Goal: Information Seeking & Learning: Find specific fact

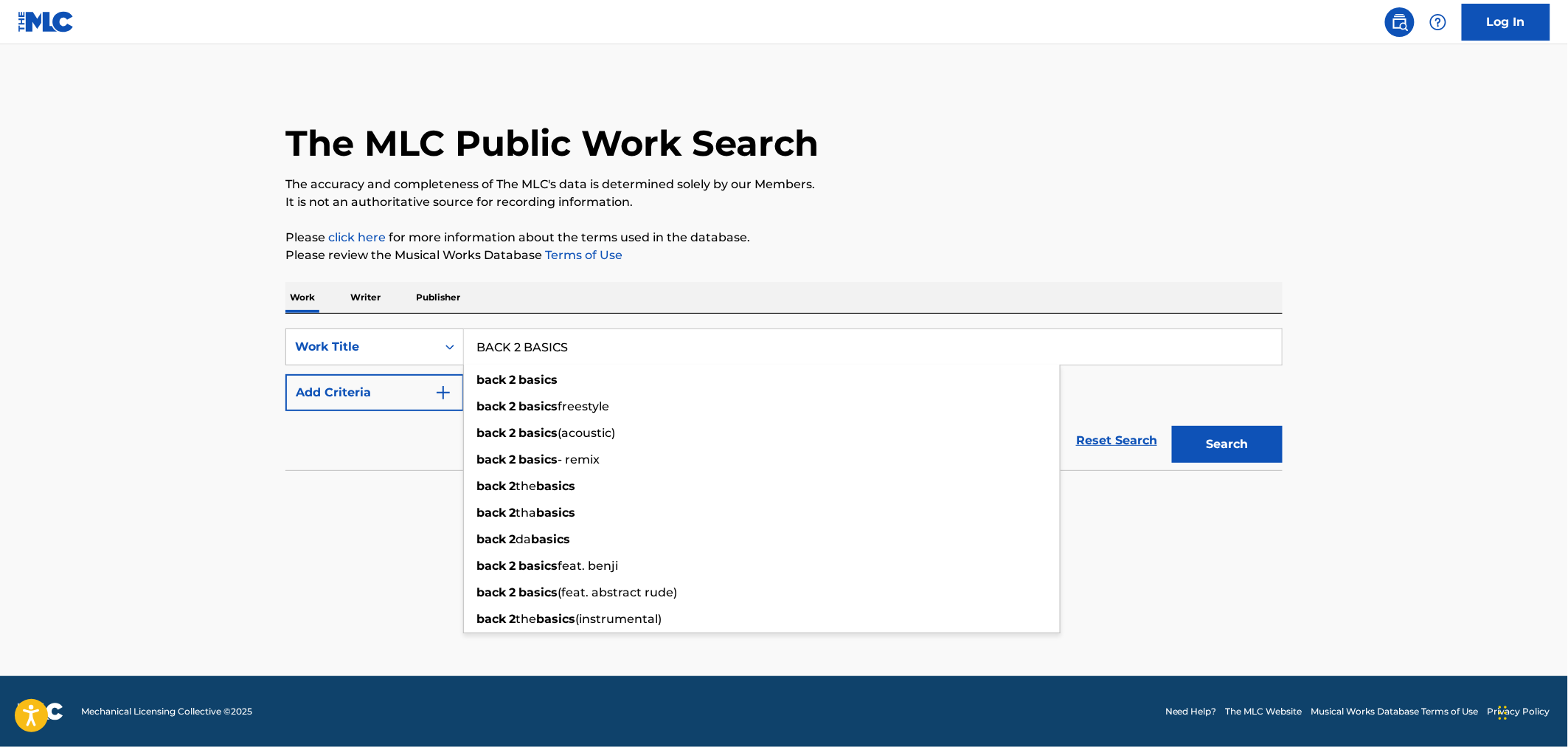
type input "BACK 2 BASICS"
click at [296, 388] on button "Add Criteria" at bounding box center [375, 393] width 179 height 37
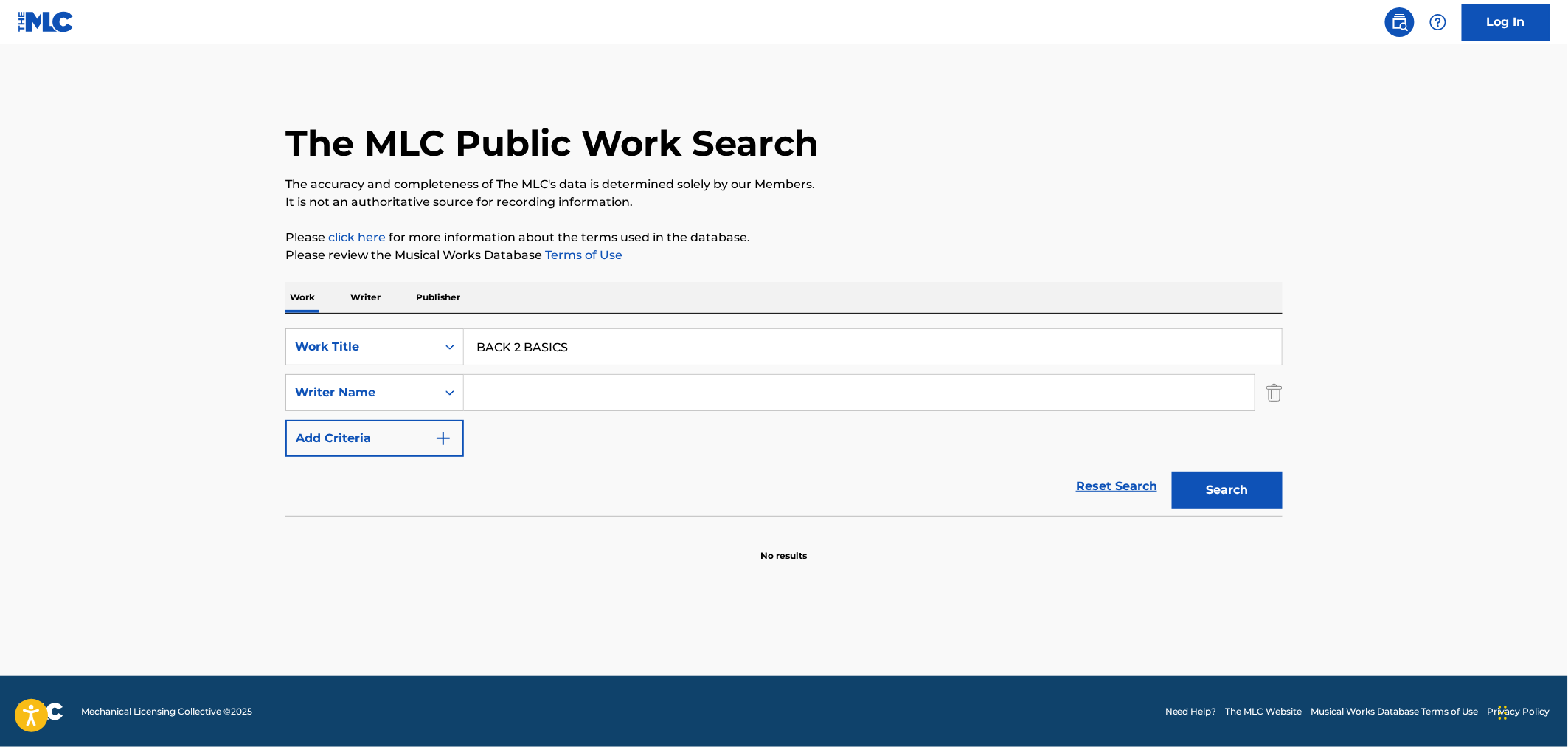
click at [529, 386] on input "Search Form" at bounding box center [860, 393] width 791 height 35
click at [1172, 471] on button "Search" at bounding box center [1227, 490] width 111 height 37
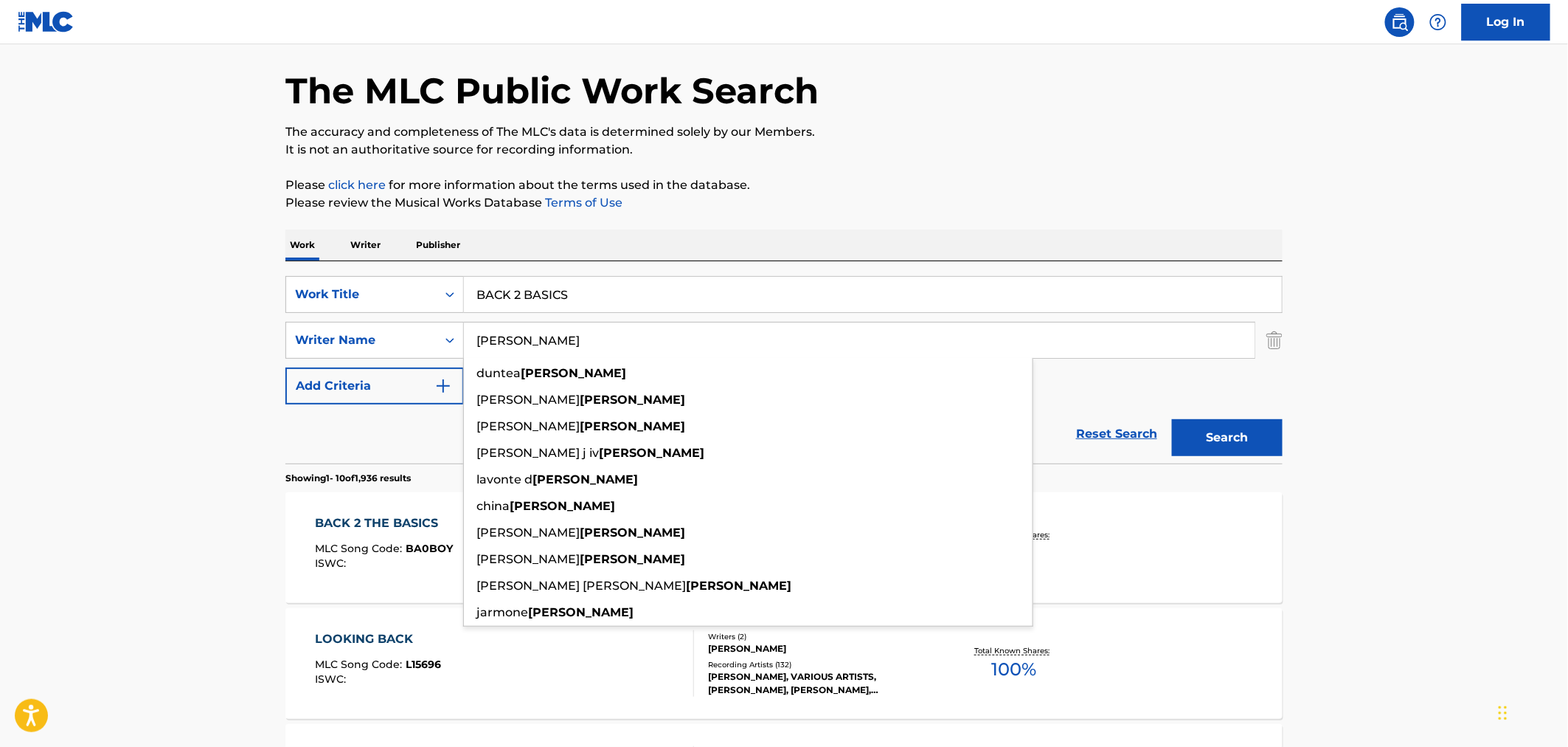
scroll to position [82, 0]
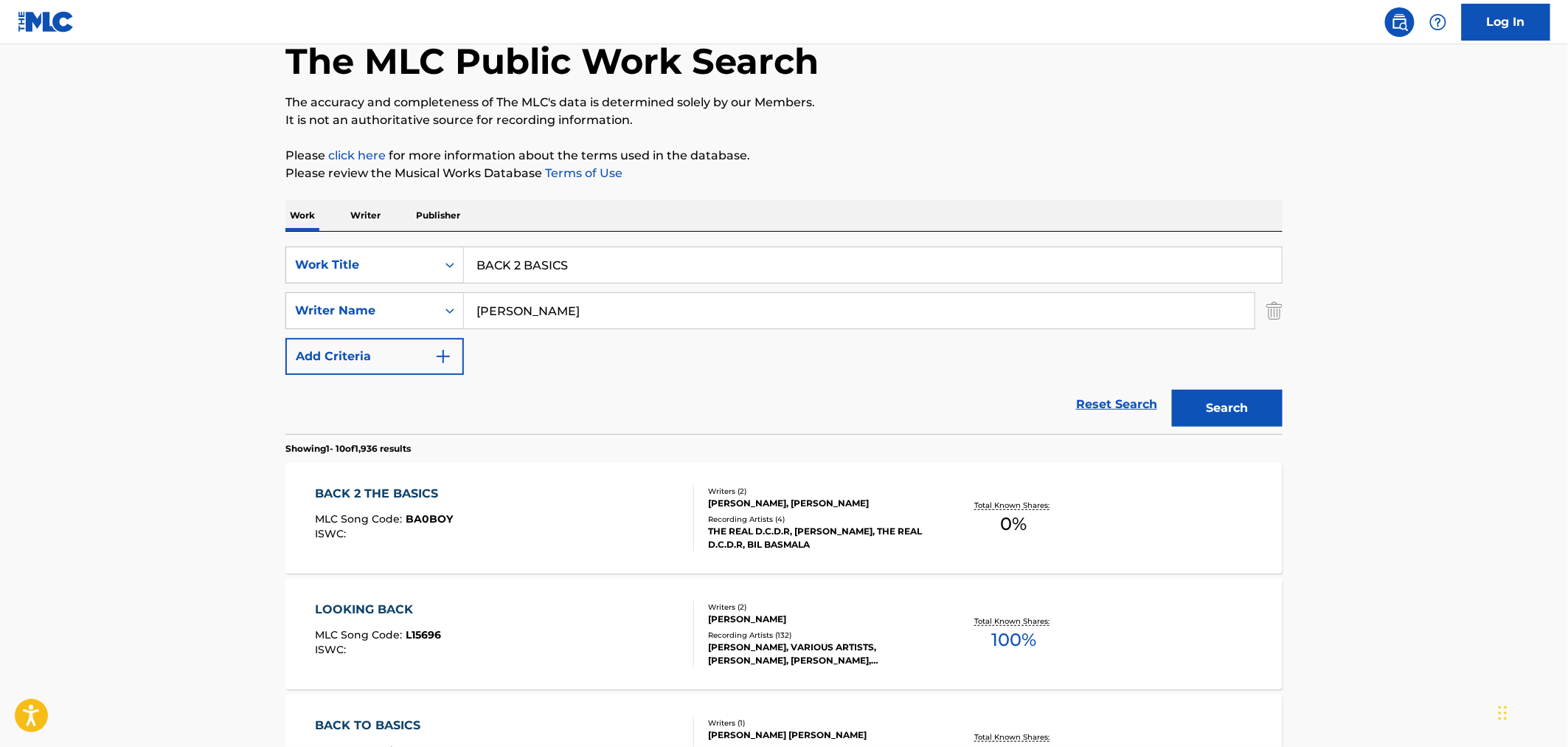
click at [476, 303] on input "[PERSON_NAME]" at bounding box center [860, 311] width 791 height 35
type input "[PERSON_NAME]"
click at [1172, 390] on button "Search" at bounding box center [1227, 408] width 111 height 37
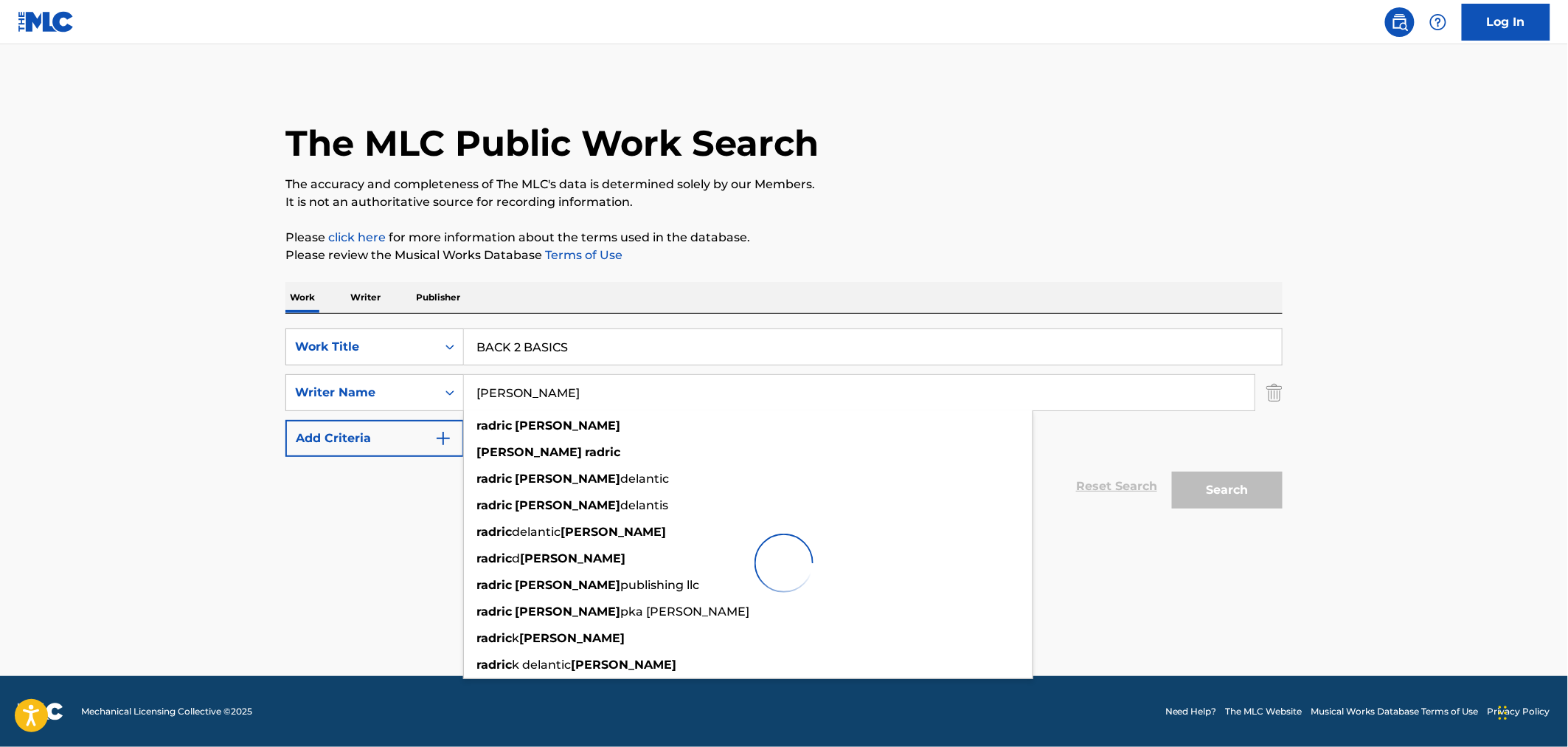
scroll to position [0, 0]
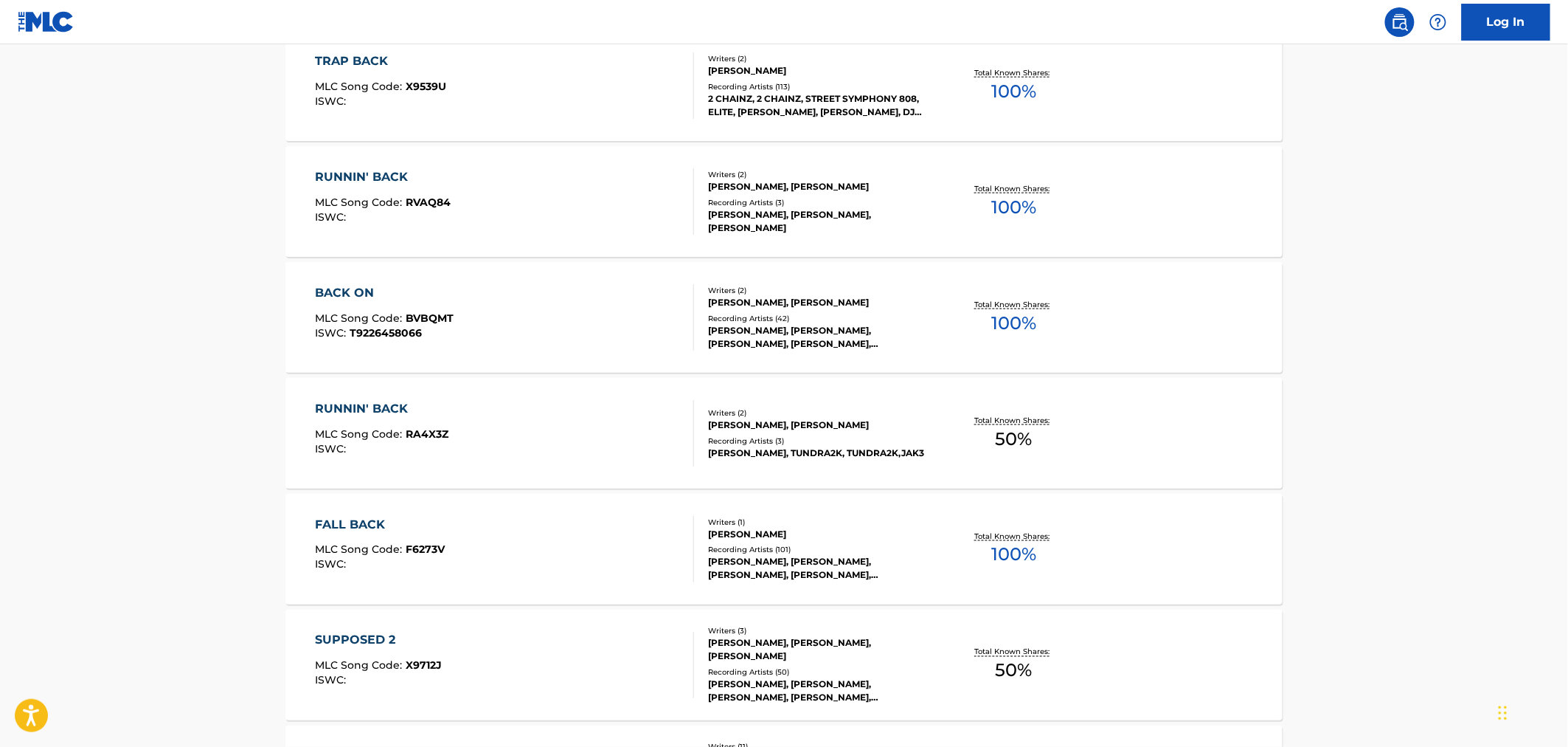
scroll to position [655, 0]
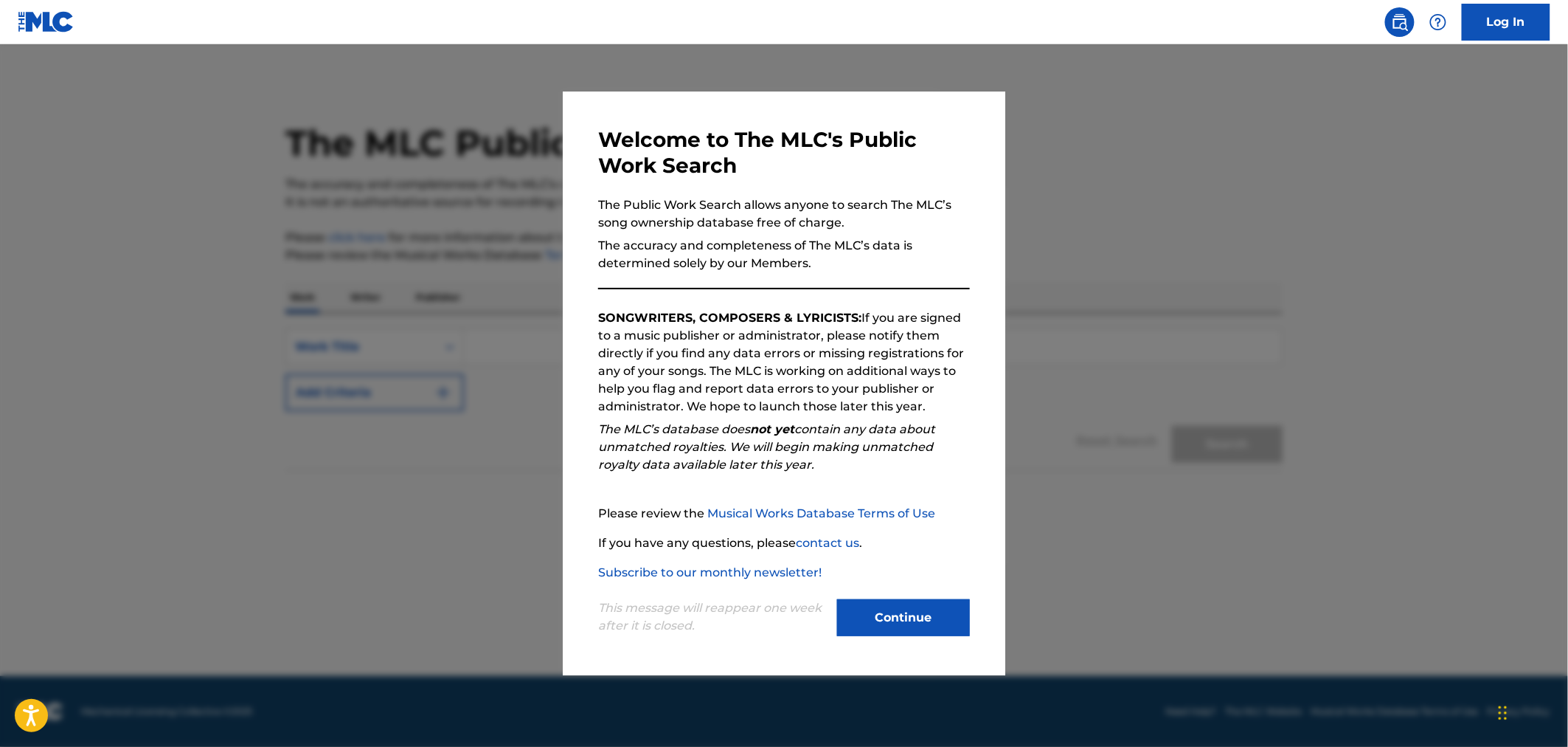
click at [918, 621] on button "Continue" at bounding box center [903, 617] width 133 height 37
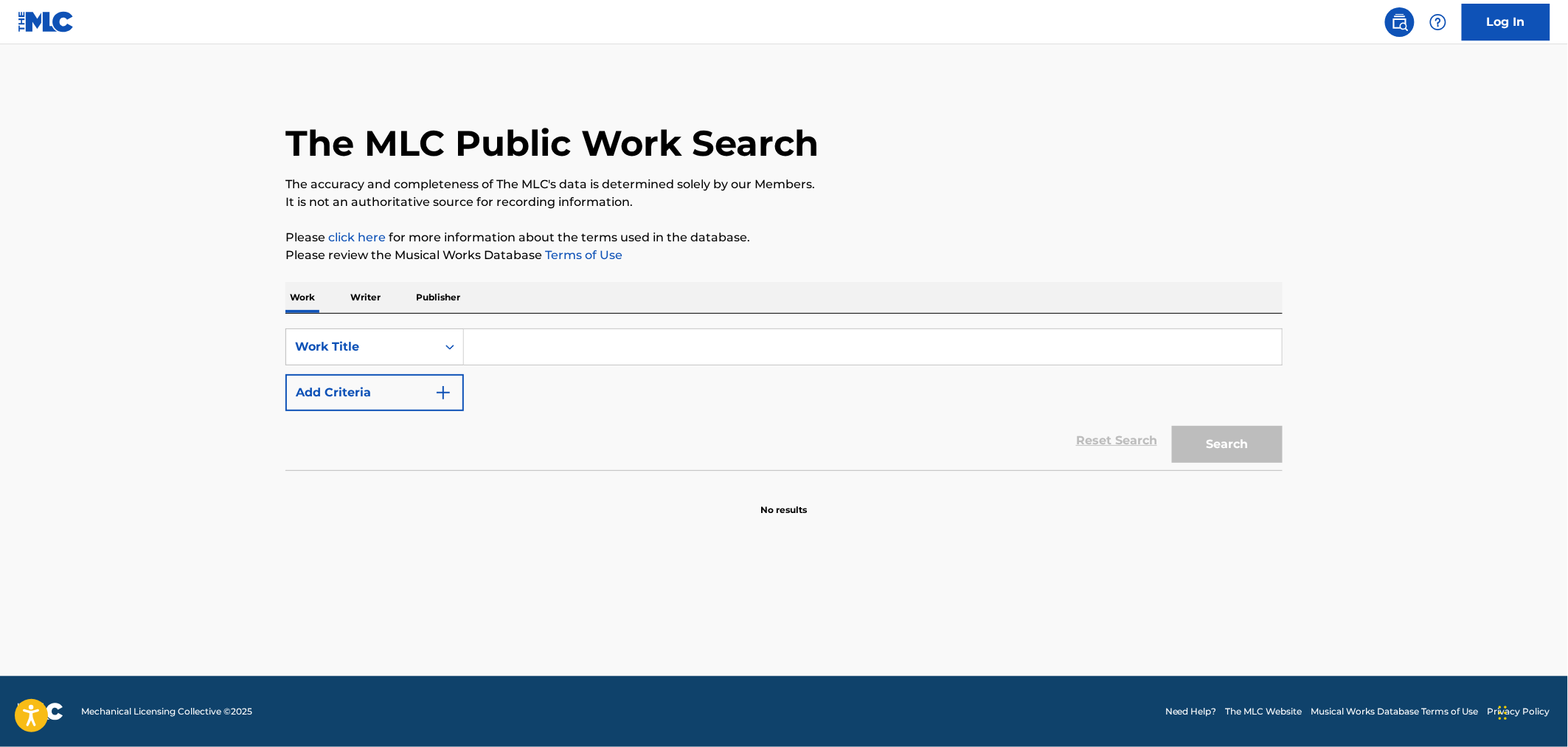
click at [651, 359] on input "Search Form" at bounding box center [873, 347] width 818 height 35
paste input "https://open.spotify.com/track/54KJFqCLOiG3ctDGumtedD?si=7c1876c479434d08"
type input "https://open.spotify.com/track/54KJFqCLOiG3ctDGumtedD?si=7c1876c479434d08"
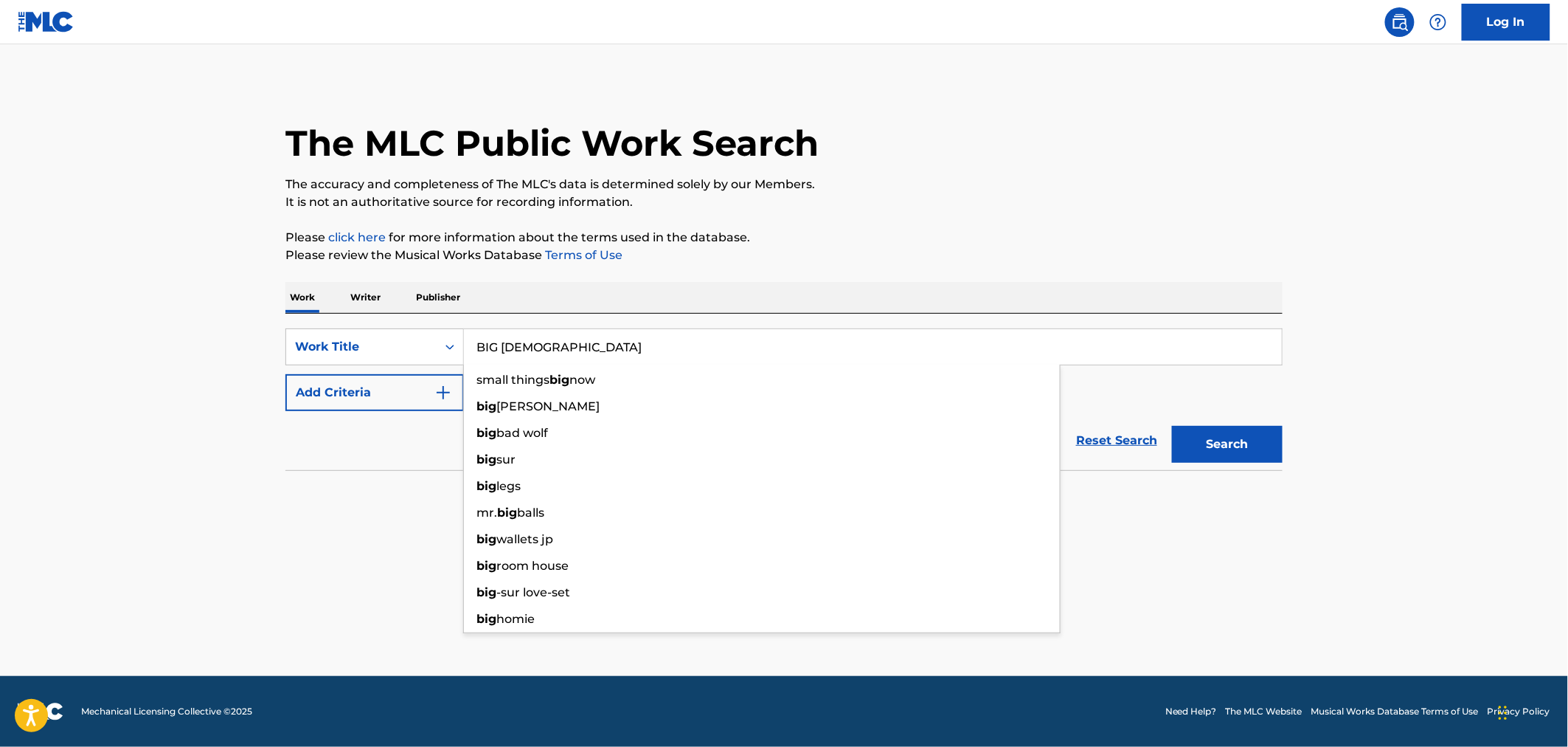
type input "BIG [DEMOGRAPHIC_DATA]"
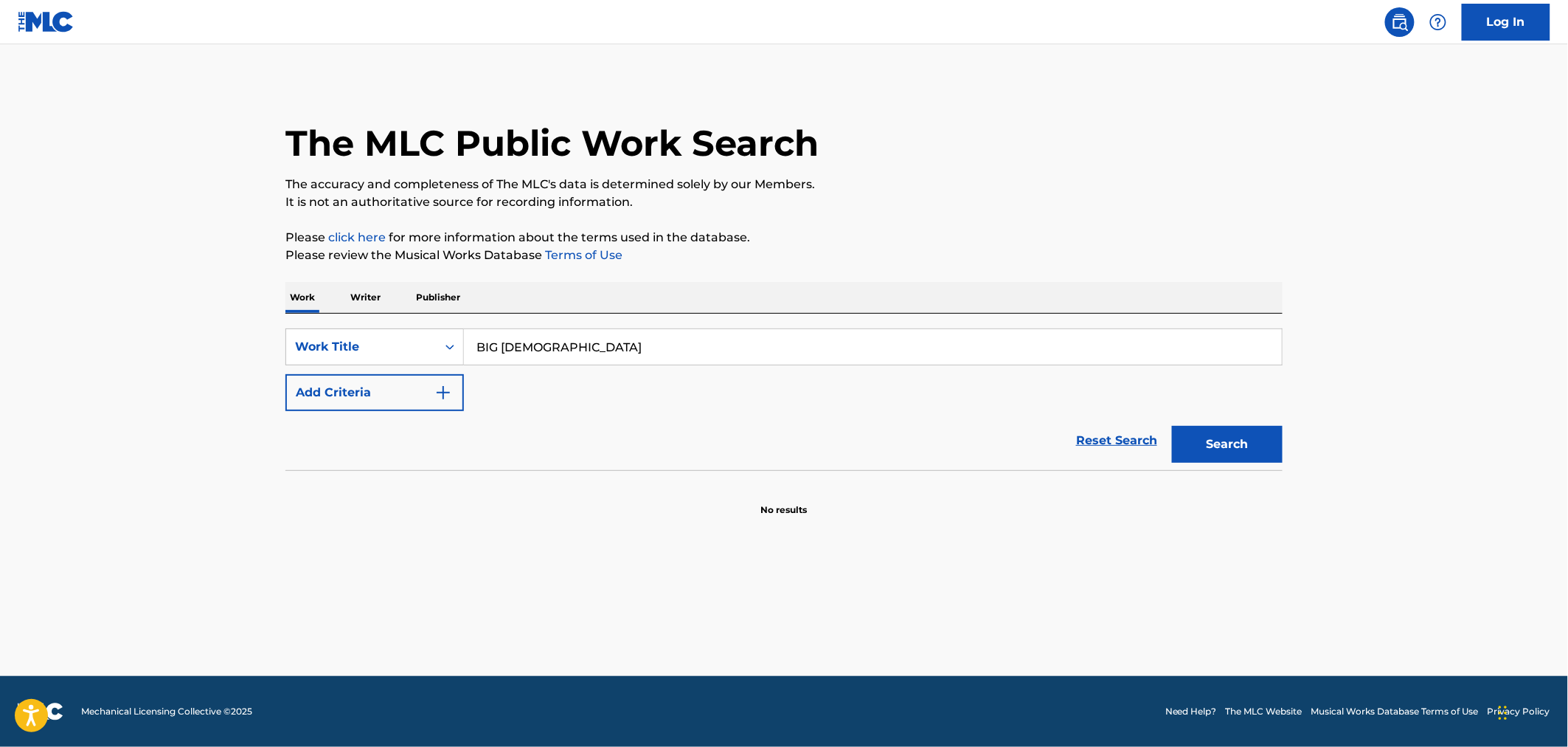
click at [286, 374] on button "Add Criteria" at bounding box center [375, 393] width 179 height 37
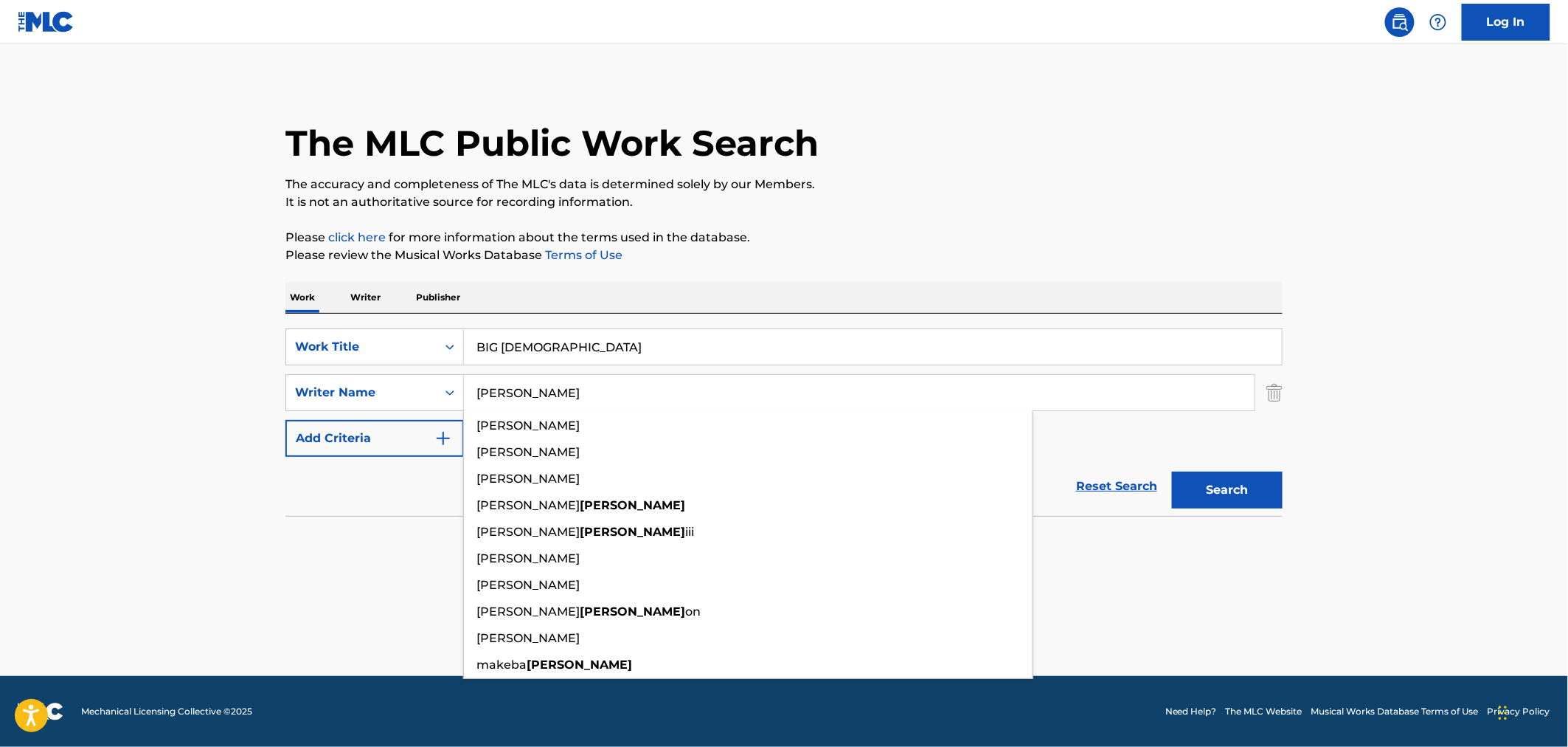
type input "WOODS"
click at [1172, 471] on button "Search" at bounding box center [1227, 490] width 111 height 37
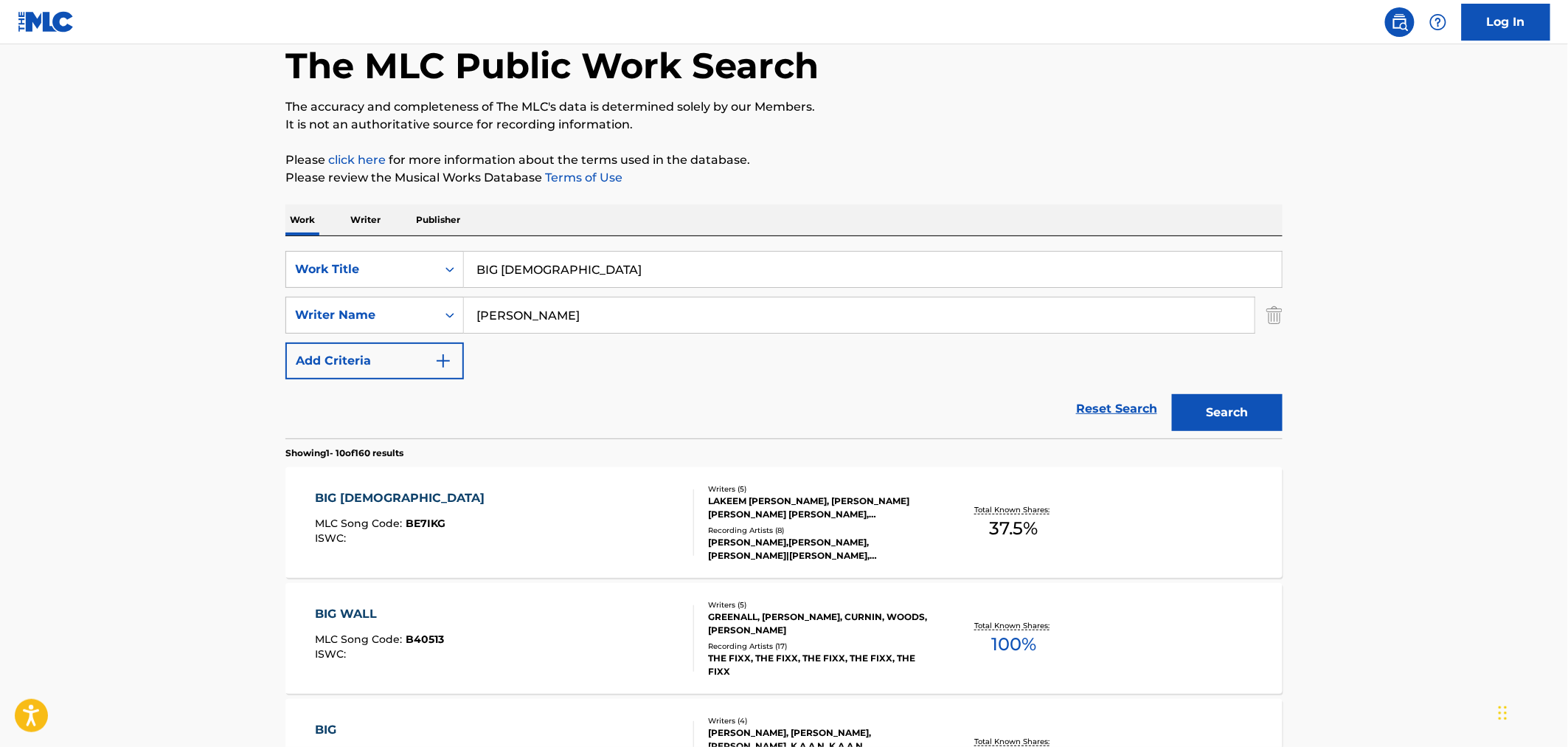
scroll to position [82, 0]
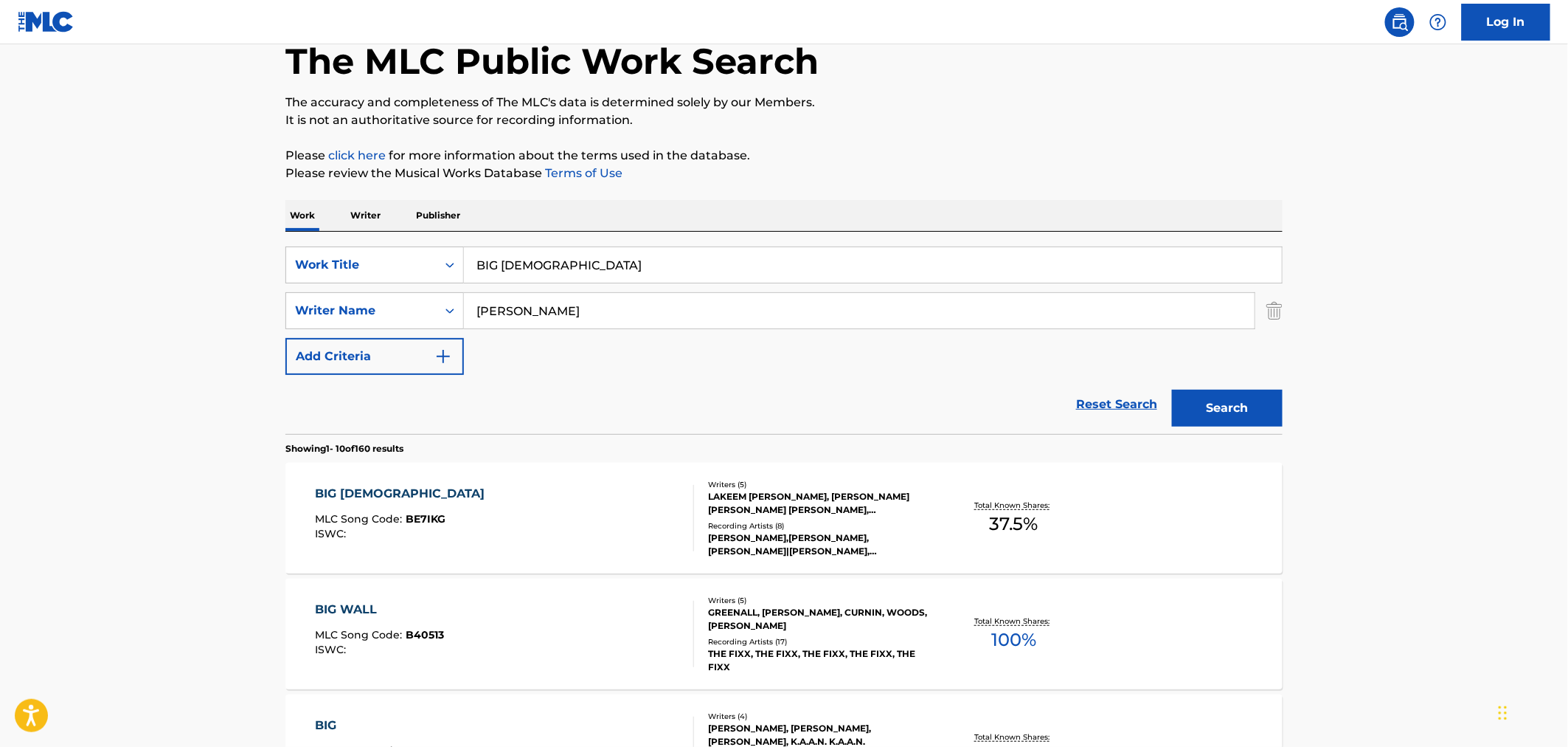
click at [347, 490] on div "BIG [DEMOGRAPHIC_DATA]" at bounding box center [404, 493] width 177 height 18
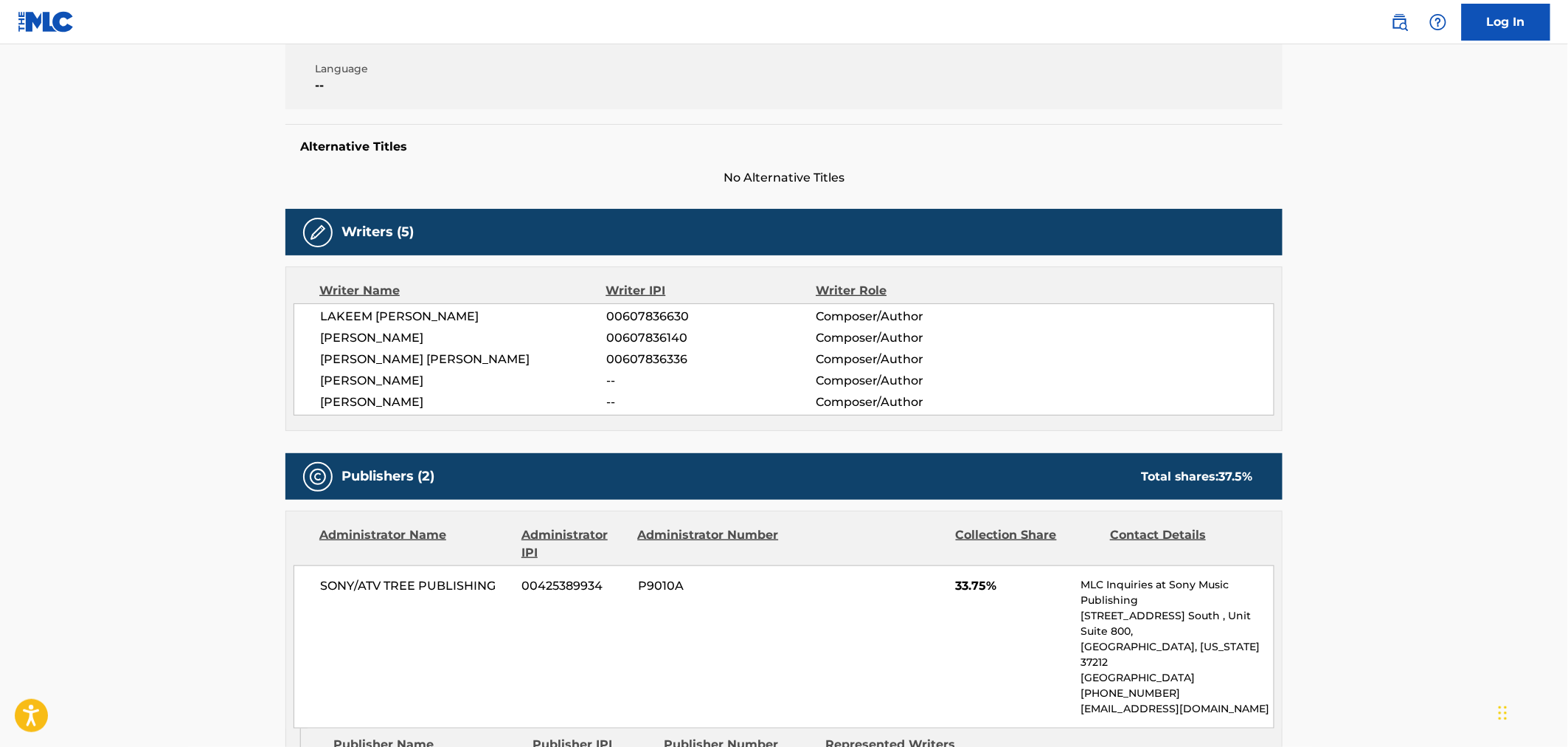
scroll to position [284, 0]
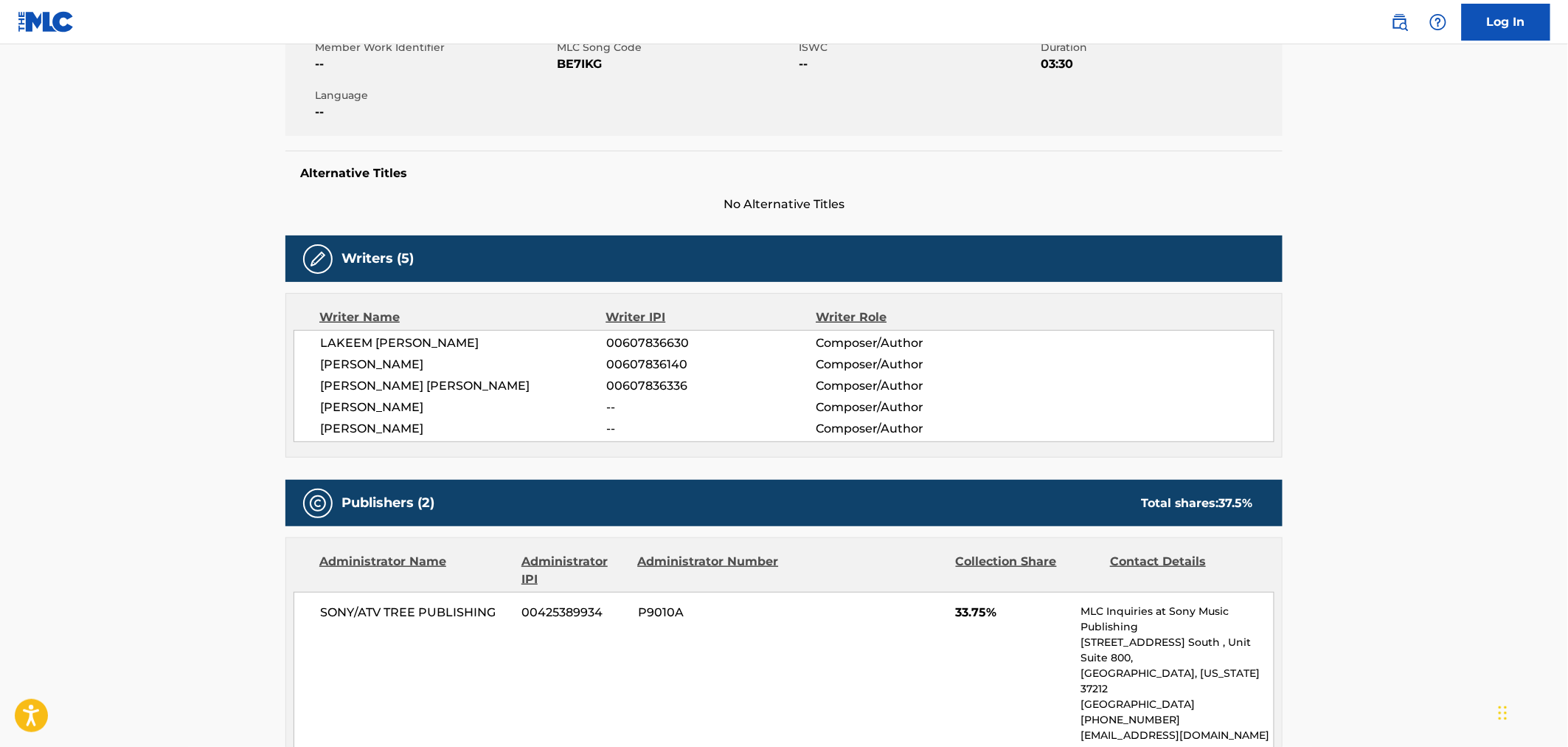
click at [244, 428] on main "< Back to public search results Copy work link BIG GOD Work Detail Member Work …" at bounding box center [784, 658] width 1568 height 1797
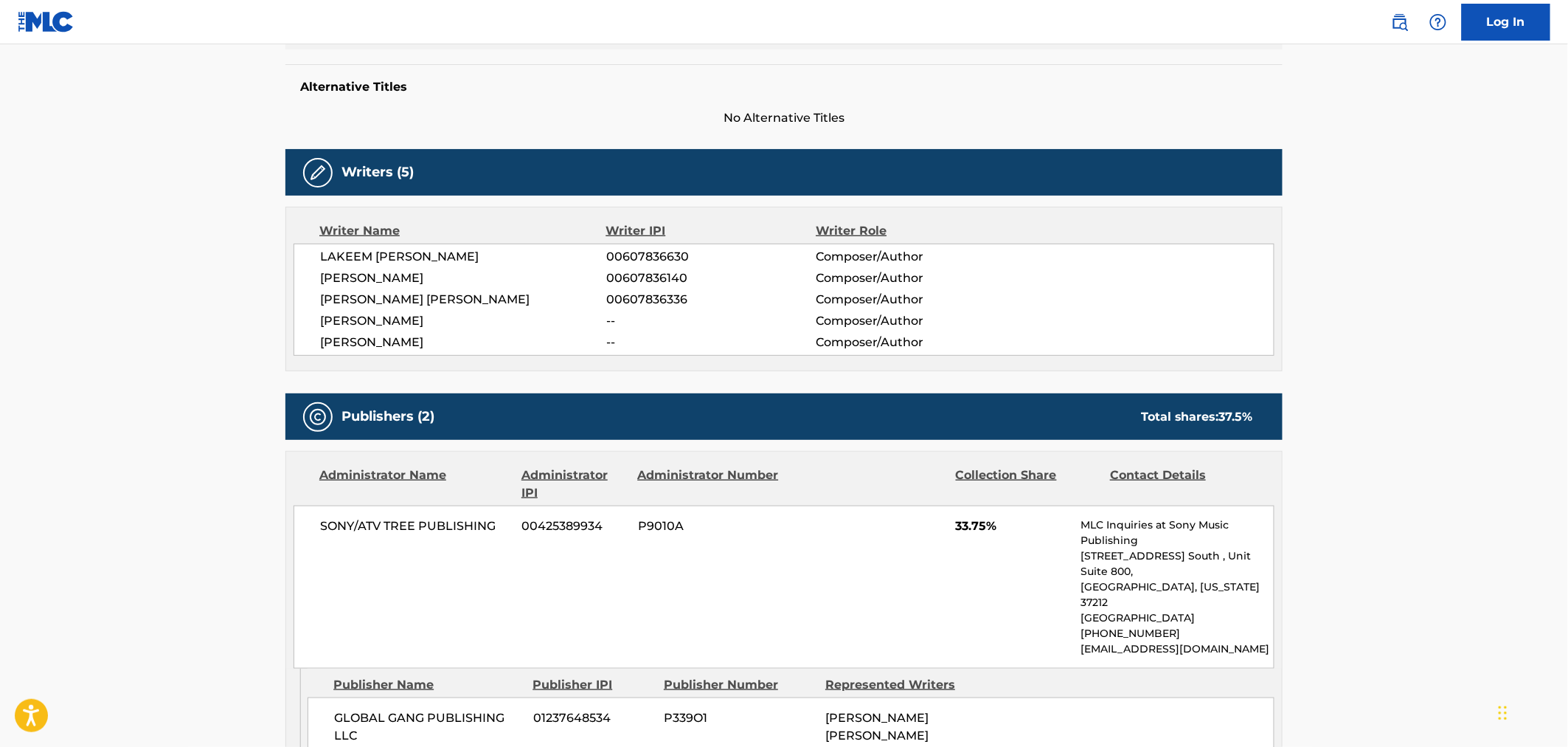
scroll to position [366, 0]
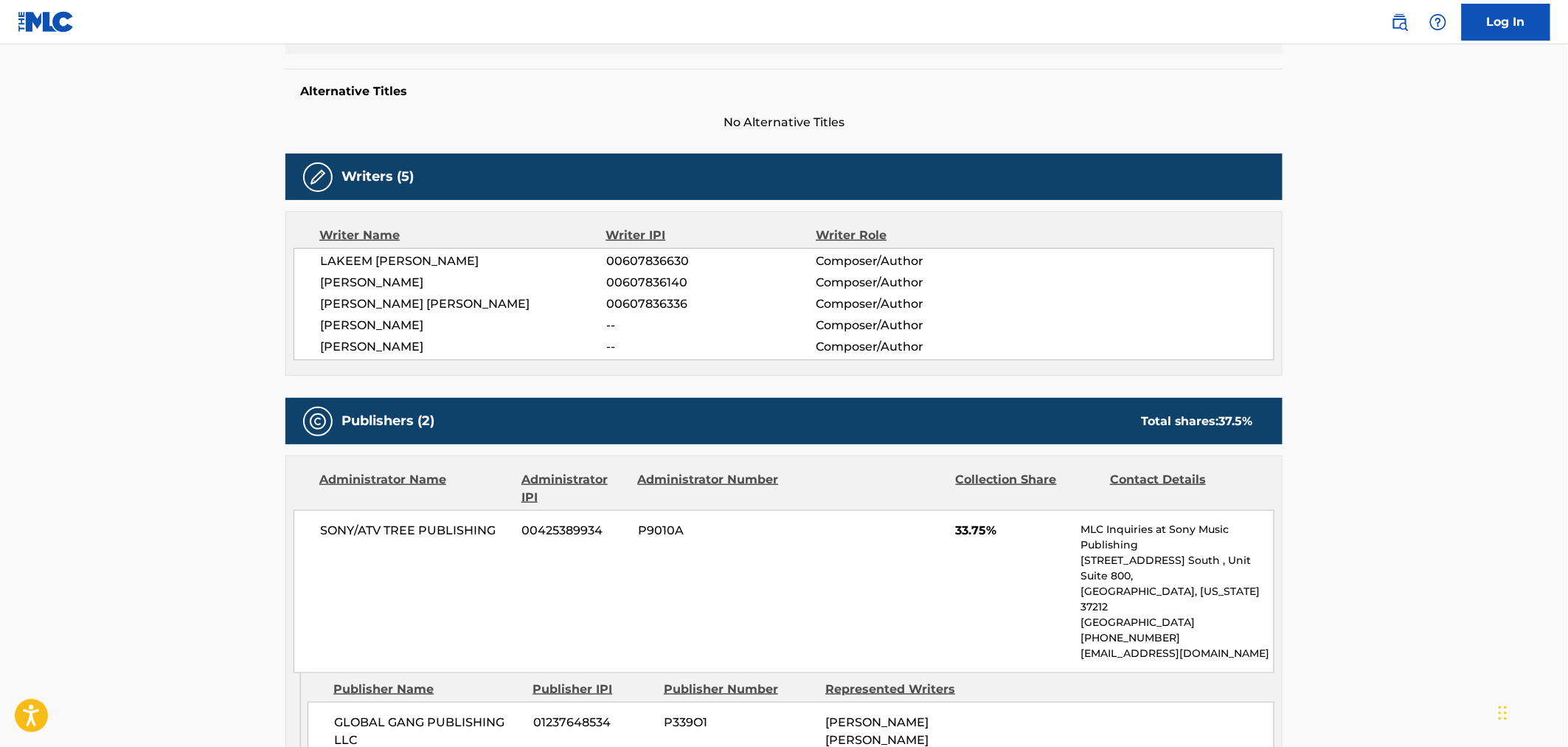
click at [197, 293] on main "< Back to public search results Copy work link BIG GOD Work Detail Member Work …" at bounding box center [784, 577] width 1568 height 1797
click at [209, 351] on main "< Back to public search results Copy work link BIG GOD Work Detail Member Work …" at bounding box center [784, 577] width 1568 height 1797
click at [216, 443] on main "< Back to public search results Copy work link BIG GOD Work Detail Member Work …" at bounding box center [784, 577] width 1568 height 1797
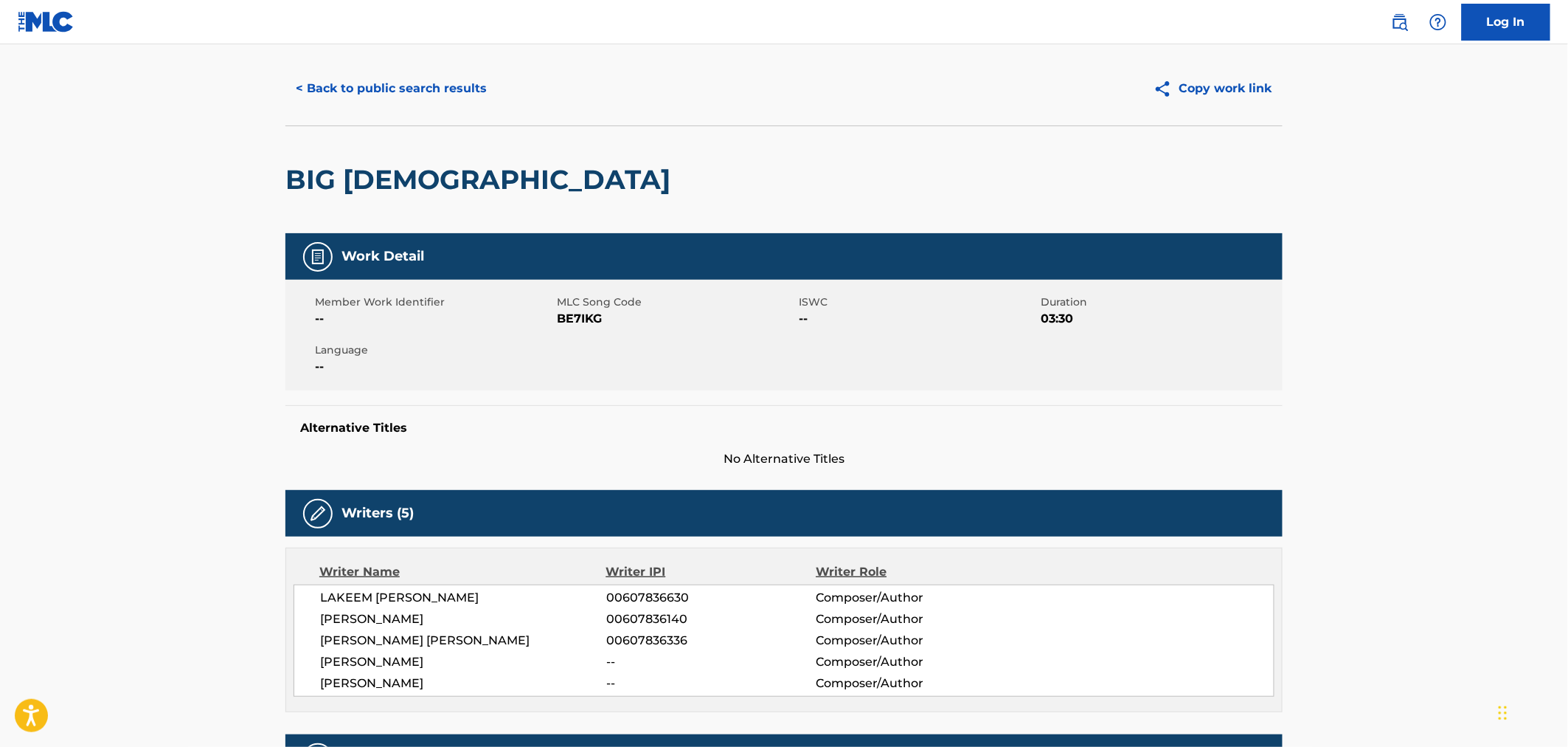
scroll to position [0, 0]
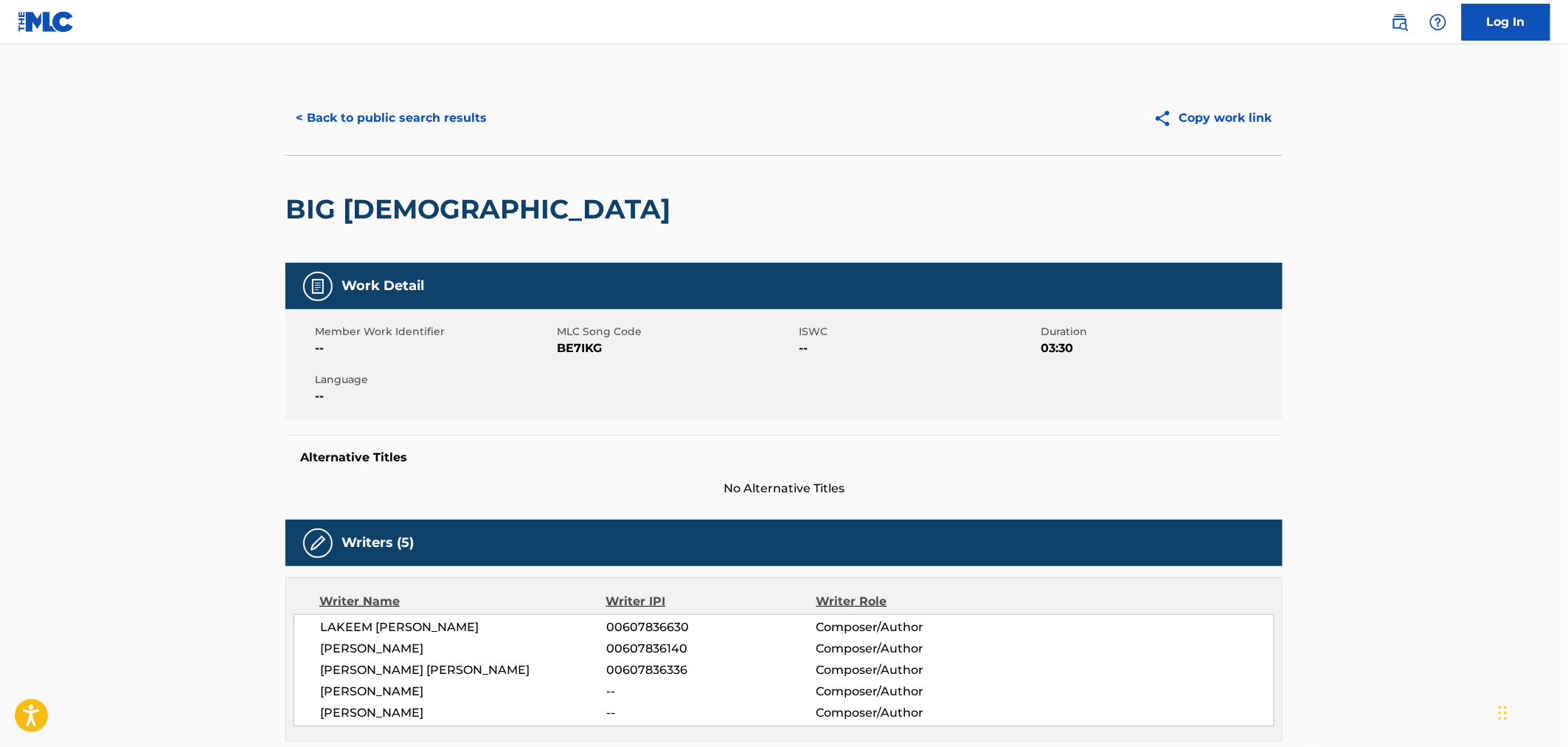
click at [402, 117] on button "< Back to public search results" at bounding box center [391, 118] width 211 height 37
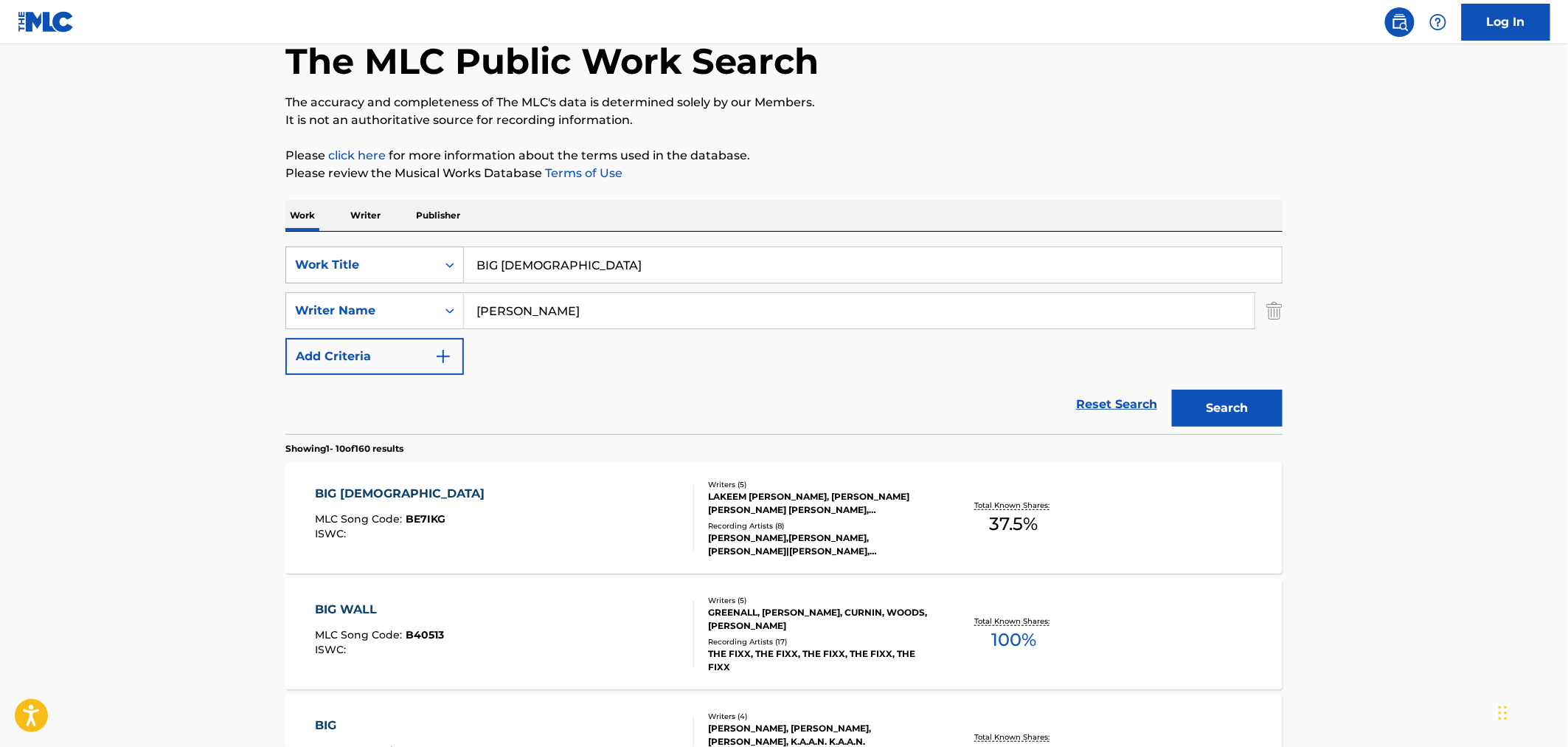
drag, startPoint x: 576, startPoint y: 273, endPoint x: 366, endPoint y: 276, distance: 210.0
click at [373, 274] on div "SearchWithCriteria796e7640-70d1-4183-bd8b-f84764a16744 Work Title BIG GOD" at bounding box center [784, 265] width 997 height 37
paste input "DONK 2.0"
type input "DONK 2.0"
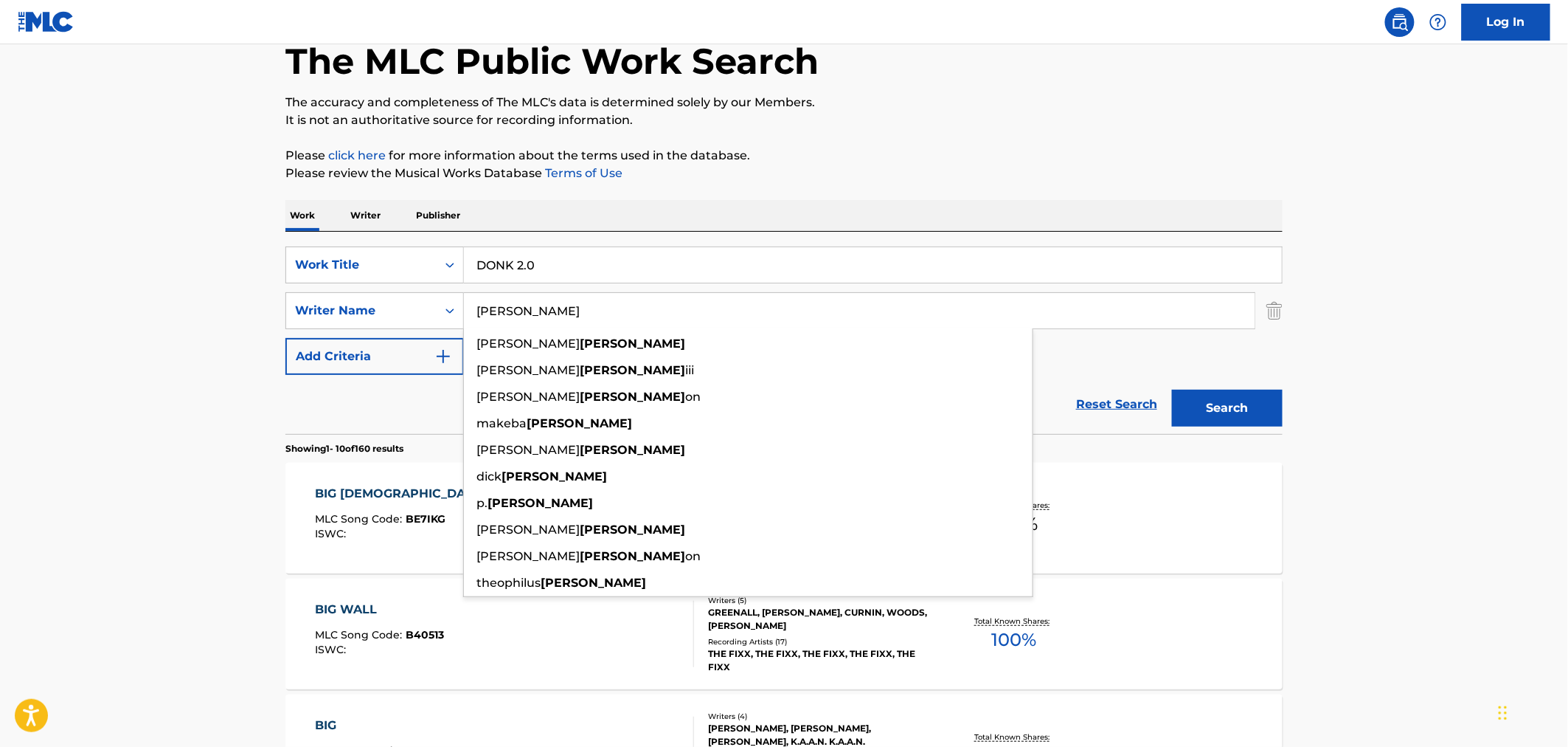
drag, startPoint x: 628, startPoint y: 319, endPoint x: 207, endPoint y: 330, distance: 421.1
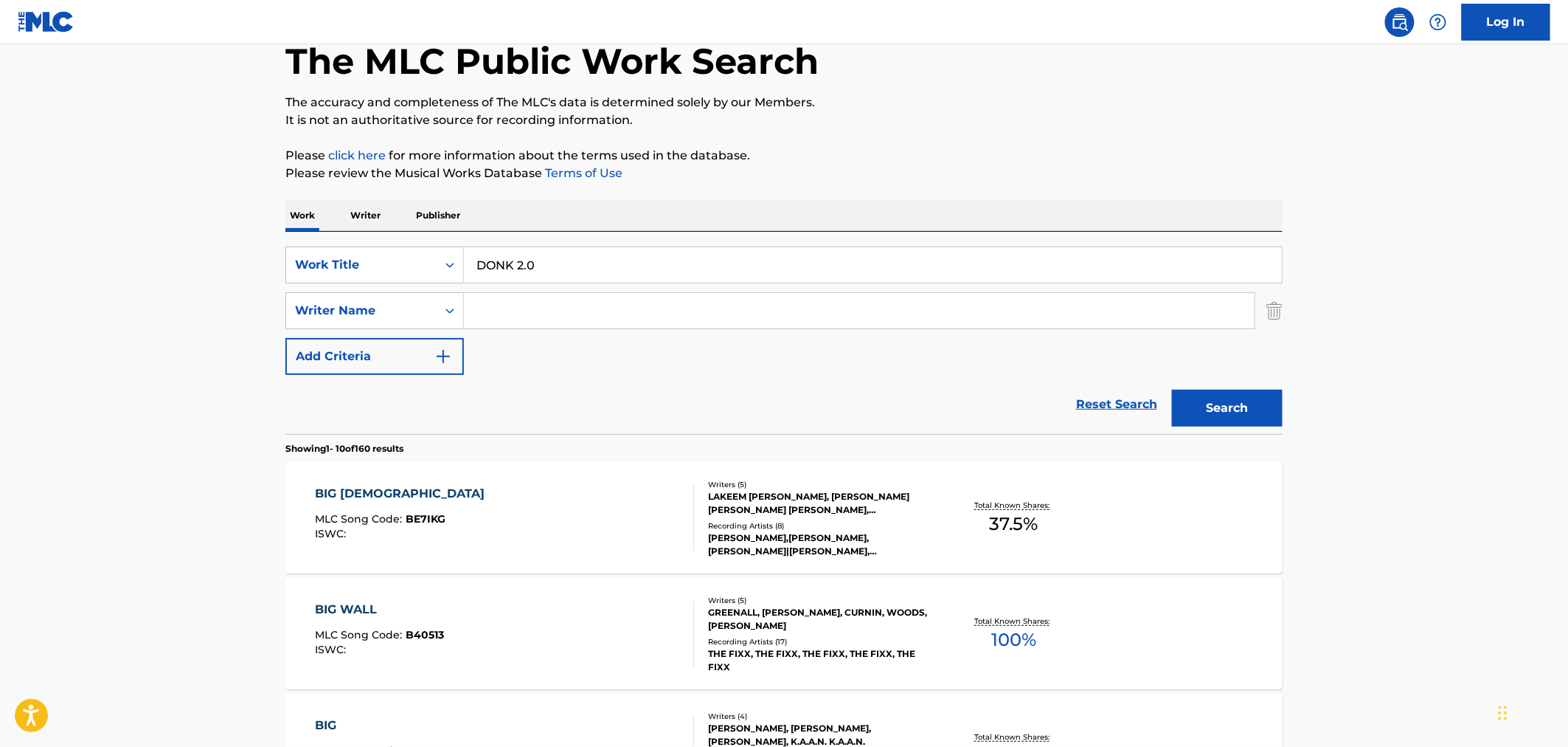
click at [1172, 390] on button "Search" at bounding box center [1227, 408] width 111 height 37
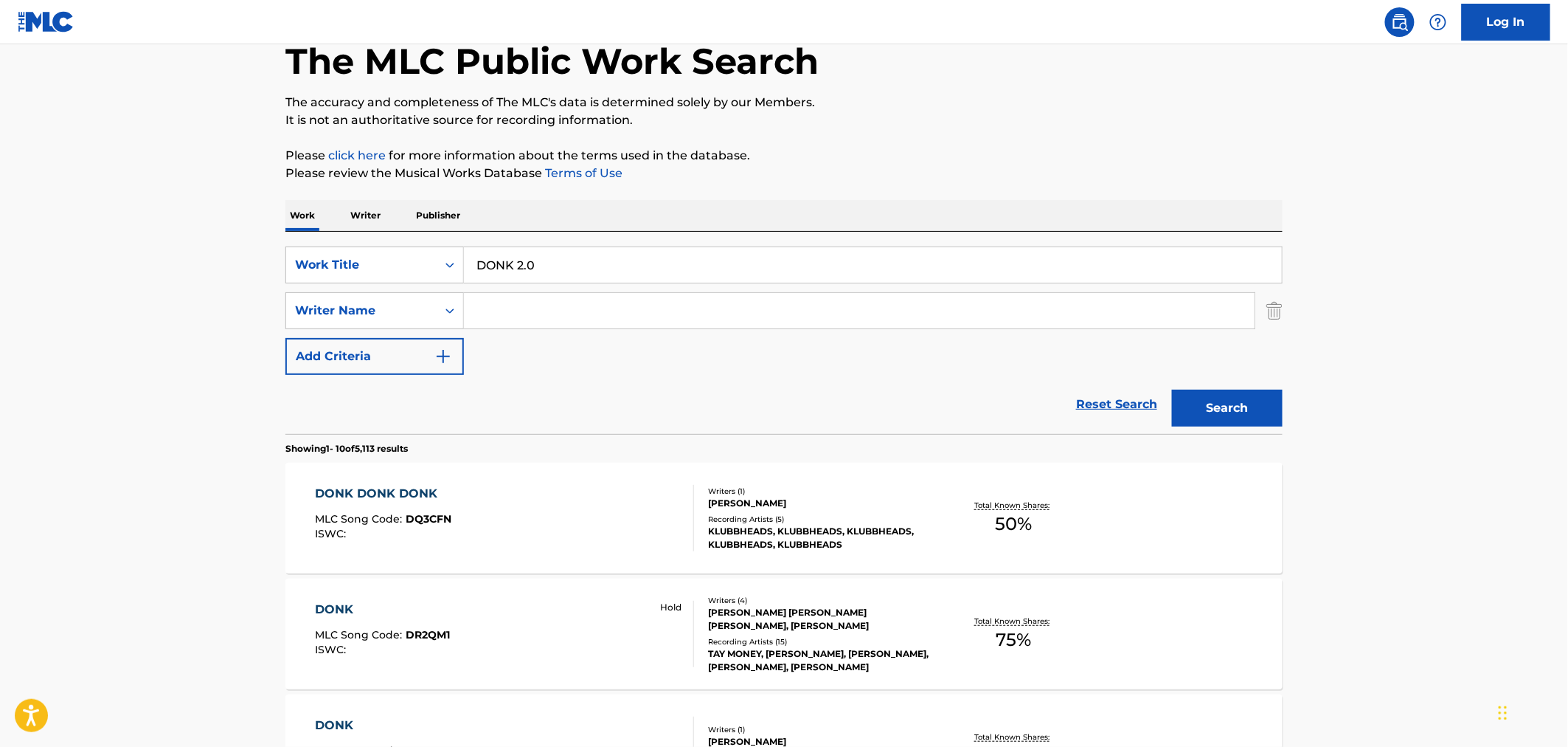
click at [586, 315] on input "Search Form" at bounding box center [860, 311] width 791 height 35
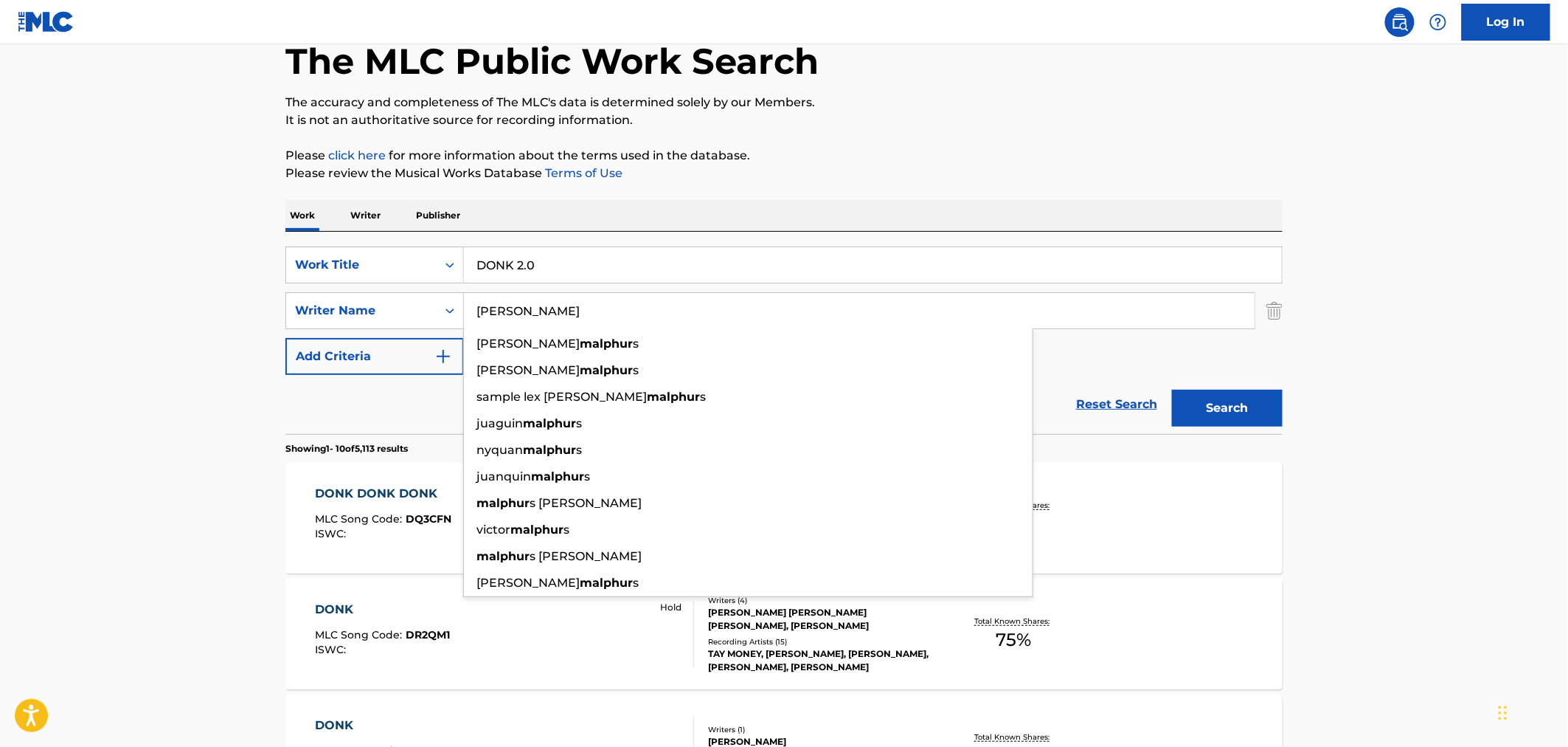
type input "malphurs"
click at [1172, 390] on button "Search" at bounding box center [1227, 408] width 111 height 37
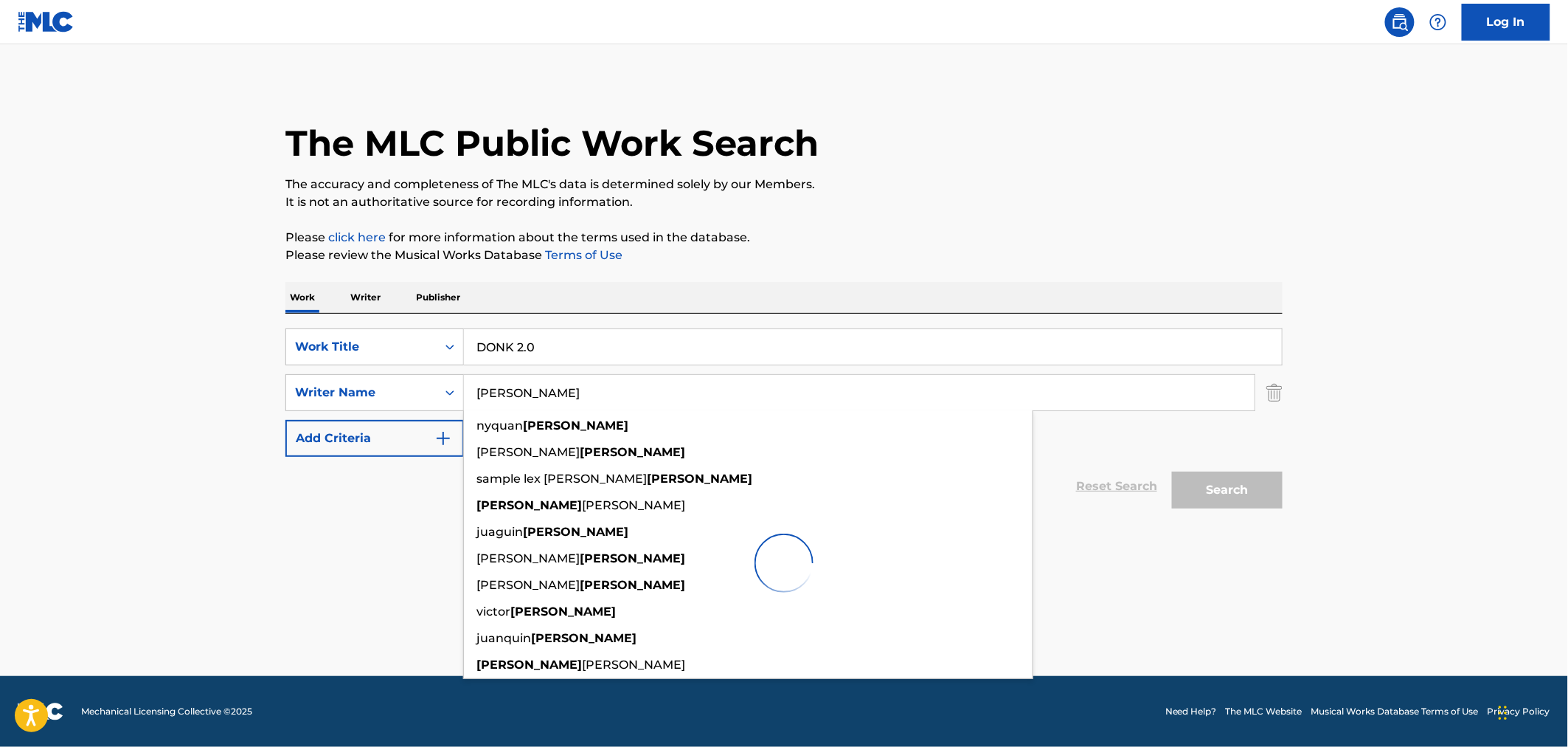
scroll to position [0, 0]
click at [153, 276] on main "The MLC Public Work Search The accuracy and completeness of The MLC's data is d…" at bounding box center [784, 360] width 1568 height 632
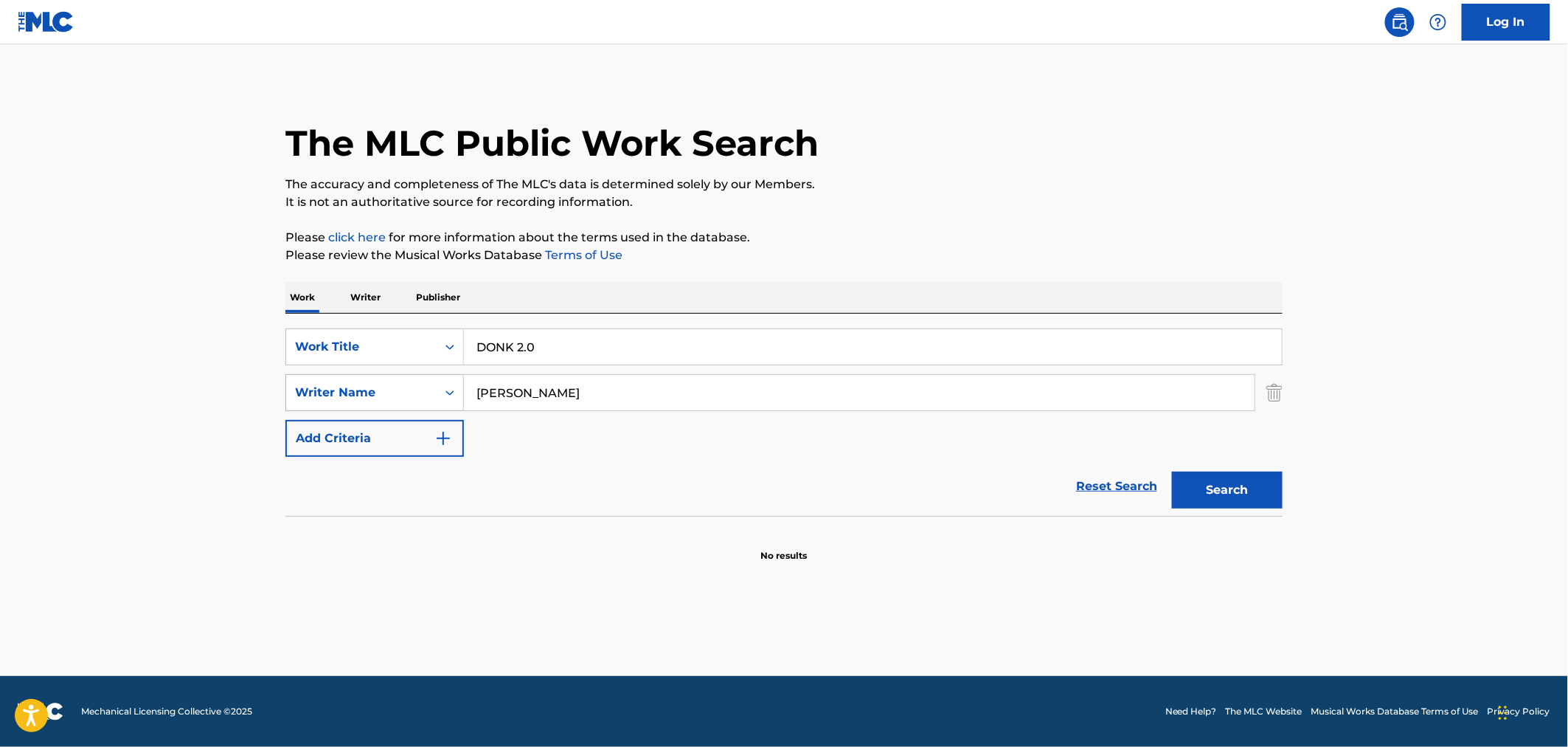
drag, startPoint x: 552, startPoint y: 395, endPoint x: 337, endPoint y: 386, distance: 215.2
click at [336, 386] on div "SearchWithCriteria0ef31e47-2ac9-4c21-bf4f-6efae72d3294 Writer Name malphurs" at bounding box center [784, 393] width 997 height 37
click at [1172, 471] on button "Search" at bounding box center [1227, 490] width 111 height 37
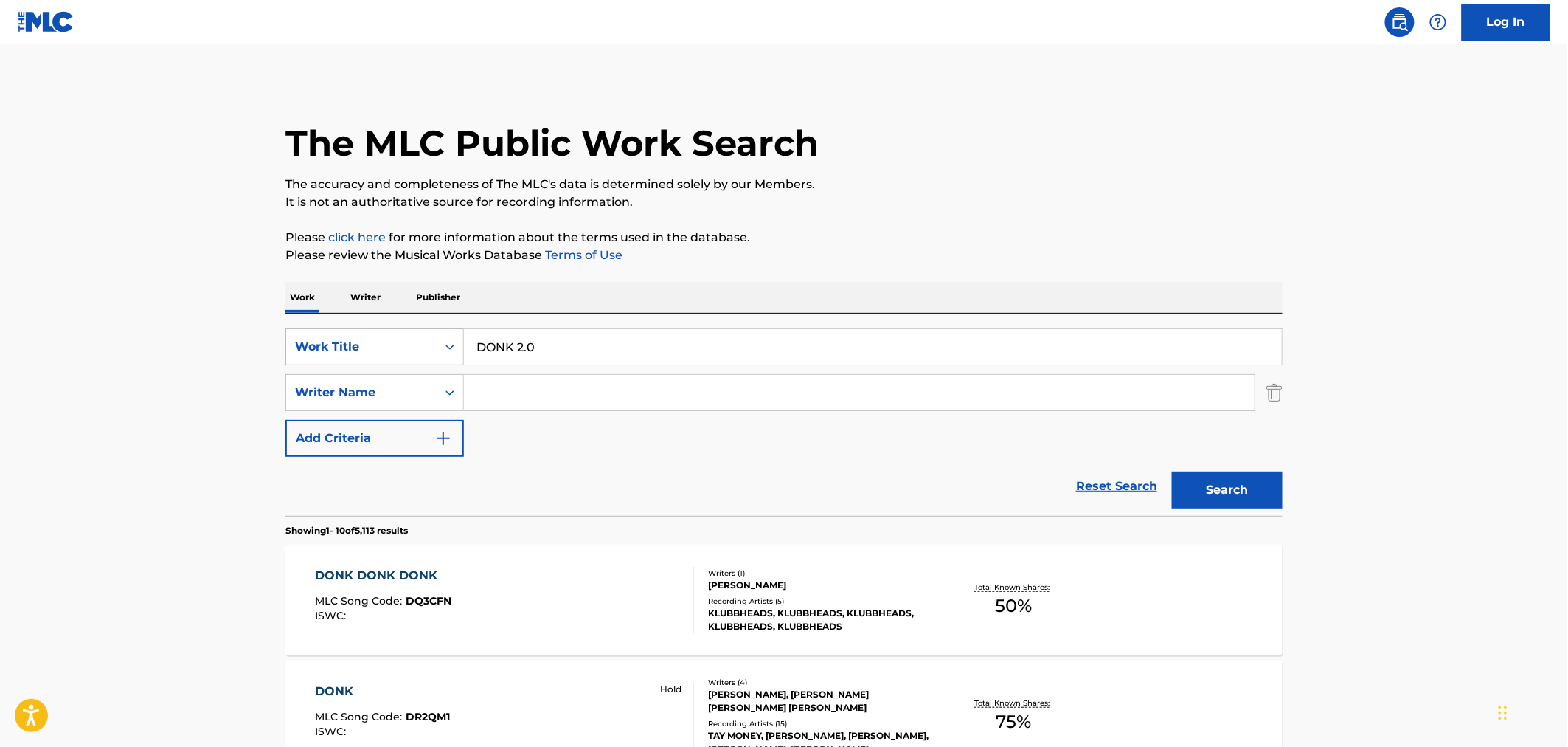
drag, startPoint x: 421, startPoint y: 342, endPoint x: 421, endPoint y: 351, distance: 9.0
click at [419, 342] on div "Work Title" at bounding box center [361, 346] width 133 height 18
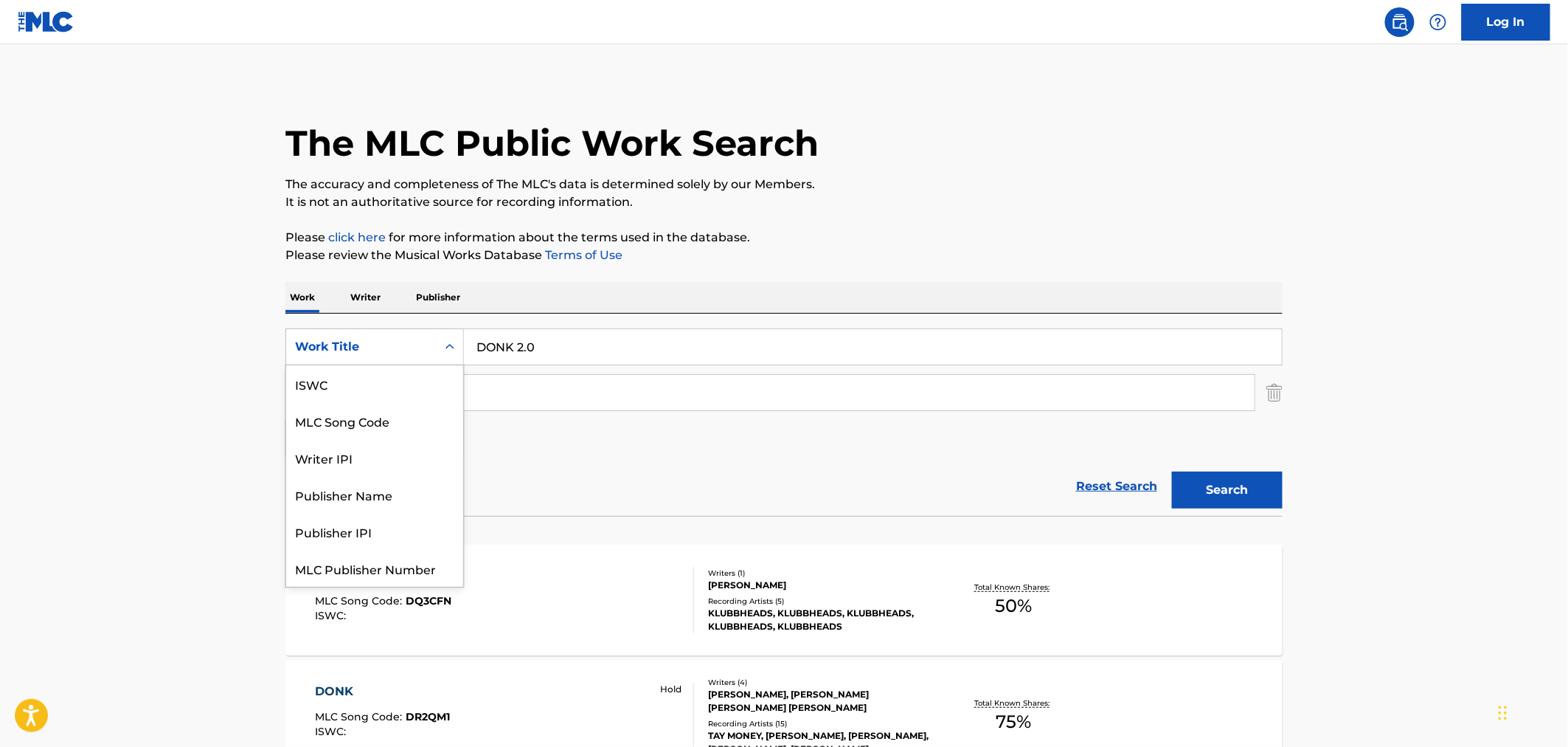
scroll to position [37, 0]
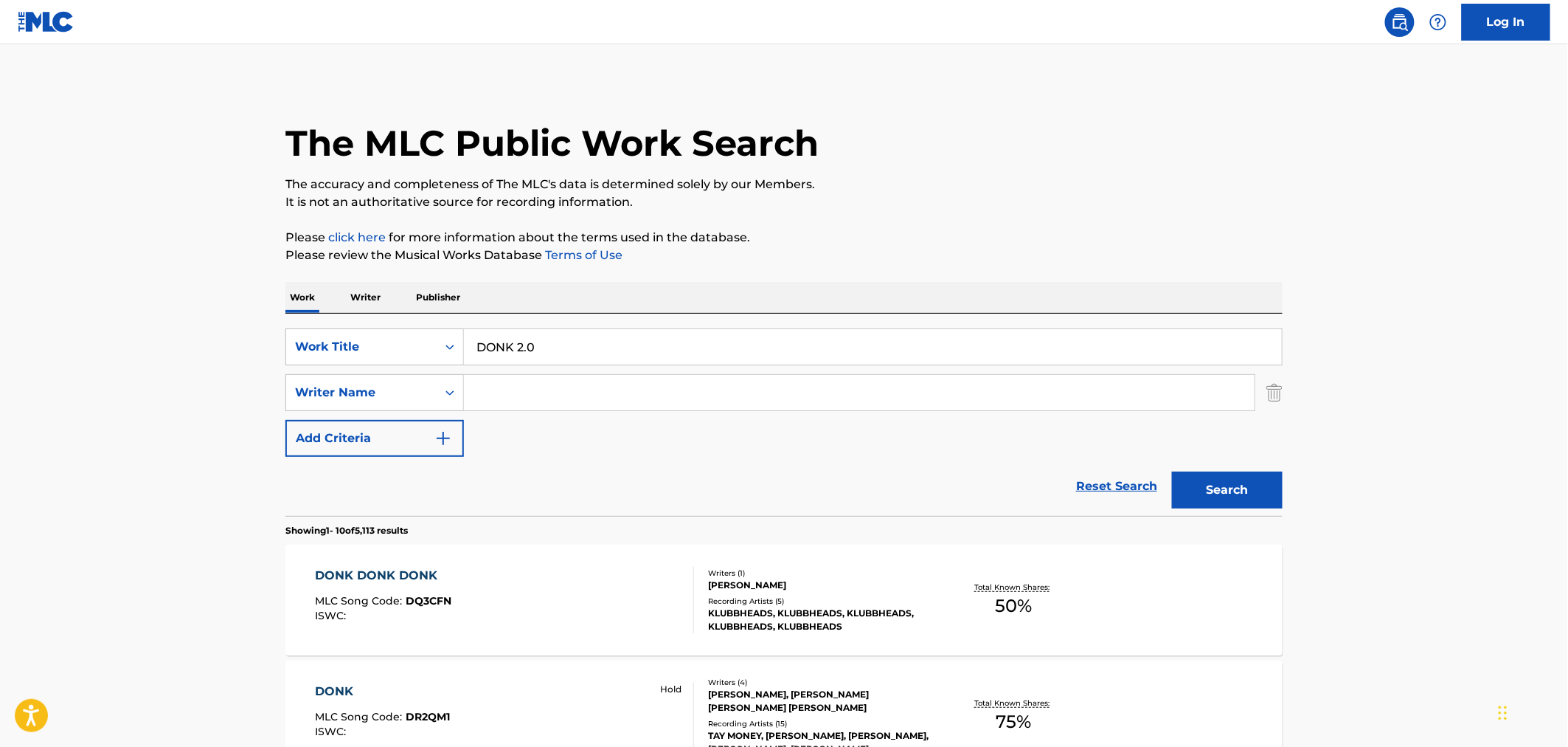
drag, startPoint x: 386, startPoint y: 293, endPoint x: 403, endPoint y: 314, distance: 27.0
click at [385, 293] on div "Work Writer Publisher" at bounding box center [784, 297] width 997 height 31
drag, startPoint x: 374, startPoint y: 296, endPoint x: 389, endPoint y: 306, distance: 18.0
click at [374, 296] on p "Writer" at bounding box center [365, 297] width 39 height 31
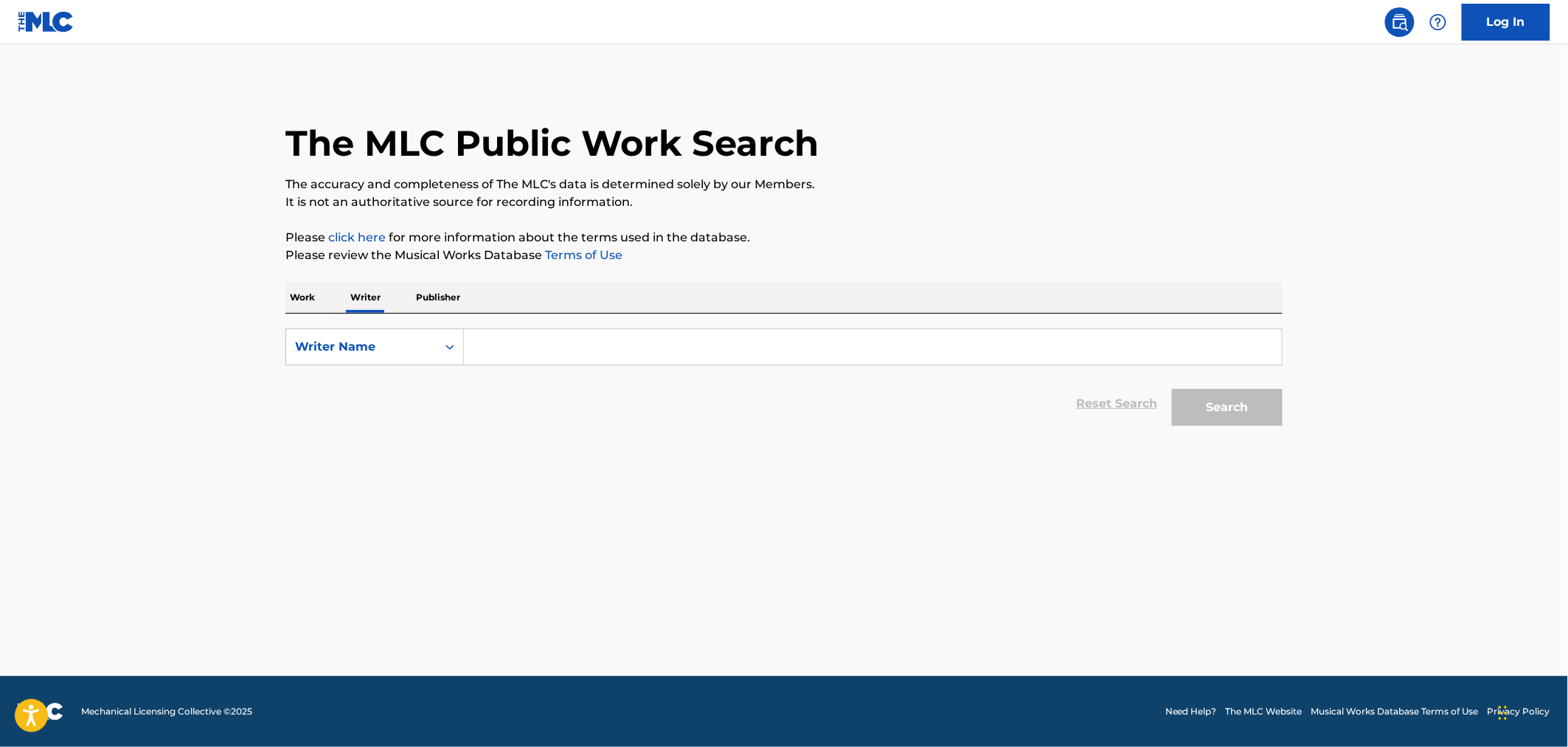
click at [595, 352] on input "Search Form" at bounding box center [873, 347] width 818 height 35
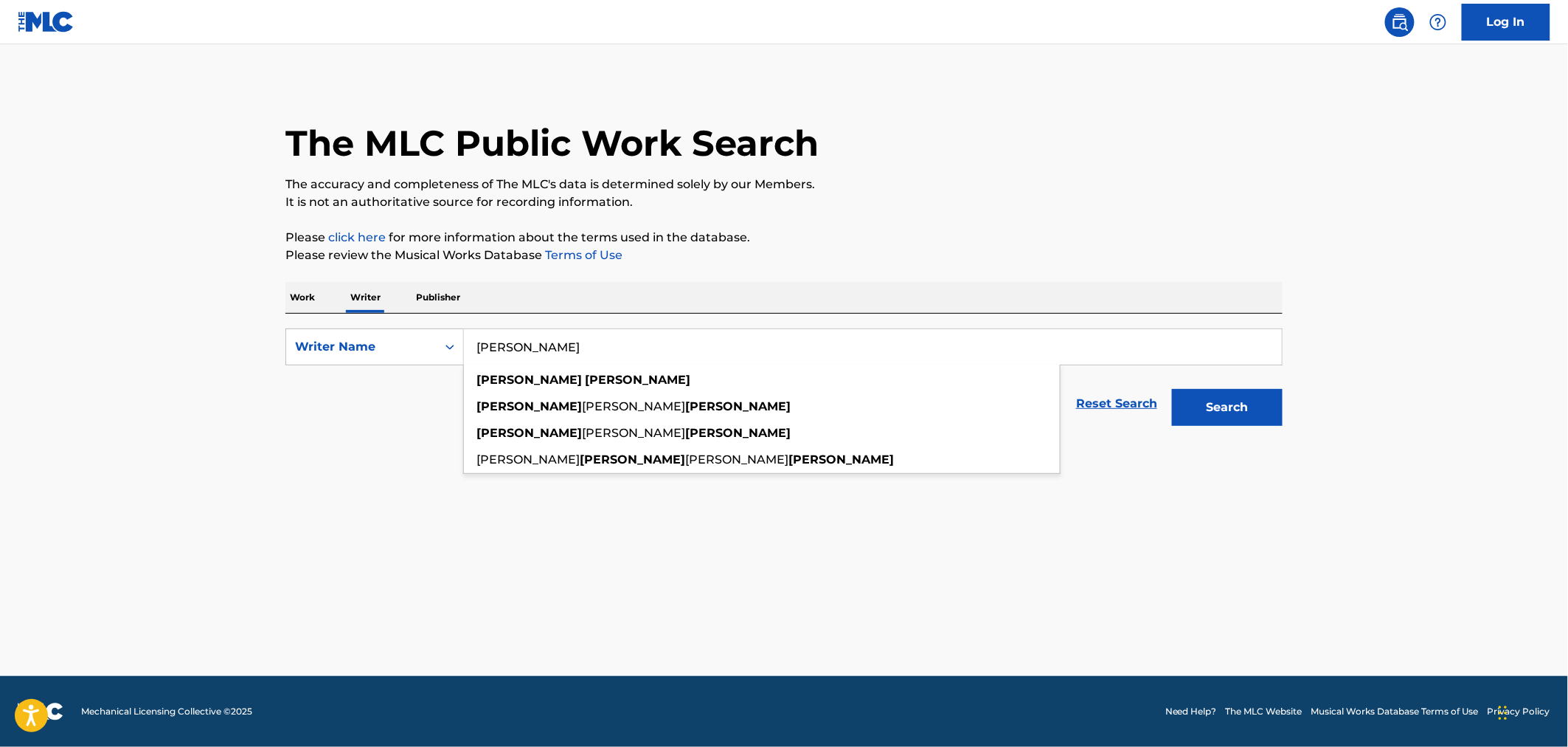
type input "WILLIAM KIRKLAND"
click at [1172, 389] on button "Search" at bounding box center [1227, 407] width 111 height 37
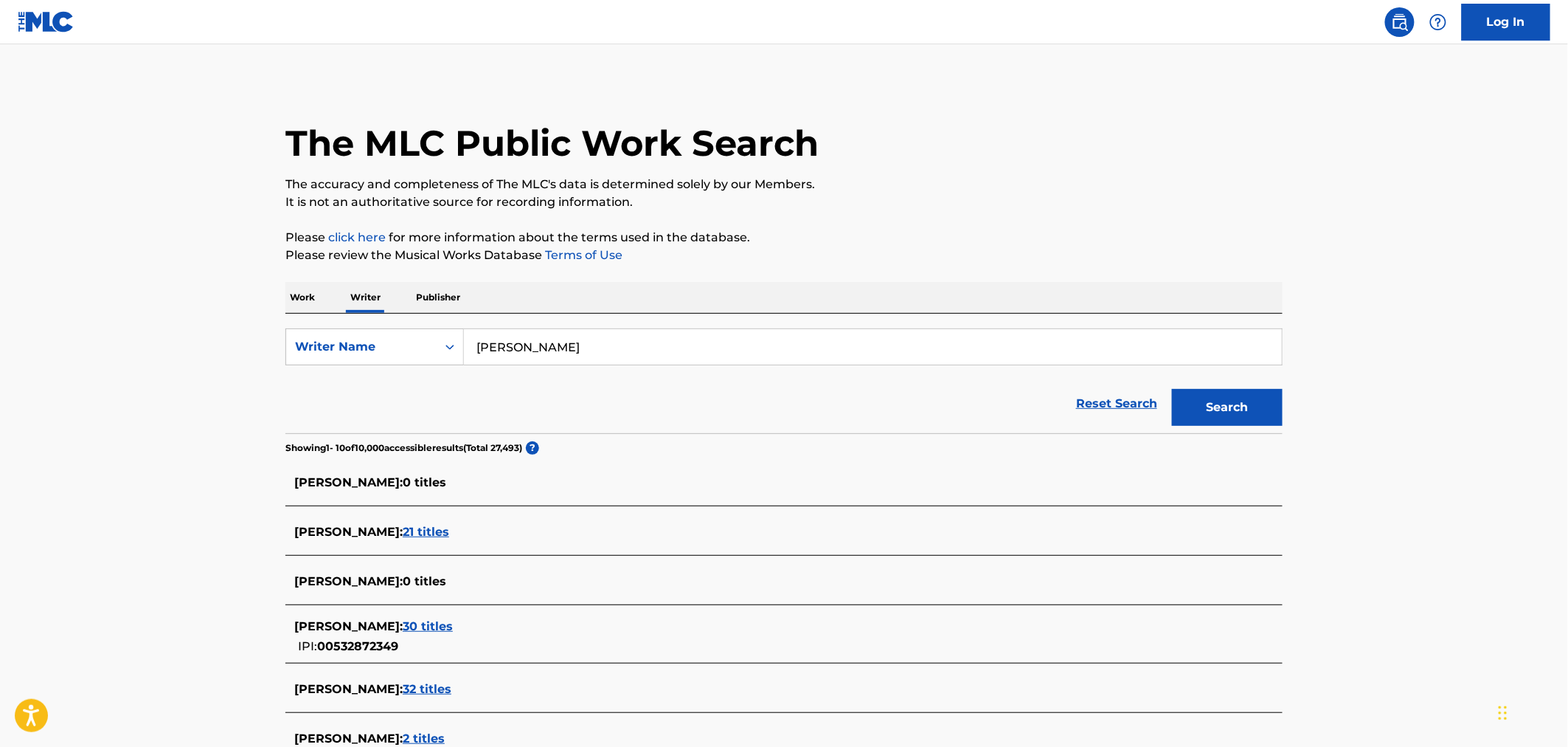
click at [312, 306] on p "Work" at bounding box center [302, 297] width 34 height 31
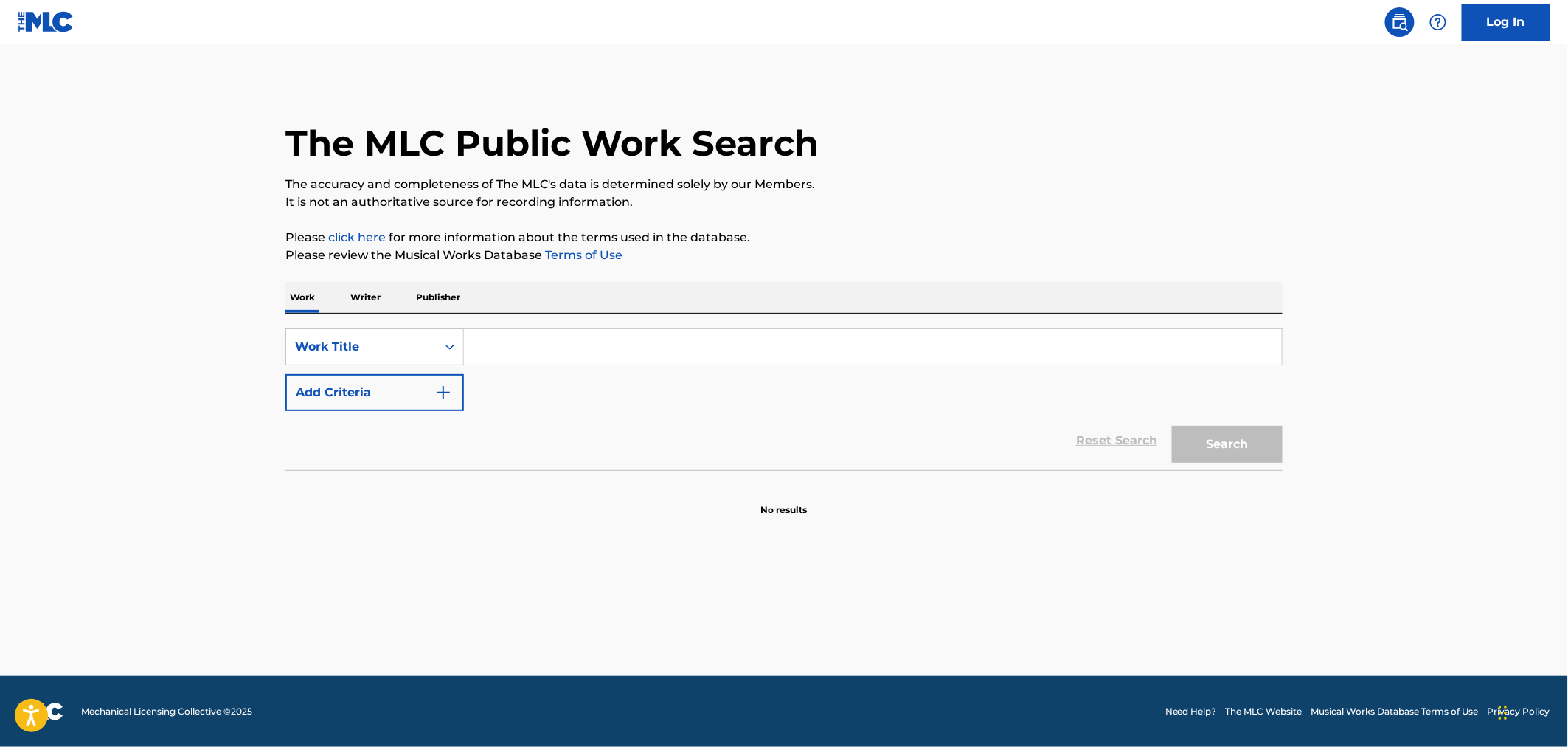
click at [650, 356] on input "Search Form" at bounding box center [873, 347] width 818 height 35
paste input "FROM THA BACK 2"
type input "FROM THA BACK 2"
click at [1172, 425] on button "Search" at bounding box center [1227, 444] width 111 height 37
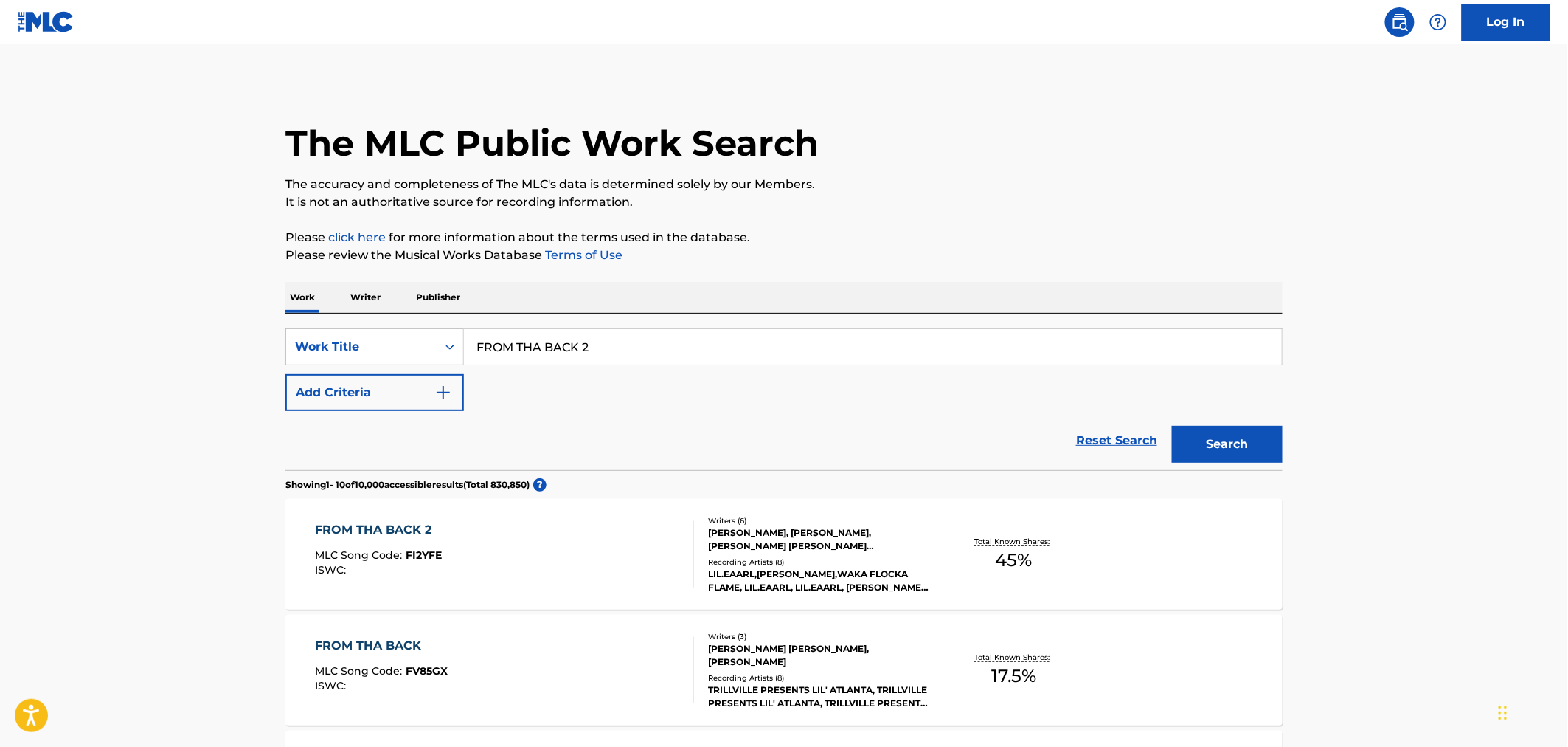
click at [468, 547] on div "FROM THA BACK 2 MLC Song Code : FI2YFE ISWC :" at bounding box center [505, 554] width 379 height 66
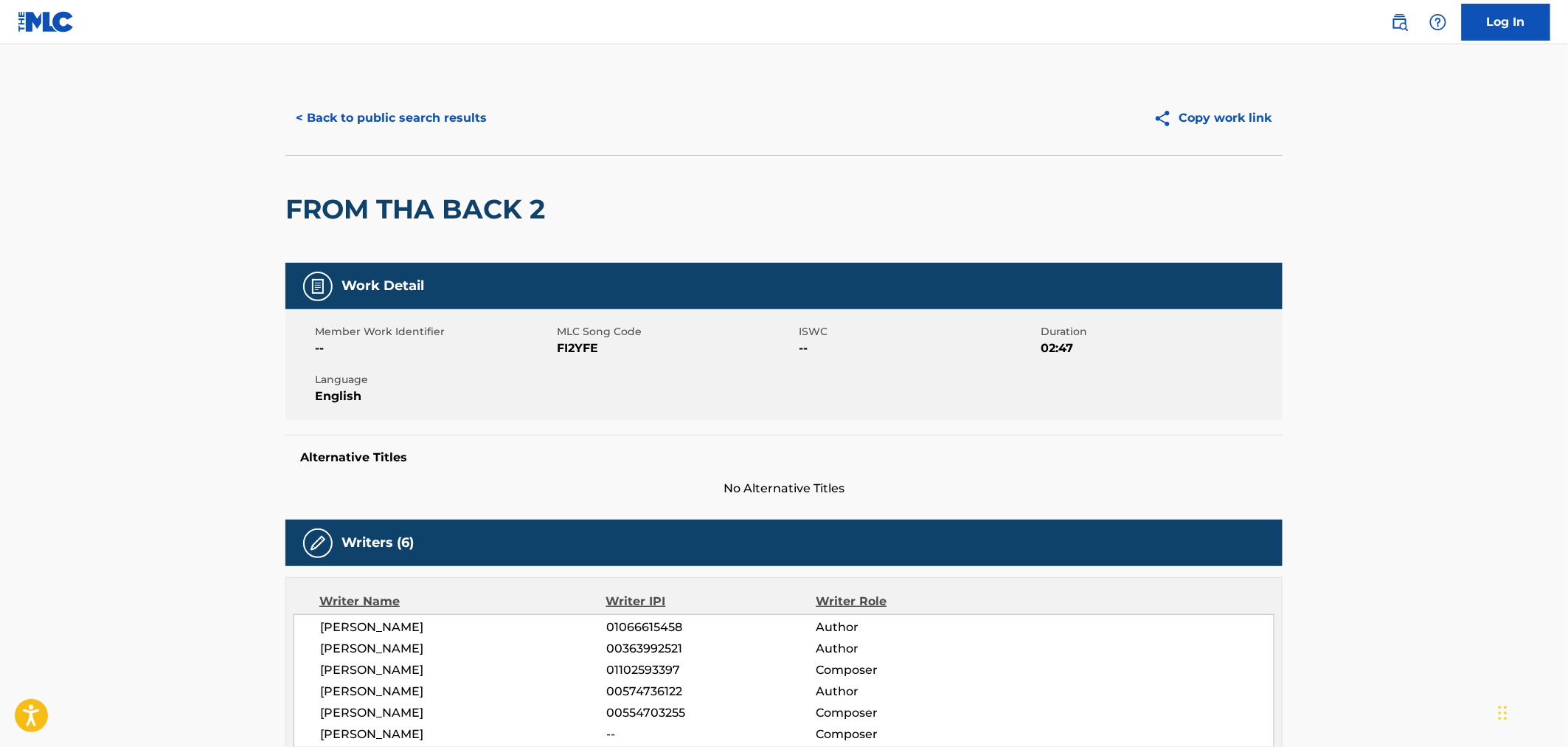
click at [424, 123] on button "< Back to public search results" at bounding box center [391, 118] width 211 height 37
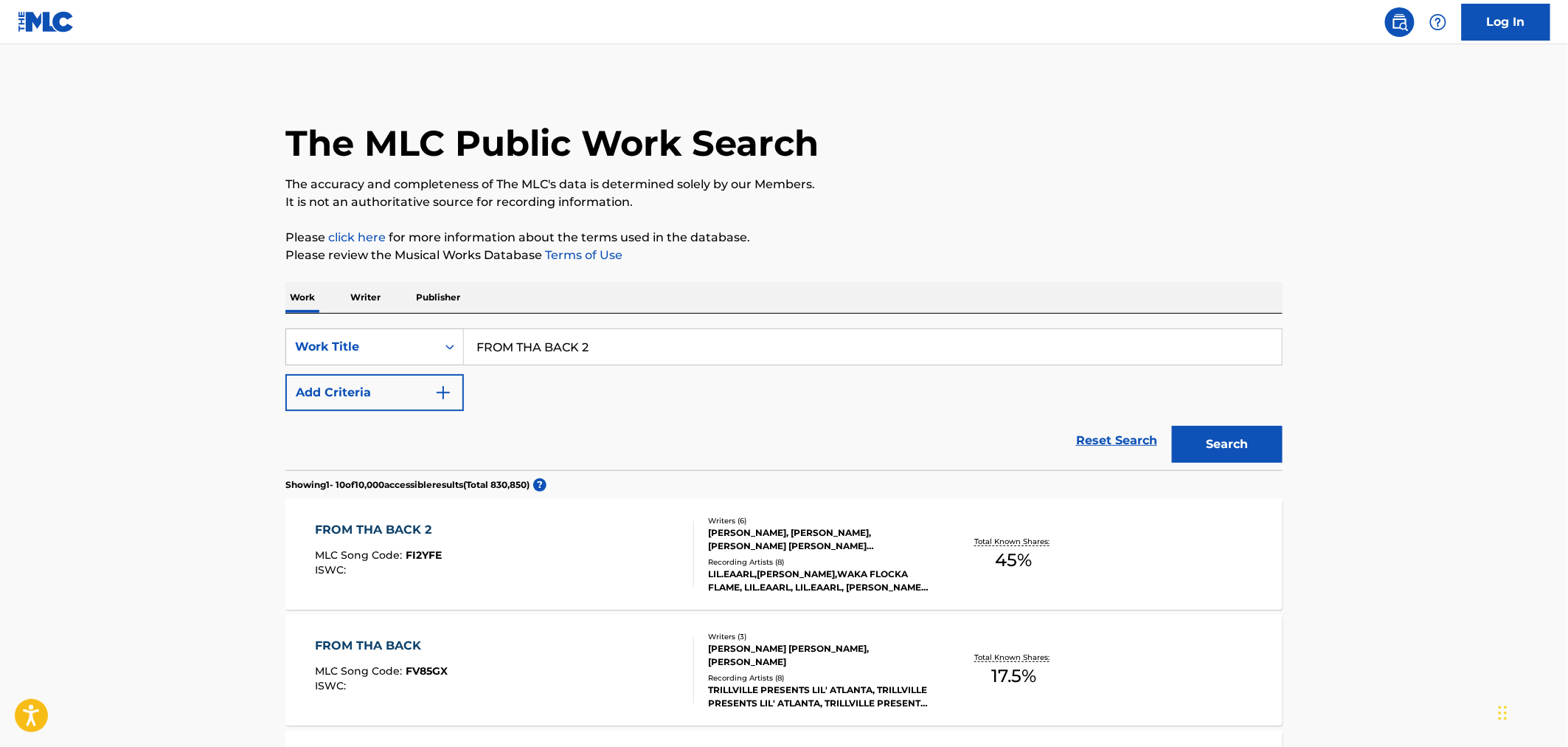
click at [602, 322] on div "SearchWithCriteria796e7640-70d1-4183-bd8b-f84764a16744 Work Title FROM THA BACK…" at bounding box center [784, 392] width 997 height 157
drag, startPoint x: 598, startPoint y: 335, endPoint x: 357, endPoint y: 344, distance: 241.2
click at [360, 343] on div "SearchWithCriteria796e7640-70d1-4183-bd8b-f84764a16744 Work Title FROM THA BACK…" at bounding box center [784, 347] width 997 height 37
paste input "I'M ON WORLDSTAR"
type input "I'M ON WORLDSTAR"
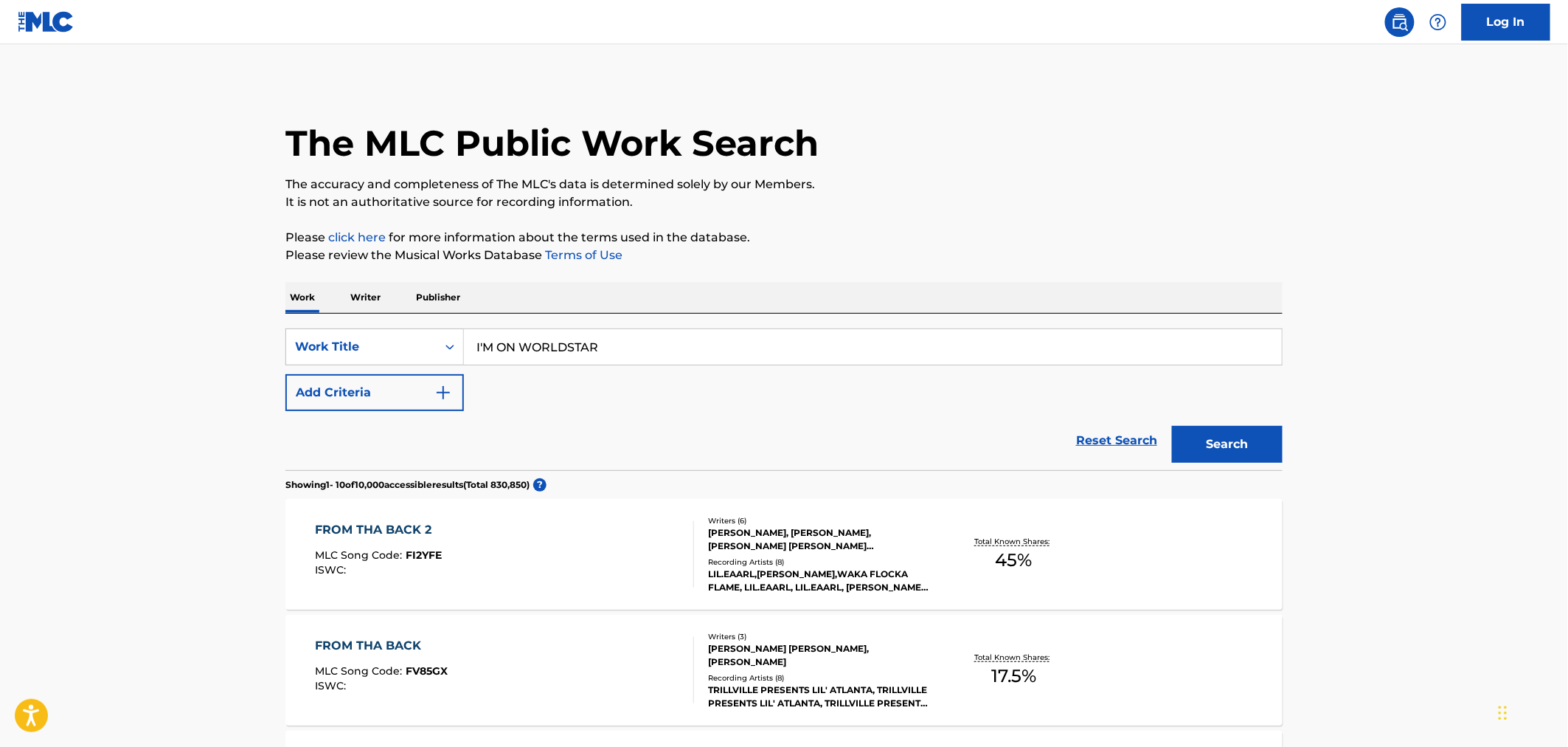
click at [375, 386] on button "Add Criteria" at bounding box center [375, 393] width 179 height 37
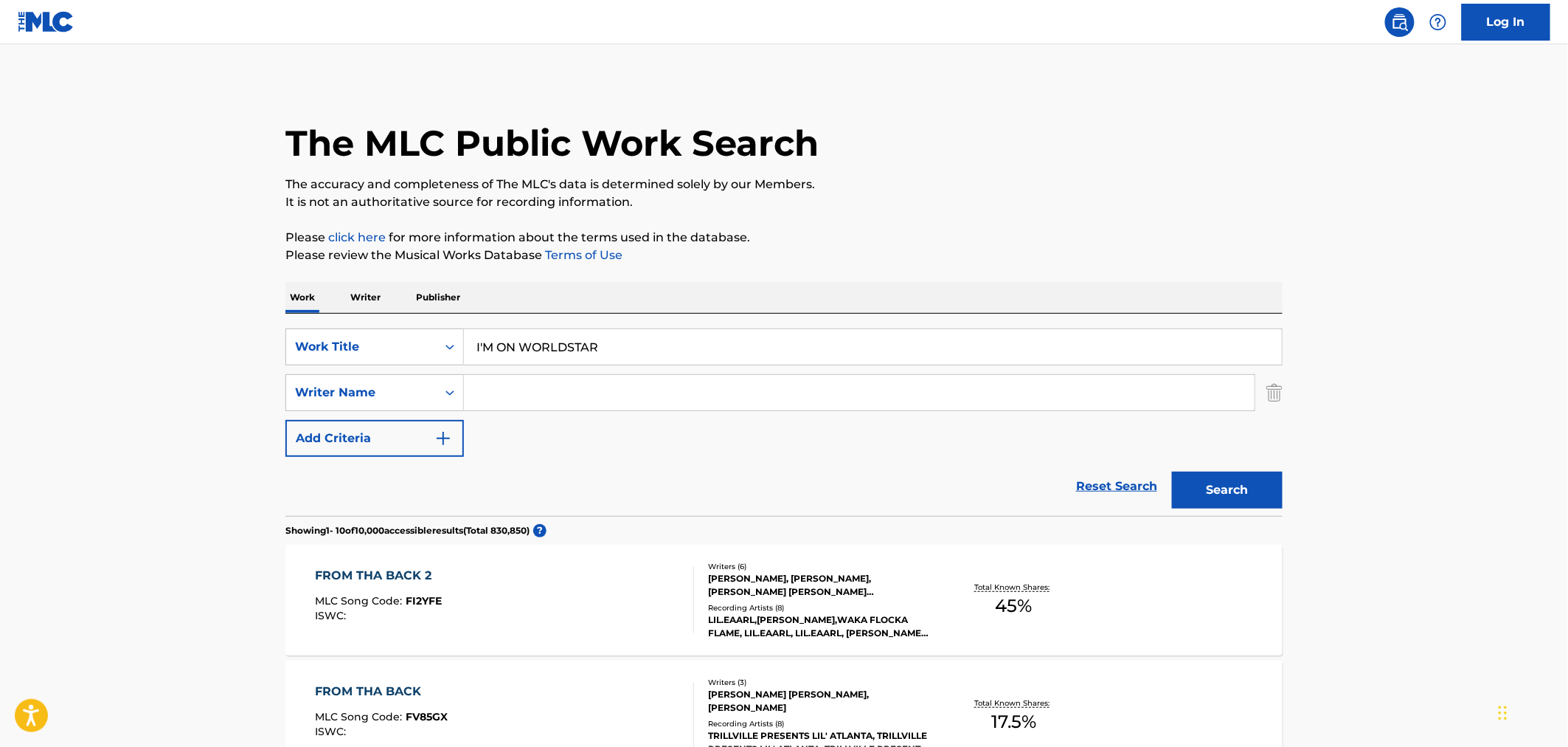
click at [499, 401] on input "Search Form" at bounding box center [860, 393] width 791 height 35
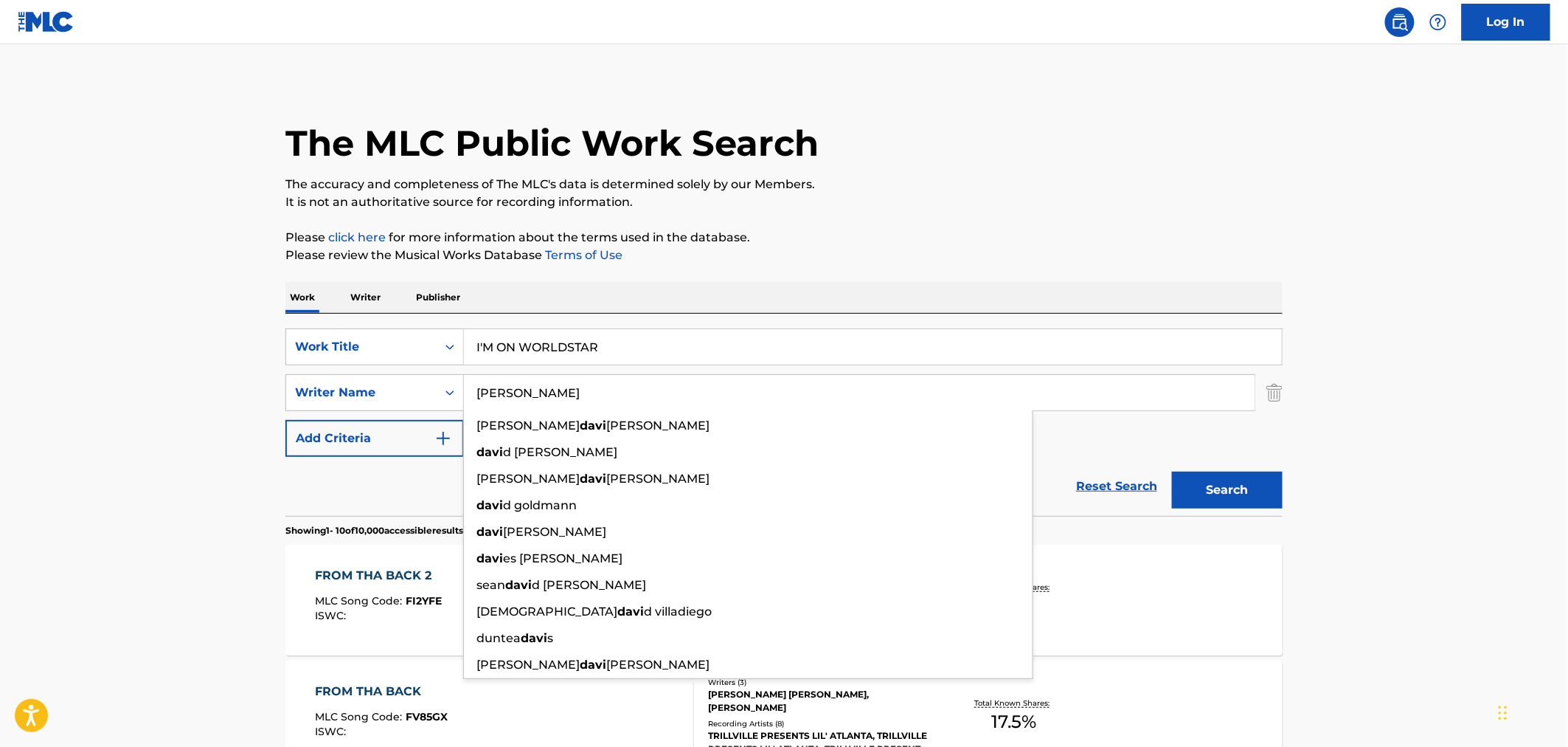
type input "[PERSON_NAME]"
click at [1172, 471] on button "Search" at bounding box center [1227, 490] width 111 height 37
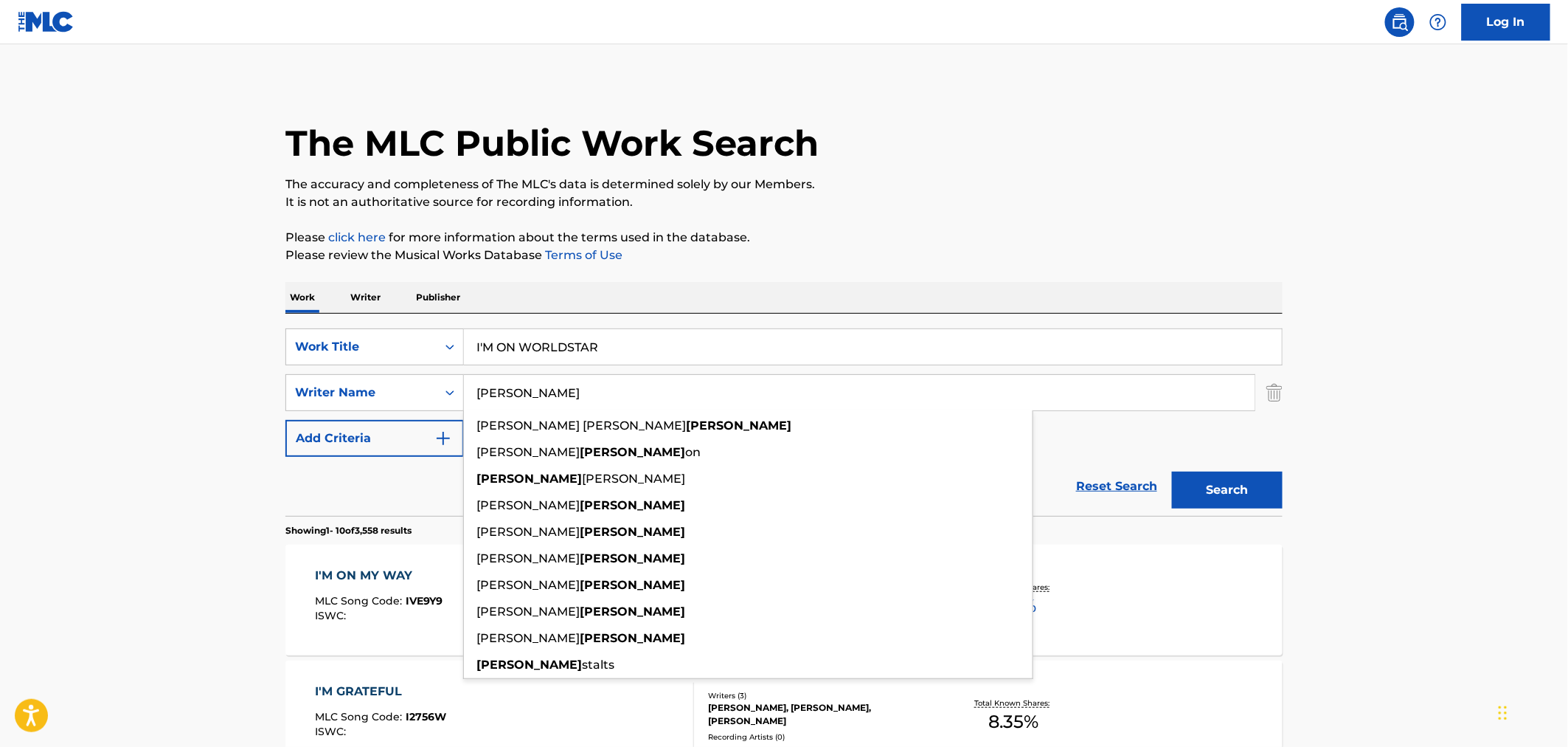
drag, startPoint x: 616, startPoint y: 349, endPoint x: 251, endPoint y: 340, distance: 365.1
paste input "BACK 2 BASICS"
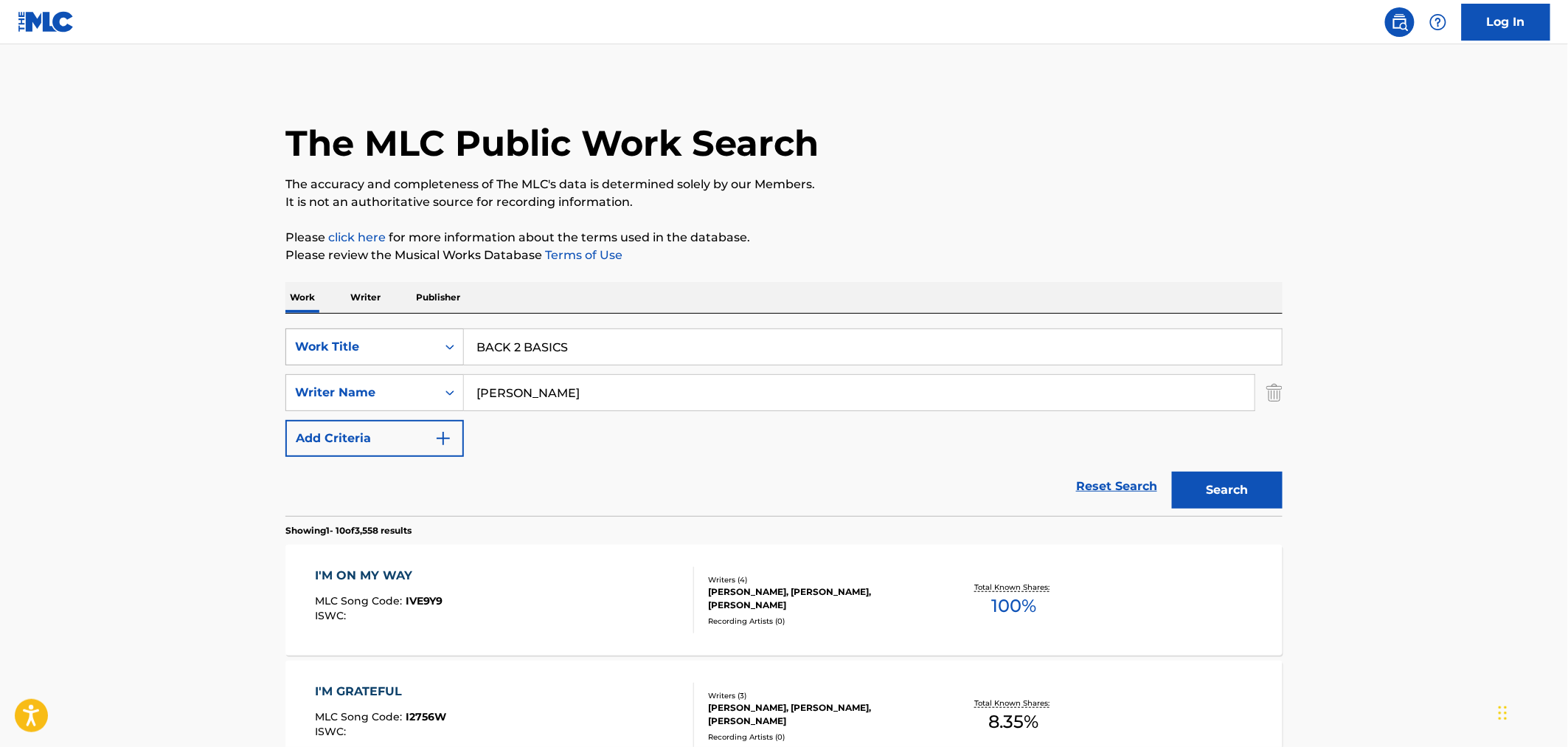
drag, startPoint x: 392, startPoint y: 341, endPoint x: 288, endPoint y: 341, distance: 104.0
click at [288, 341] on div "SearchWithCriteria796e7640-70d1-4183-bd8b-f84764a16744 Work Title BACK 2 BASICS" at bounding box center [784, 347] width 997 height 37
paste input "MI CASA SU CASA"
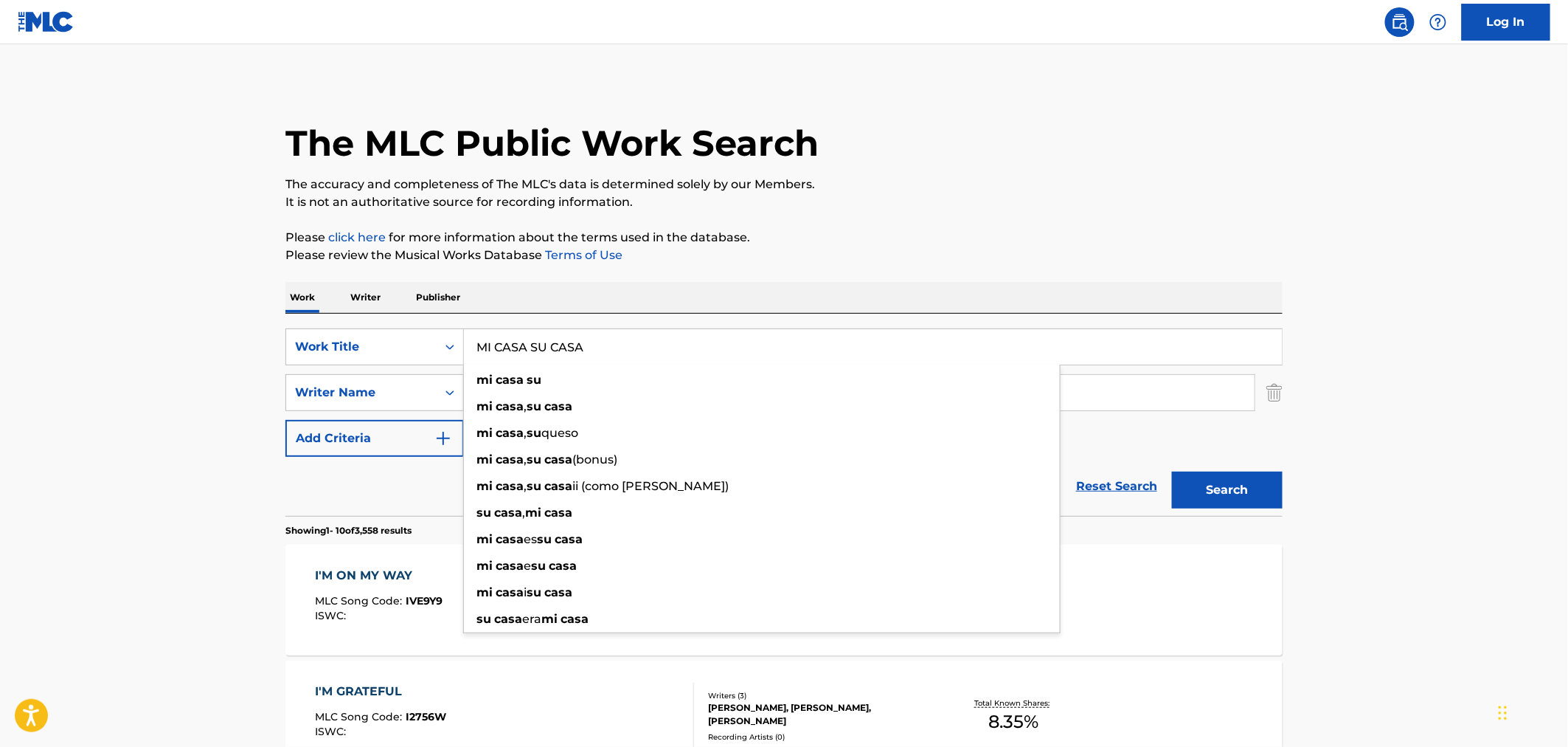
type input "MI CASA SU CASA"
click at [879, 241] on p "Please click here for more information about the terms used in the database." at bounding box center [784, 237] width 997 height 18
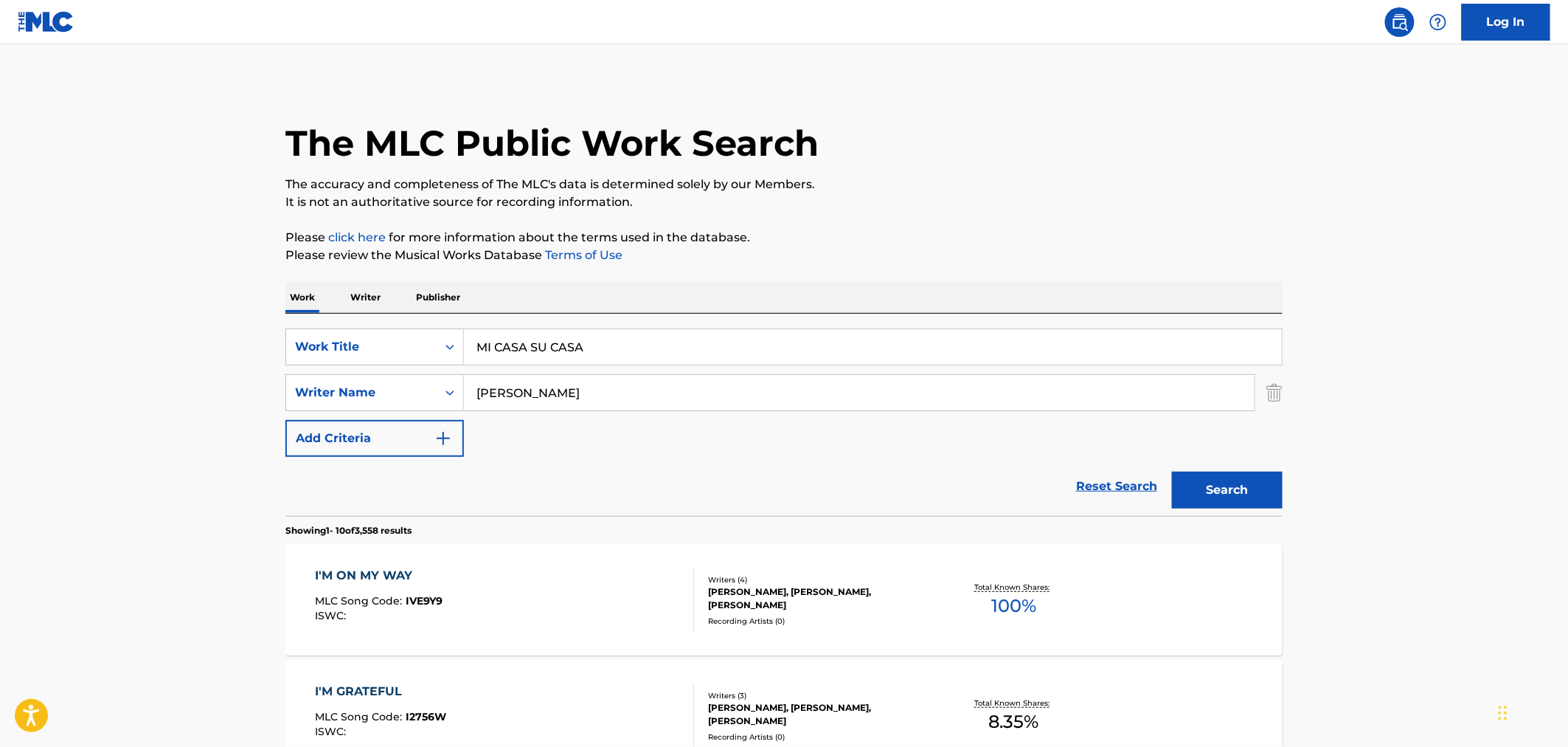
drag, startPoint x: 1198, startPoint y: 468, endPoint x: 1215, endPoint y: 477, distance: 19.2
click at [1205, 472] on div "Search" at bounding box center [1223, 486] width 118 height 59
click at [1215, 485] on button "Search" at bounding box center [1227, 490] width 111 height 37
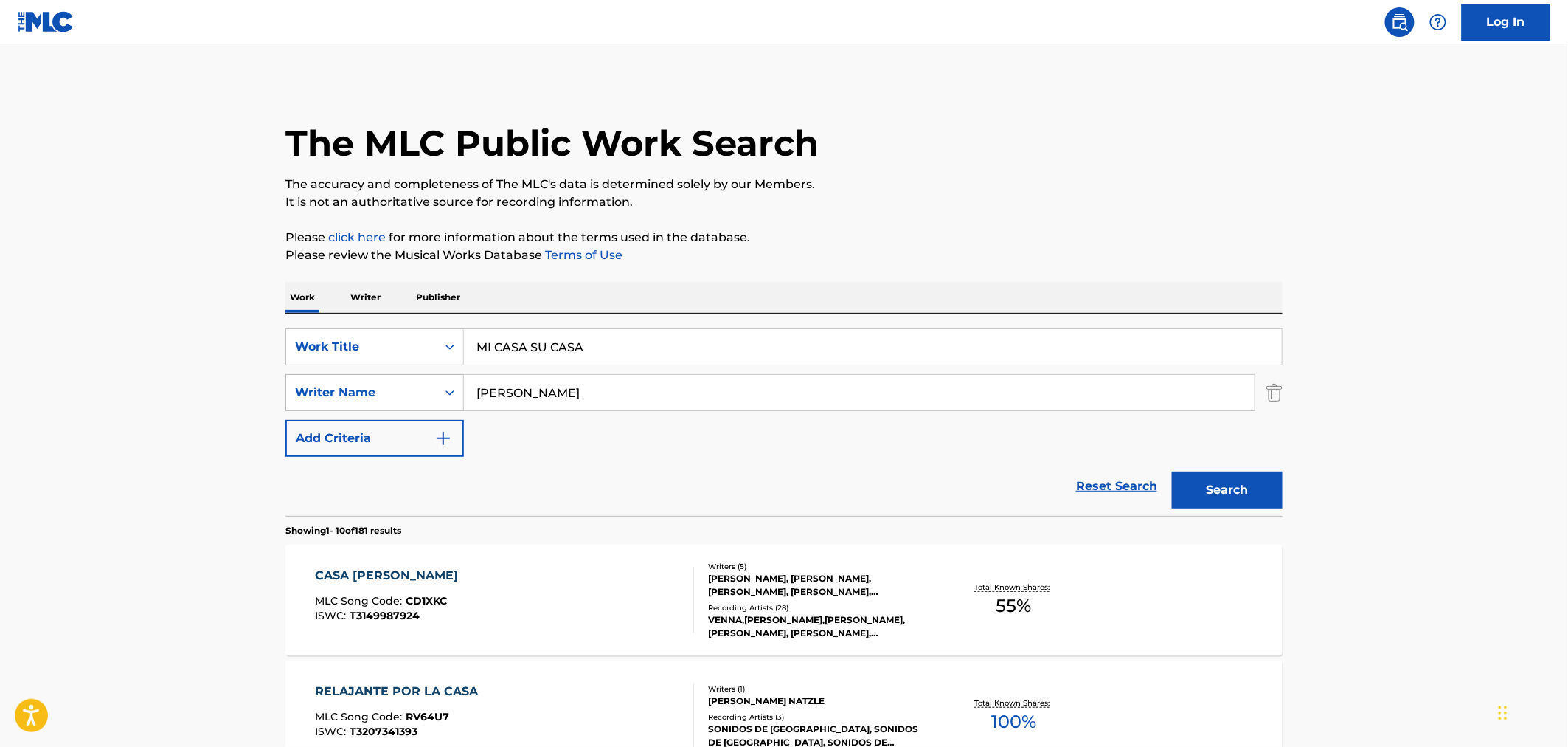
drag, startPoint x: 339, startPoint y: 397, endPoint x: 306, endPoint y: 403, distance: 33.5
click at [306, 403] on div "SearchWithCriteria0ef31e47-2ac9-4c21-bf4f-6efae72d3294 Writer Name DAVIS" at bounding box center [784, 393] width 997 height 37
type input "m"
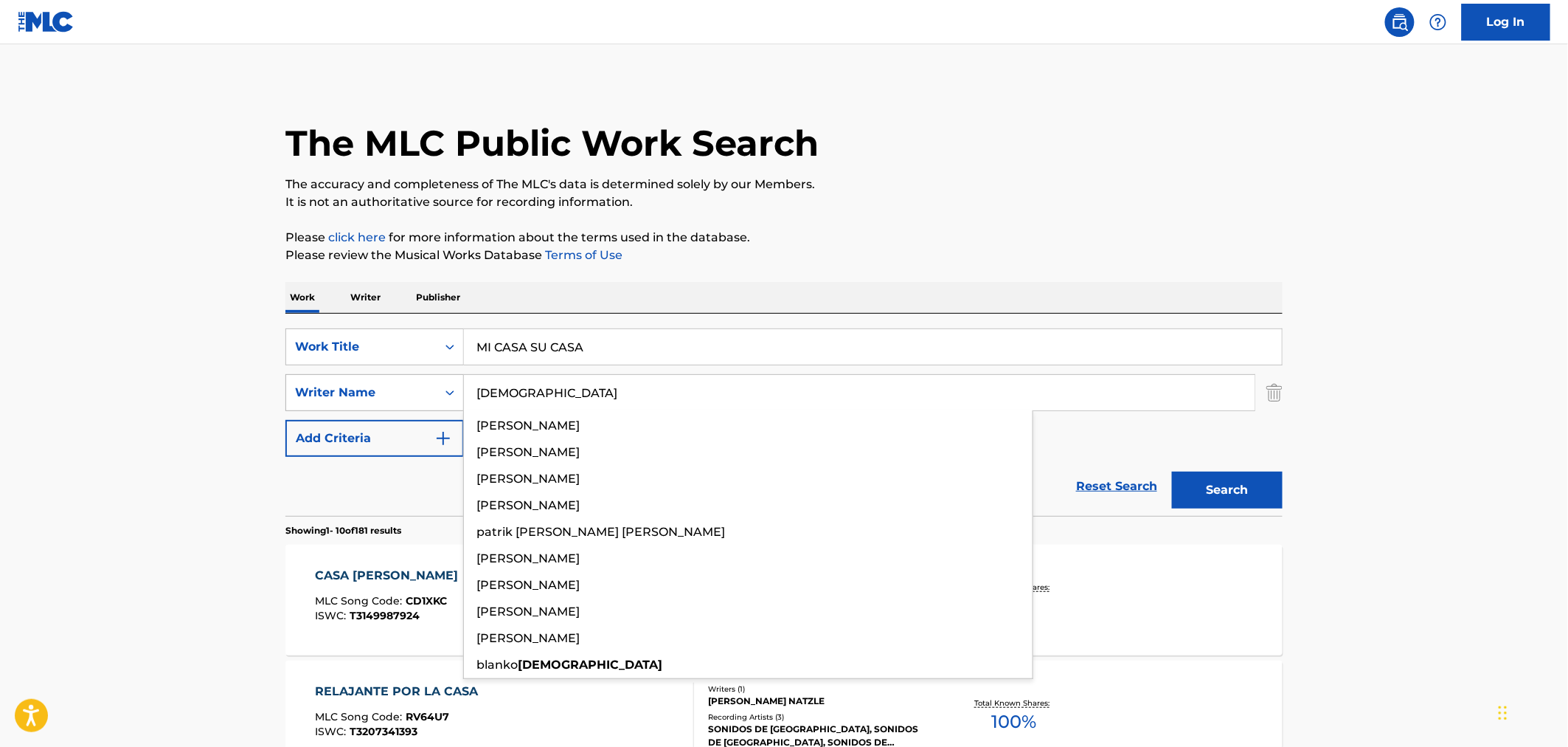
type input "gotti"
click at [1172, 471] on button "Search" at bounding box center [1227, 490] width 111 height 37
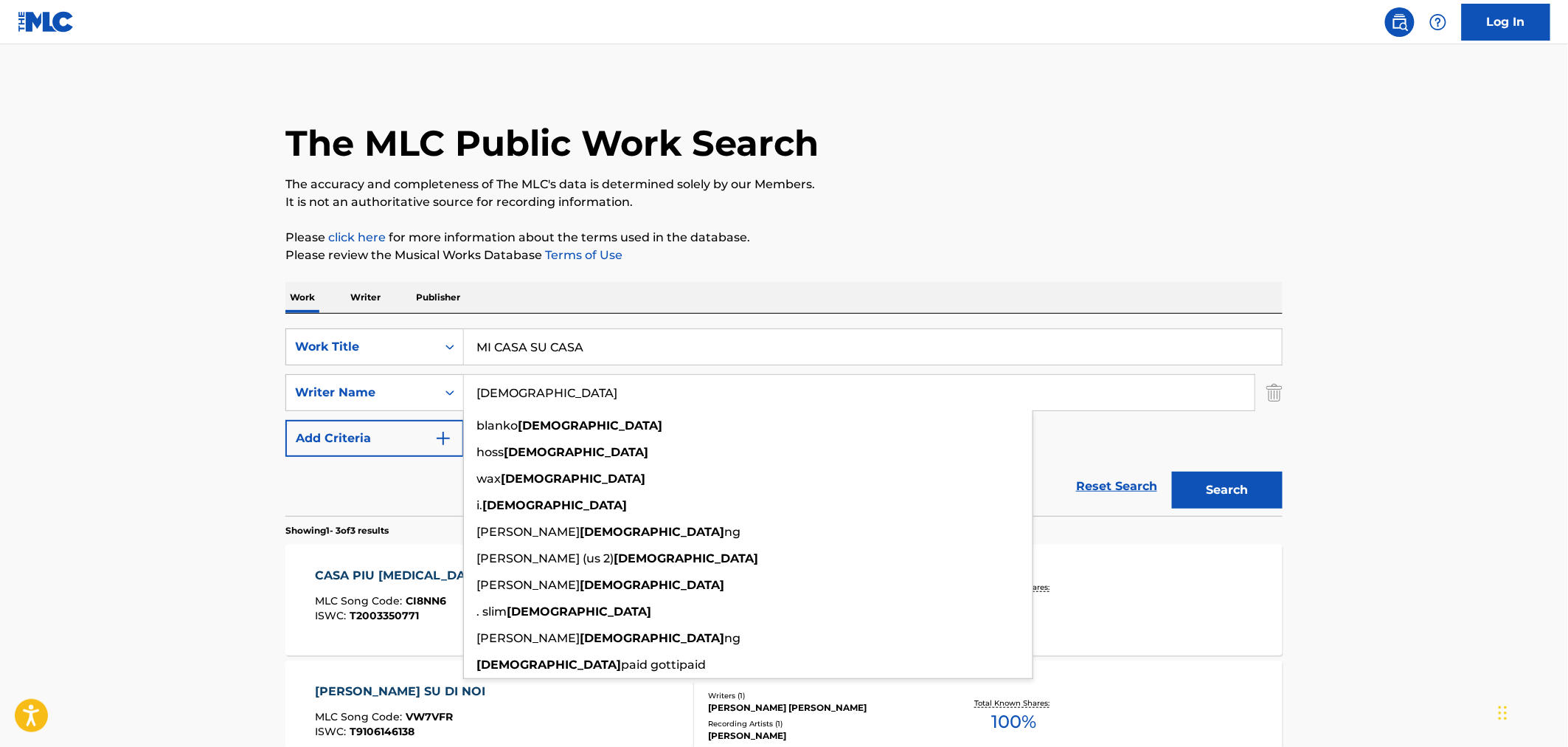
drag, startPoint x: 617, startPoint y: 347, endPoint x: 299, endPoint y: 327, distance: 318.6
click at [312, 322] on div "SearchWithCriteria796e7640-70d1-4183-bd8b-f84764a16744 Work Title MI CASA SU CA…" at bounding box center [784, 415] width 997 height 202
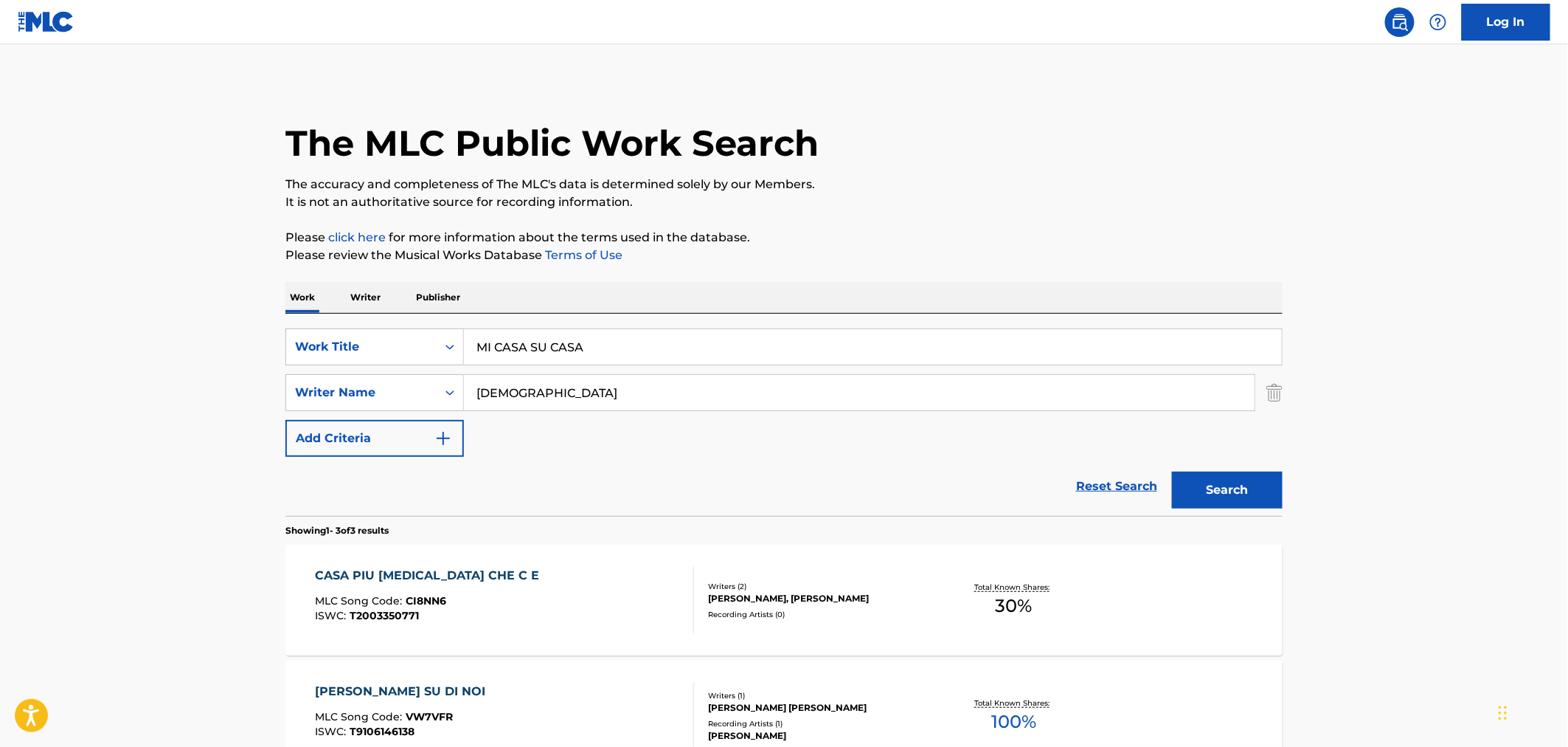
paste input "NO OFF SEASON"
type input "NO OFF SEASON"
drag, startPoint x: 89, startPoint y: 325, endPoint x: 554, endPoint y: 391, distance: 469.7
click at [101, 326] on main "The MLC Public Work Search The accuracy and completeness of The MLC's data is d…" at bounding box center [784, 504] width 1568 height 920
drag, startPoint x: 568, startPoint y: 402, endPoint x: 242, endPoint y: 387, distance: 326.3
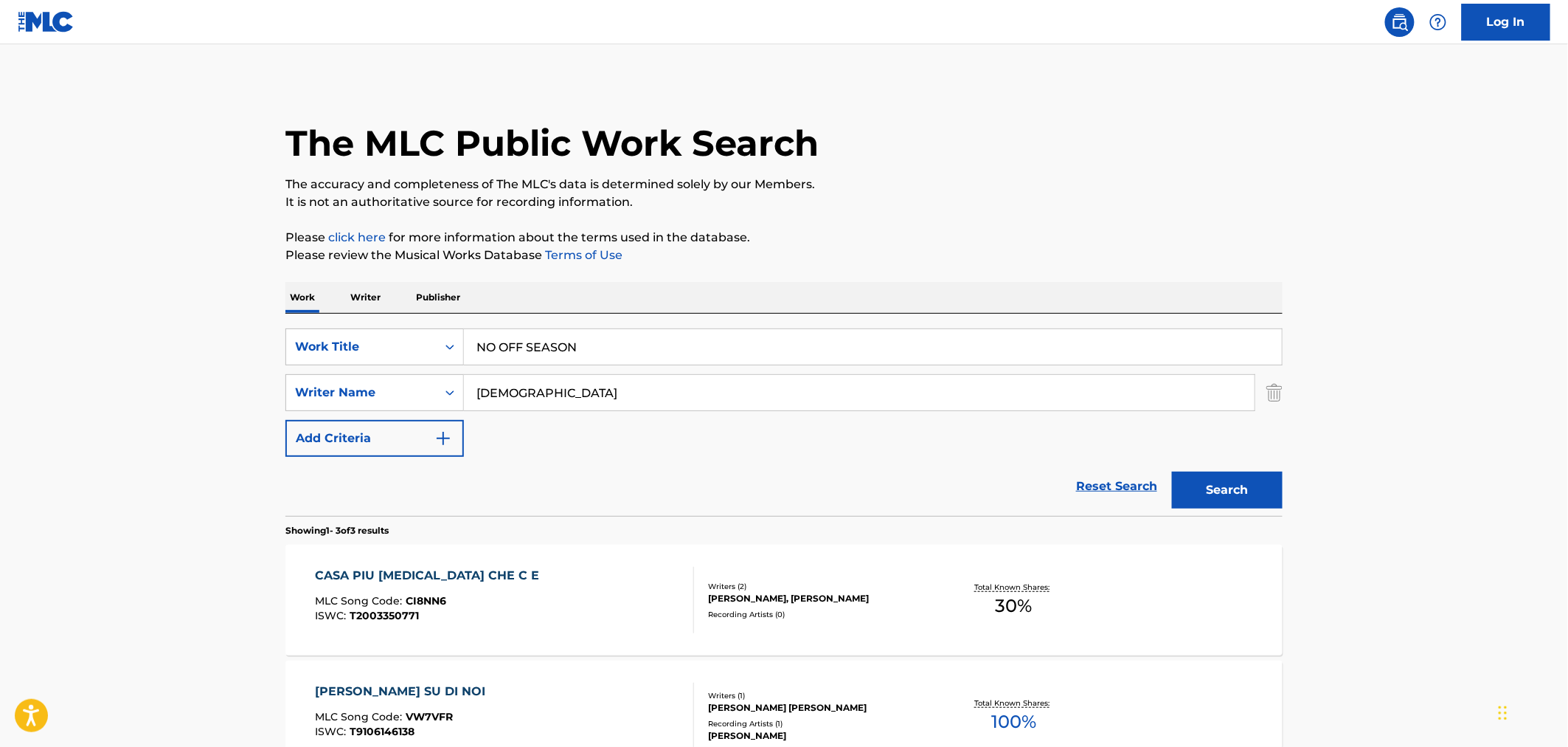
click at [242, 387] on main "The MLC Public Work Search The accuracy and completeness of The MLC's data is d…" at bounding box center [784, 504] width 1568 height 920
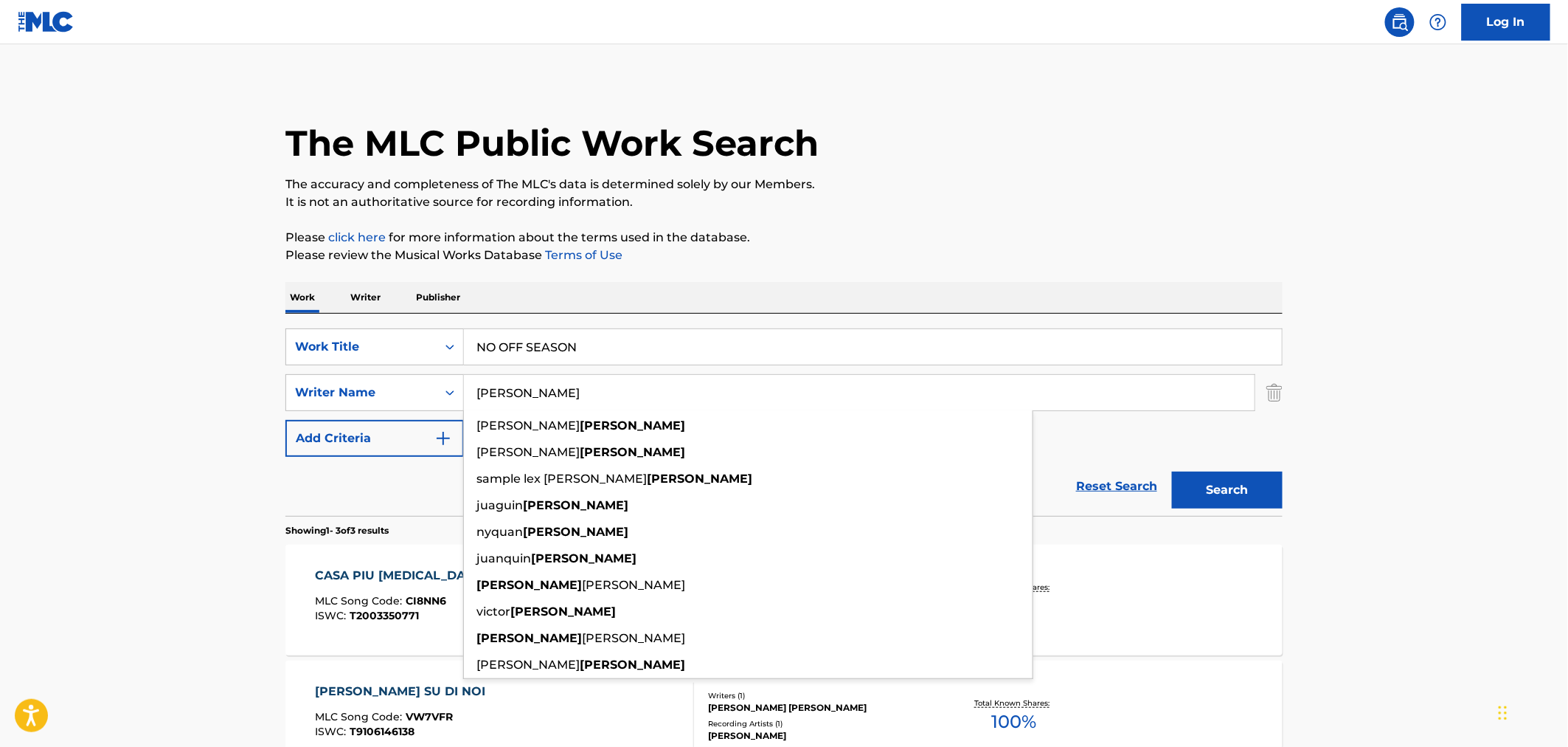
type input "MALPHURS"
click at [1172, 471] on button "Search" at bounding box center [1227, 490] width 111 height 37
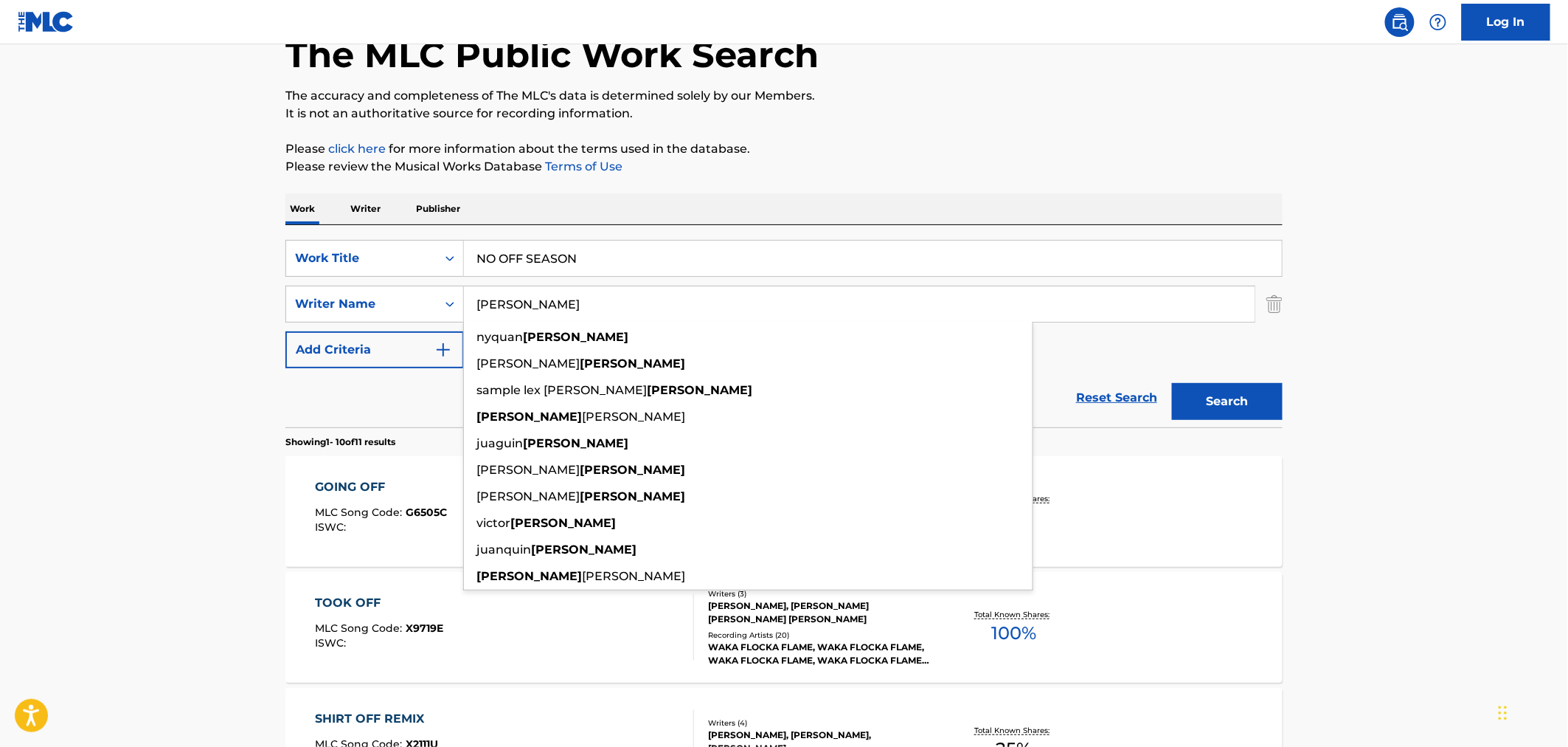
scroll to position [82, 0]
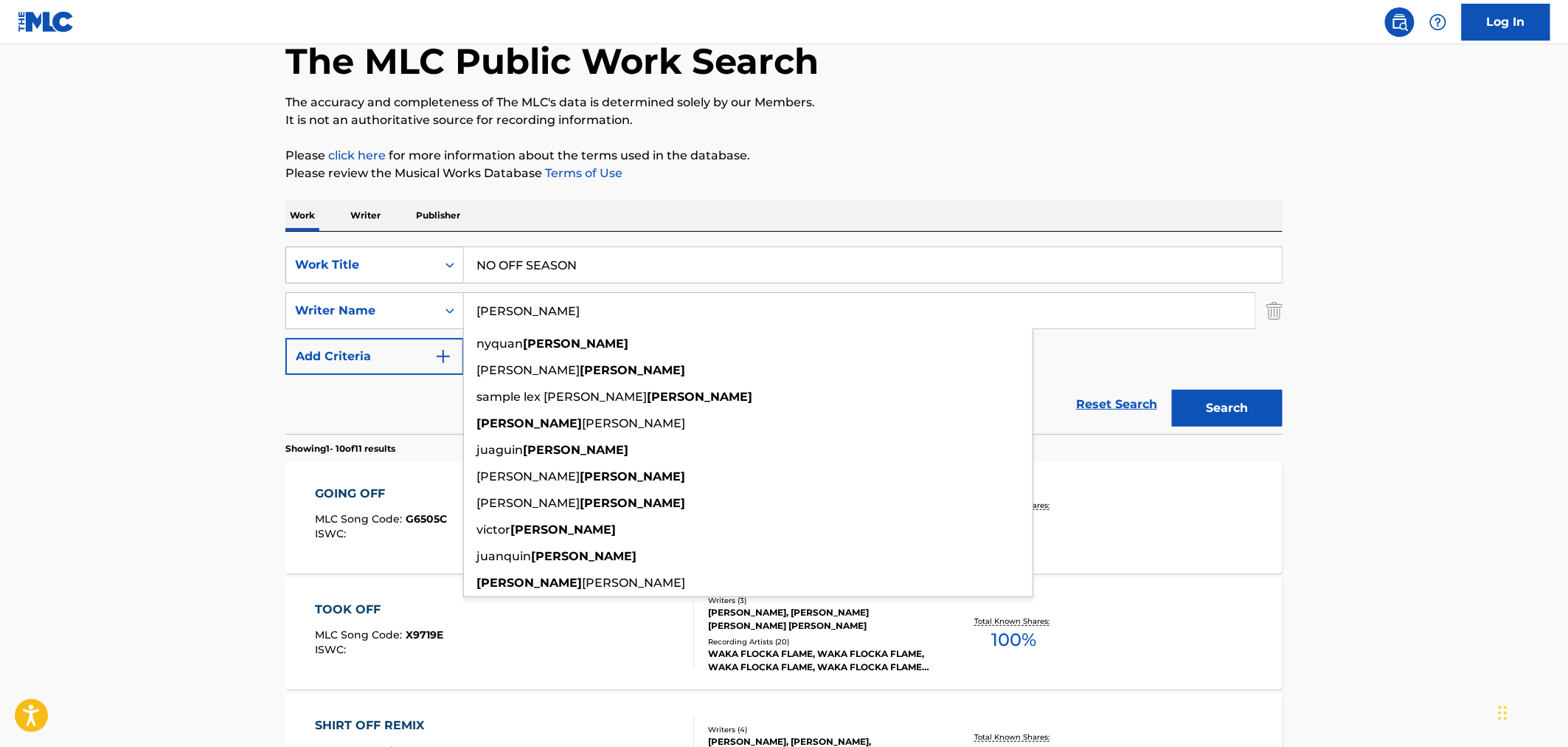
click at [389, 261] on div "Work Title" at bounding box center [361, 264] width 133 height 18
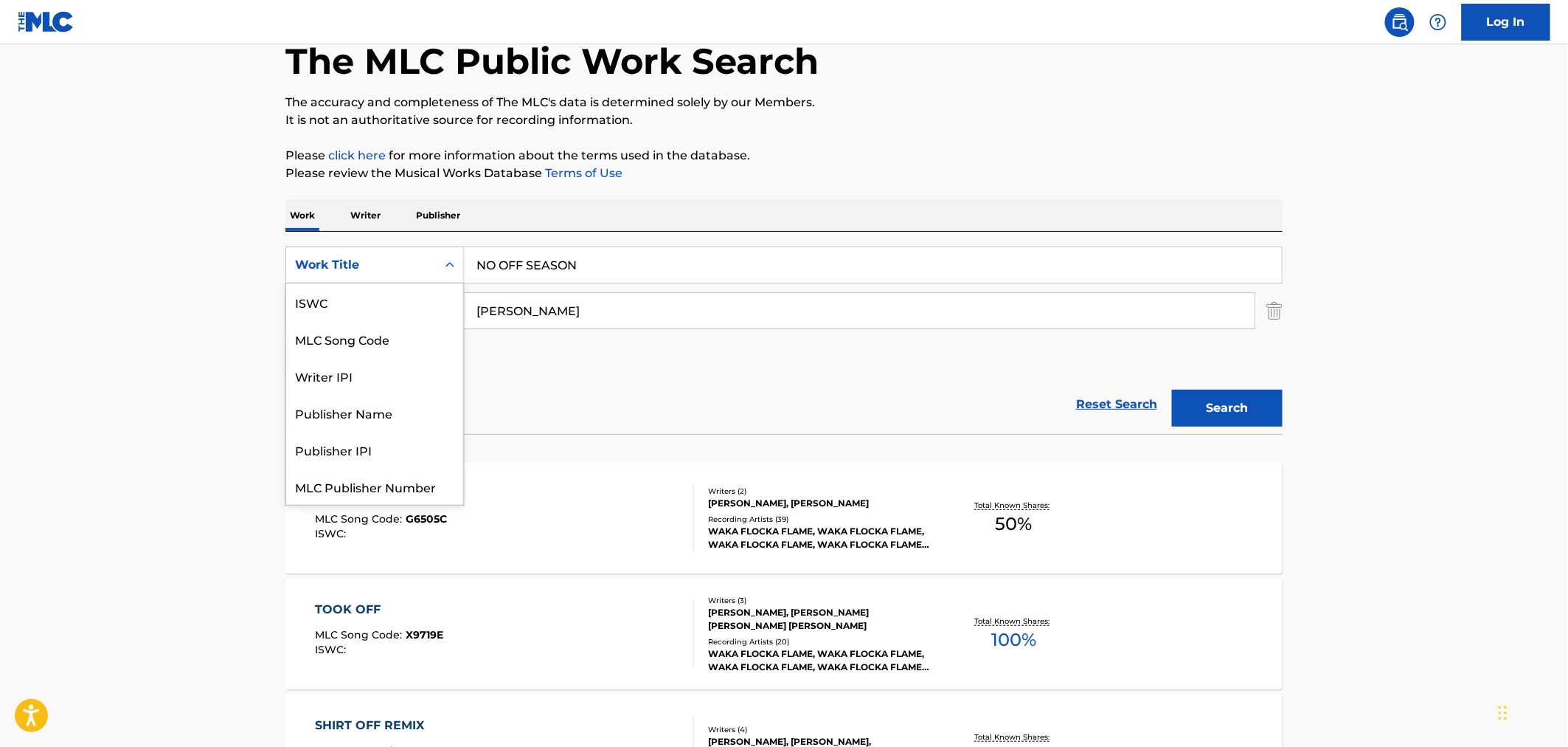
scroll to position [37, 0]
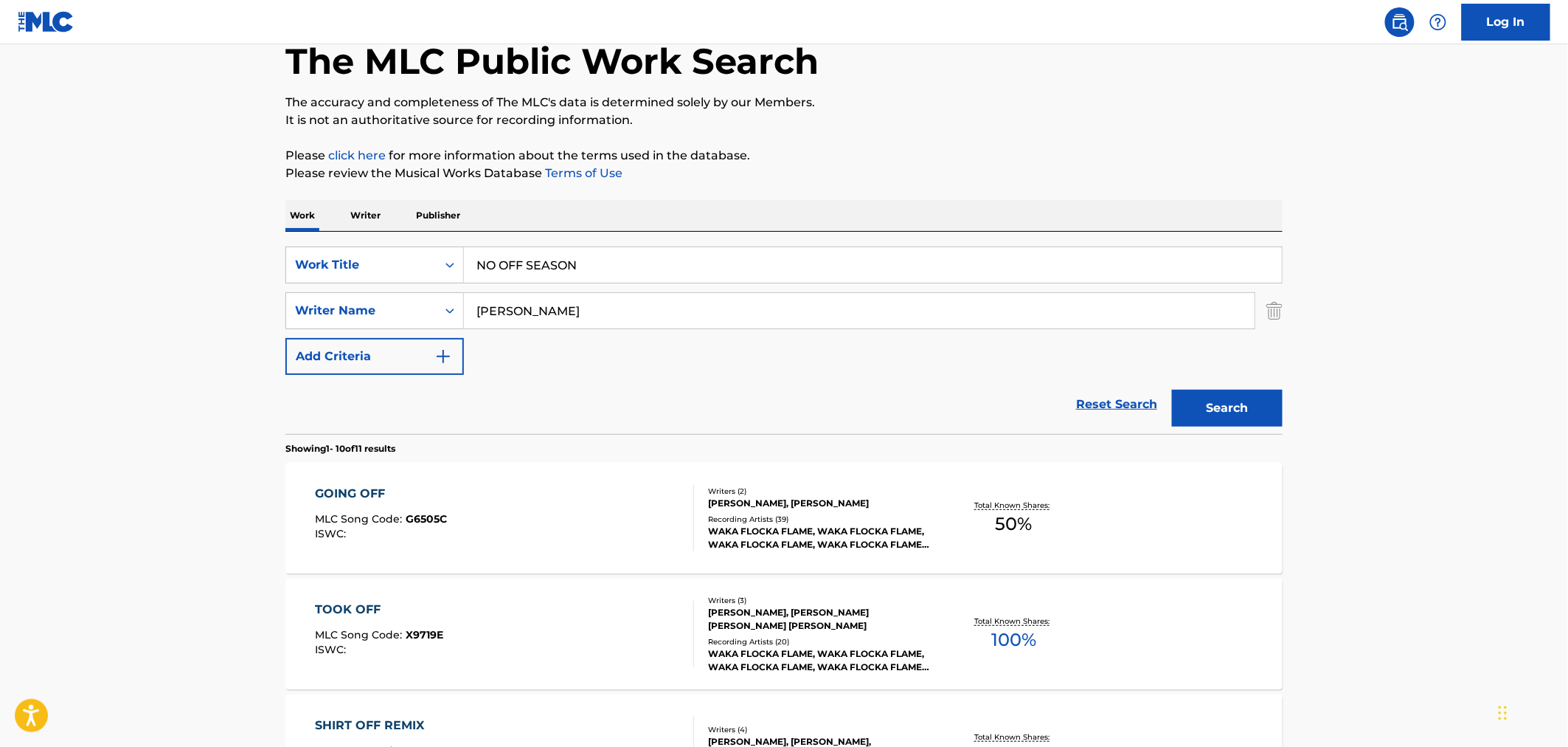
click at [350, 240] on div "SearchWithCriteria796e7640-70d1-4183-bd8b-f84764a16744 Work Title NO OFF SEASON…" at bounding box center [784, 332] width 997 height 202
paste input "not at all"
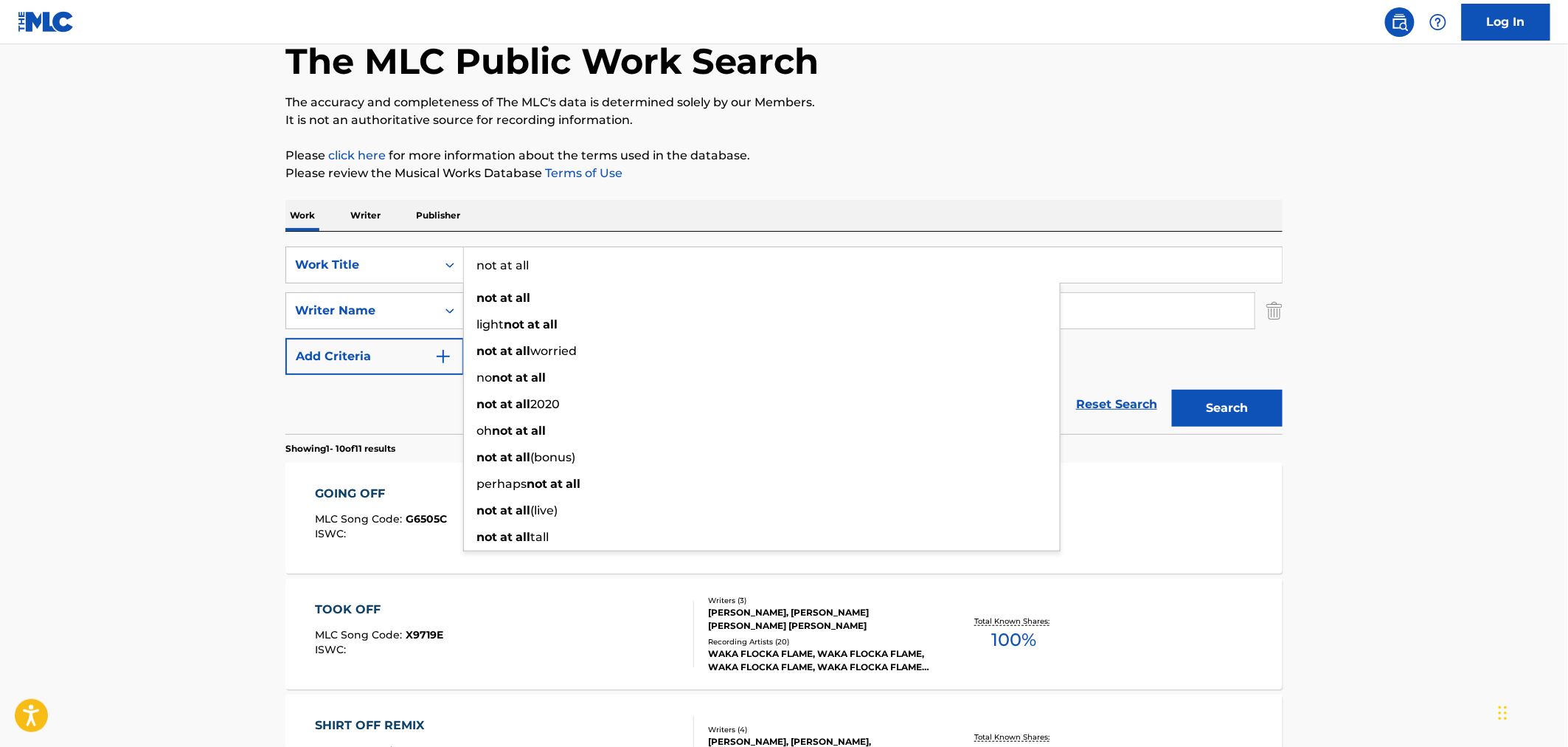
type input "not at all"
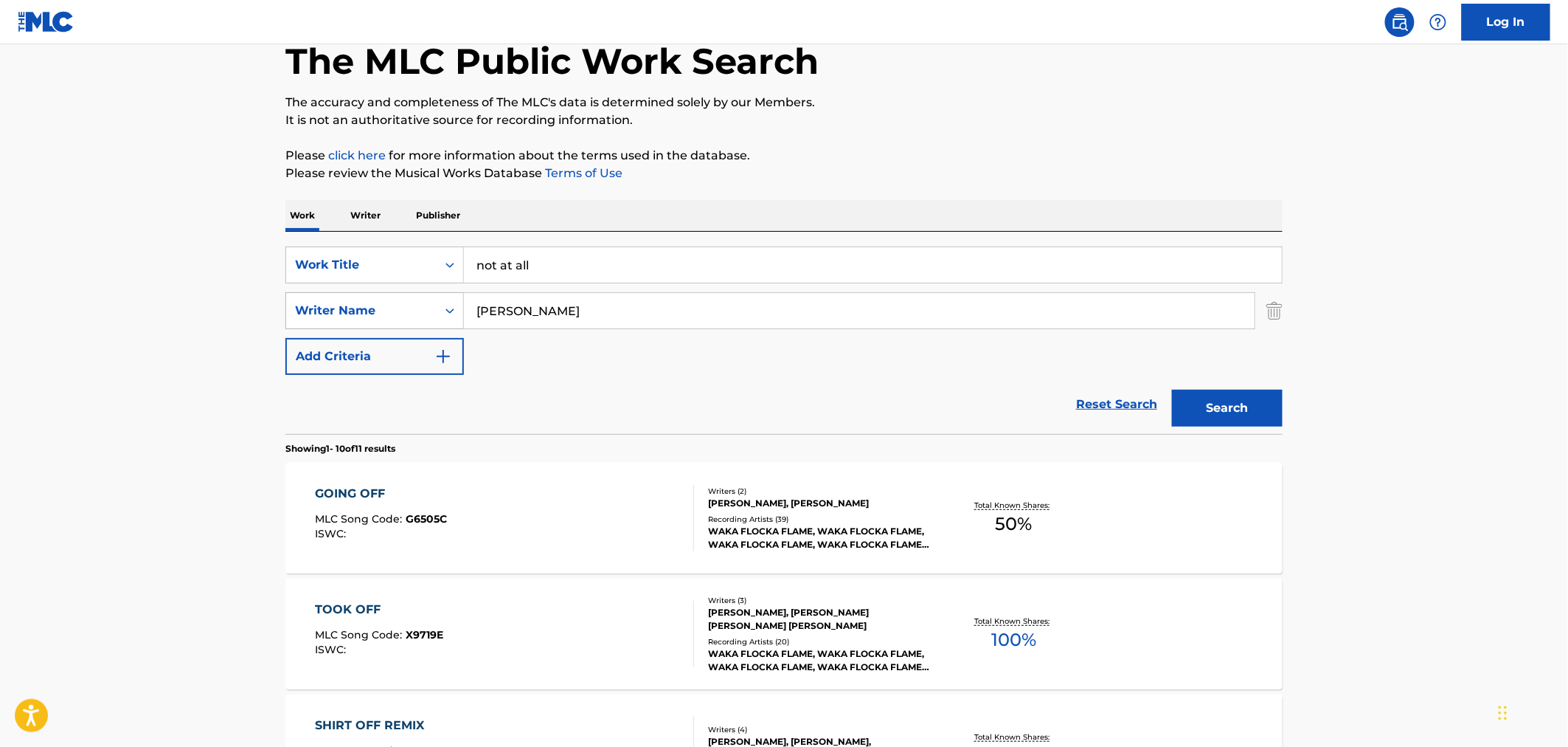
drag, startPoint x: 563, startPoint y: 307, endPoint x: 406, endPoint y: 307, distance: 157.0
click at [406, 307] on div "SearchWithCriteria0ef31e47-2ac9-4c21-bf4f-6efae72d3294 Writer Name MALPHURS" at bounding box center [784, 311] width 997 height 37
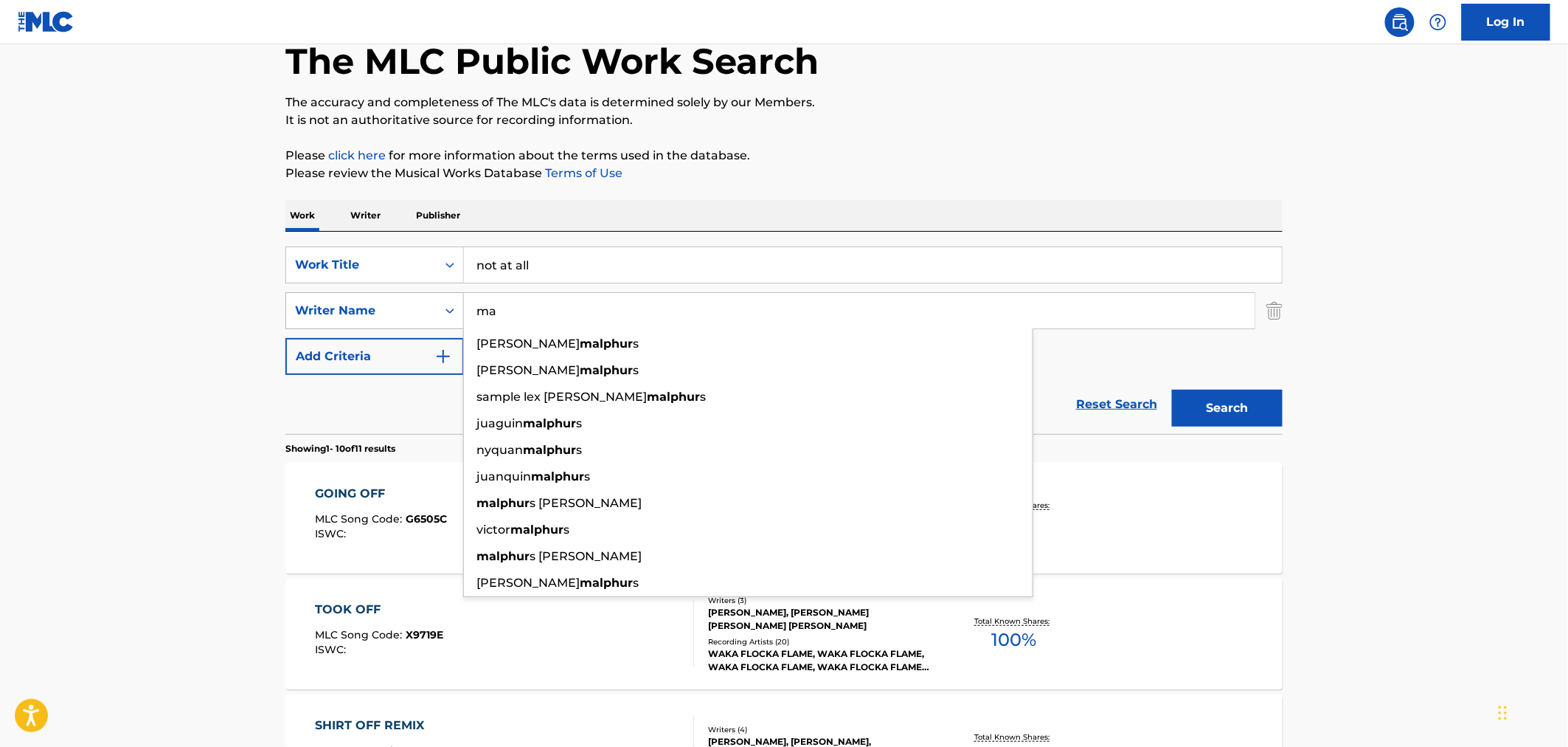
type input "m"
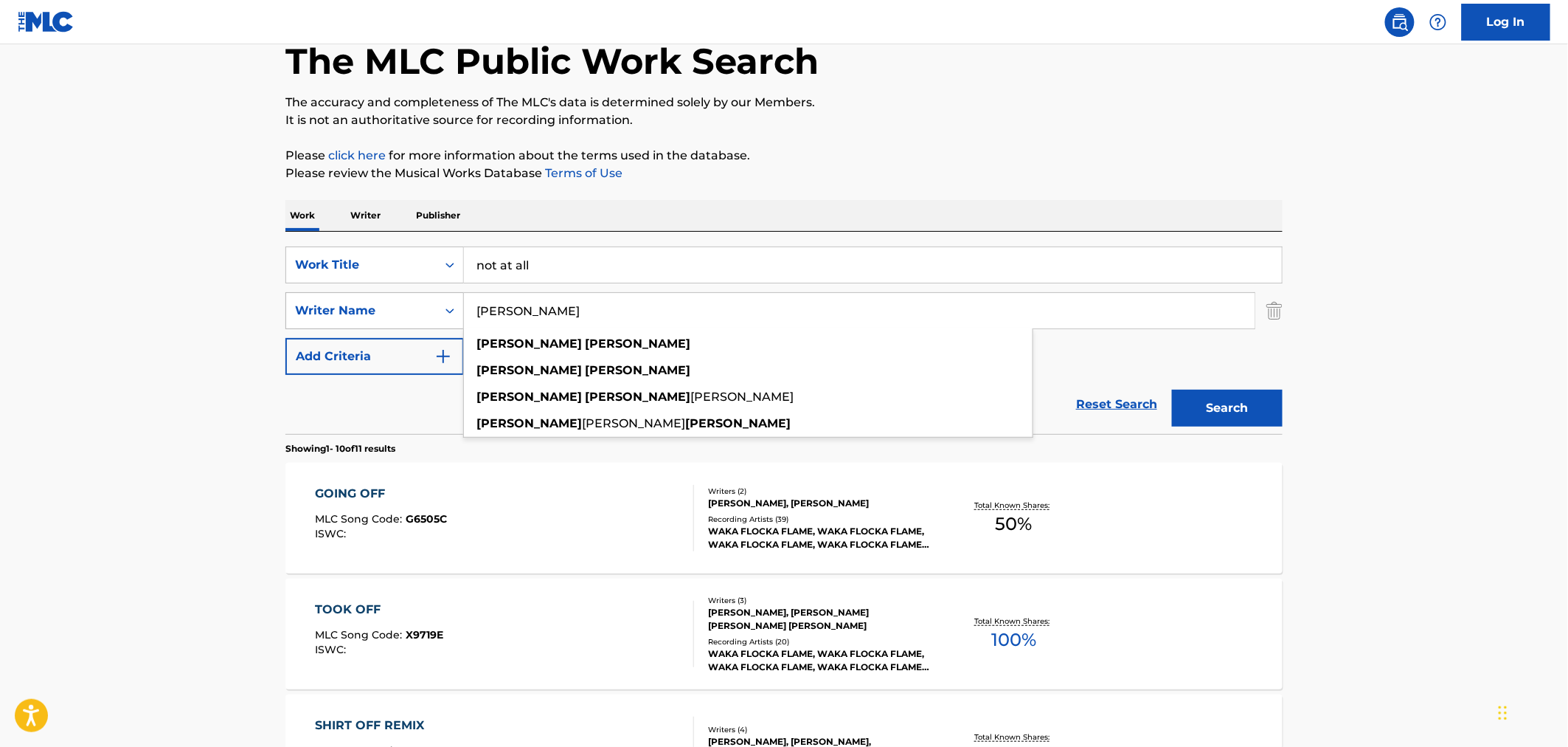
type input "juaquin malphurs"
click at [1172, 390] on button "Search" at bounding box center [1227, 408] width 111 height 37
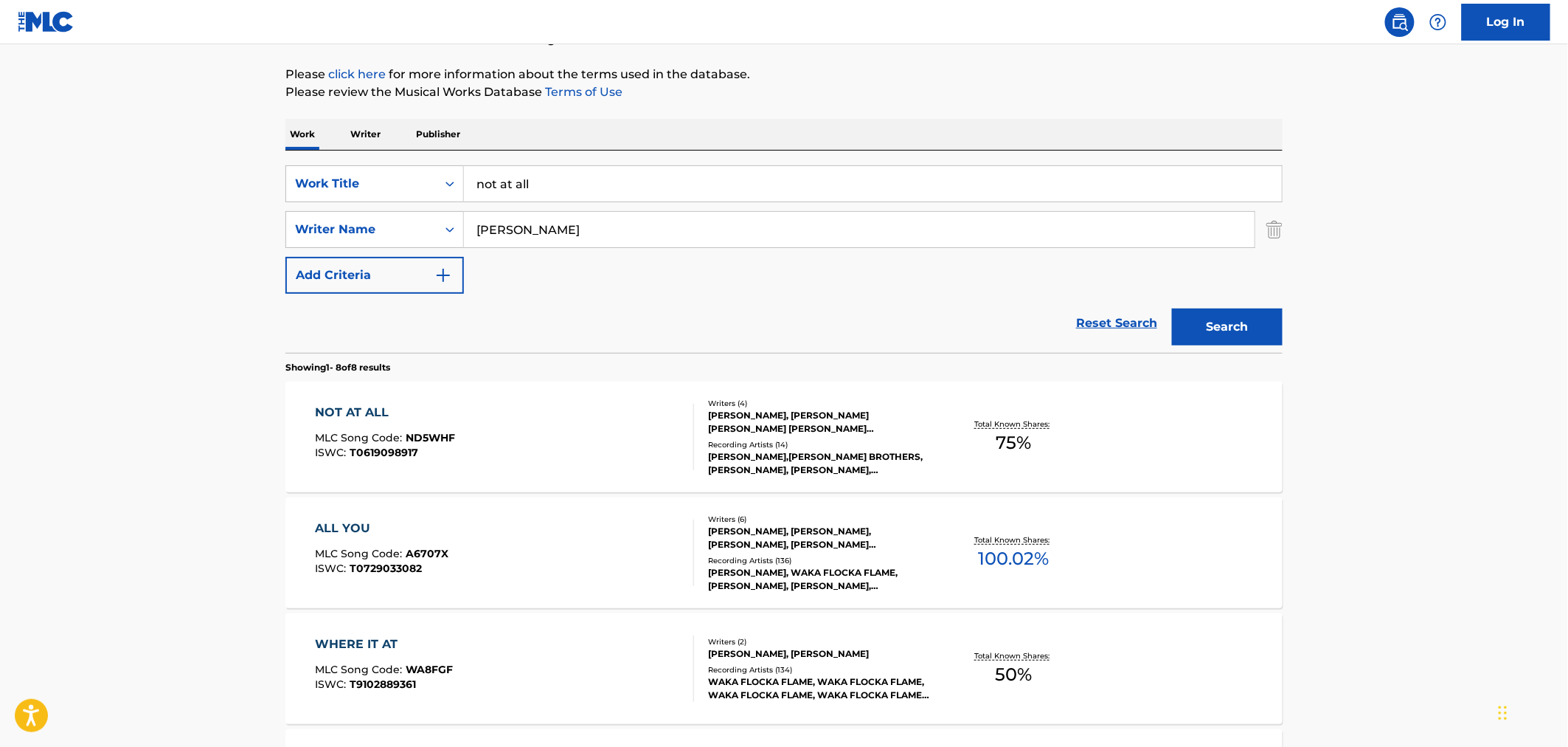
scroll to position [163, 0]
click at [427, 439] on span "ND5WHF" at bounding box center [431, 436] width 50 height 13
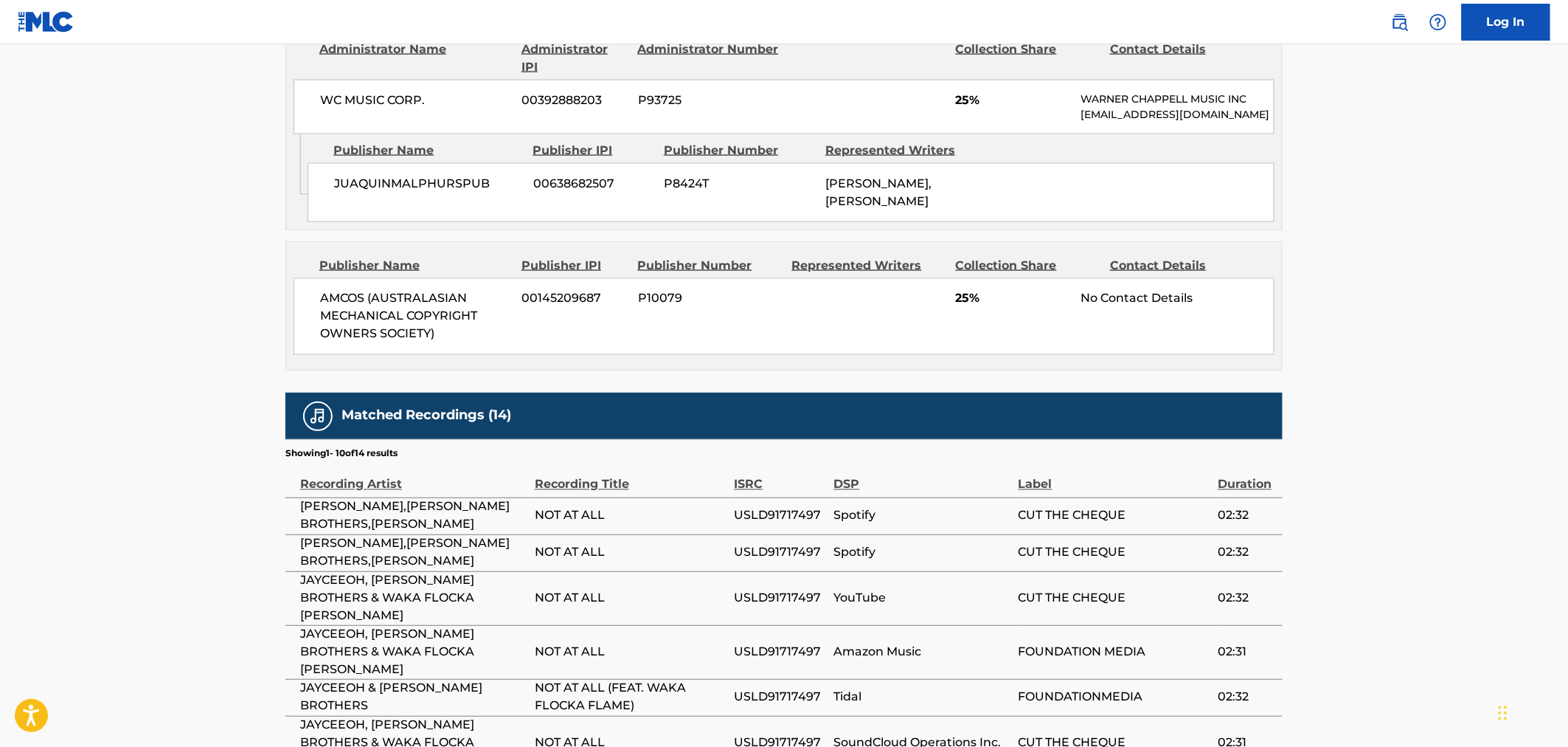
scroll to position [618, 0]
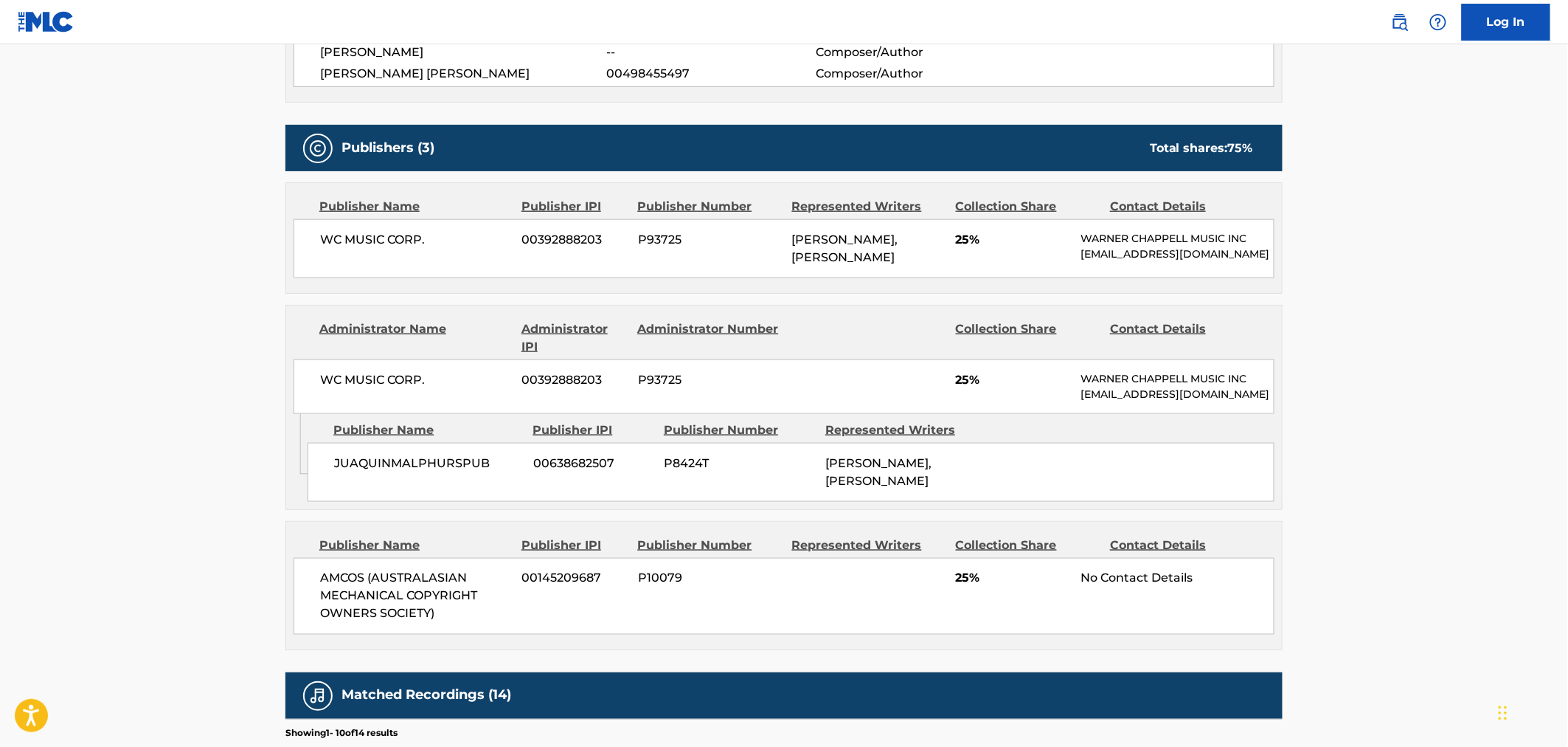
click at [210, 345] on main "< Back to public search results Copy work link NOT AT ALL Work Detail Member Wo…" at bounding box center [784, 367] width 1568 height 1880
click at [189, 385] on main "< Back to public search results Copy work link NOT AT ALL Work Detail Member Wo…" at bounding box center [784, 367] width 1568 height 1880
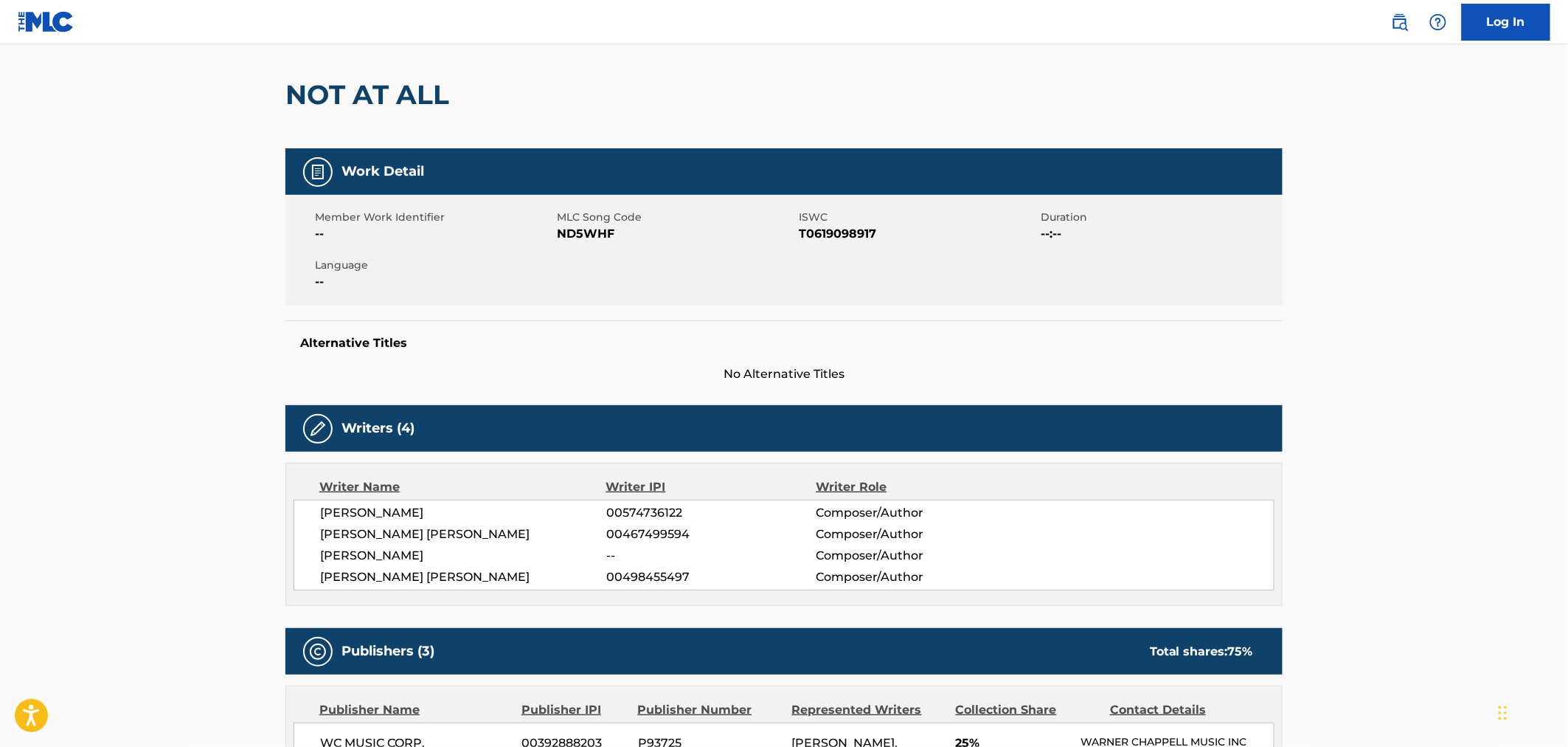
scroll to position [0, 0]
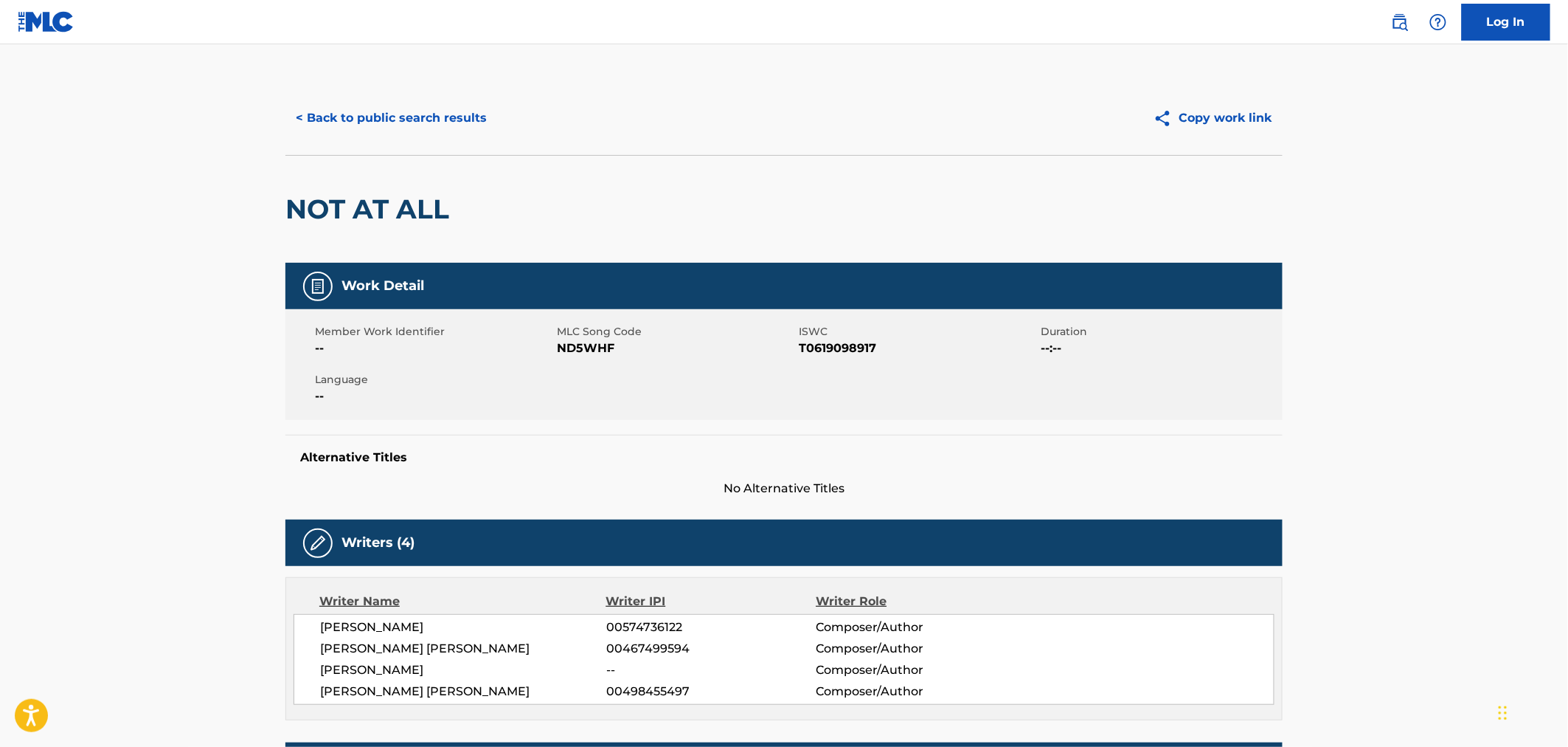
click at [348, 115] on button "< Back to public search results" at bounding box center [391, 118] width 211 height 37
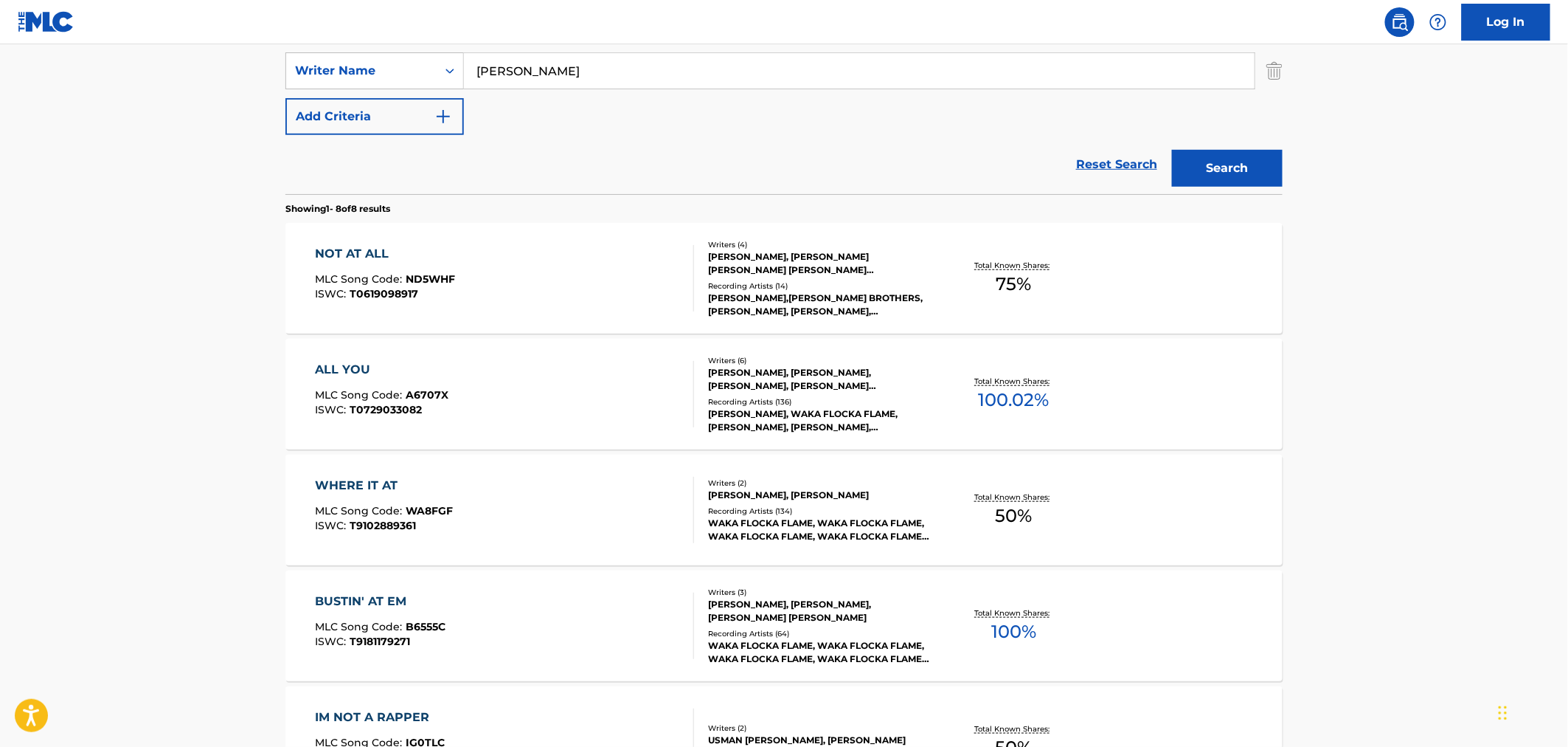
scroll to position [328, 0]
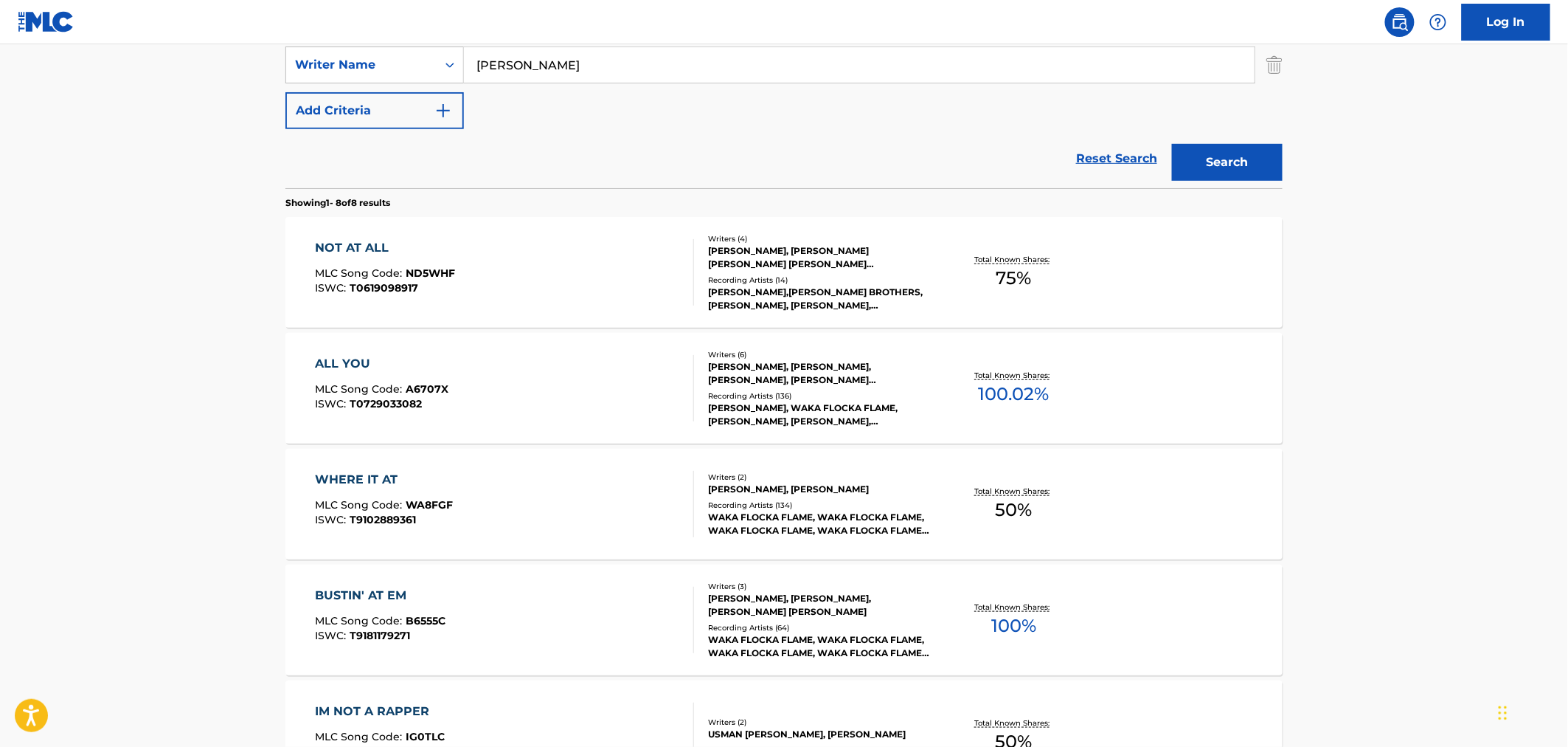
click at [465, 267] on div "NOT AT ALL MLC Song Code : ND5WHF ISWC : T0619098917" at bounding box center [505, 272] width 379 height 66
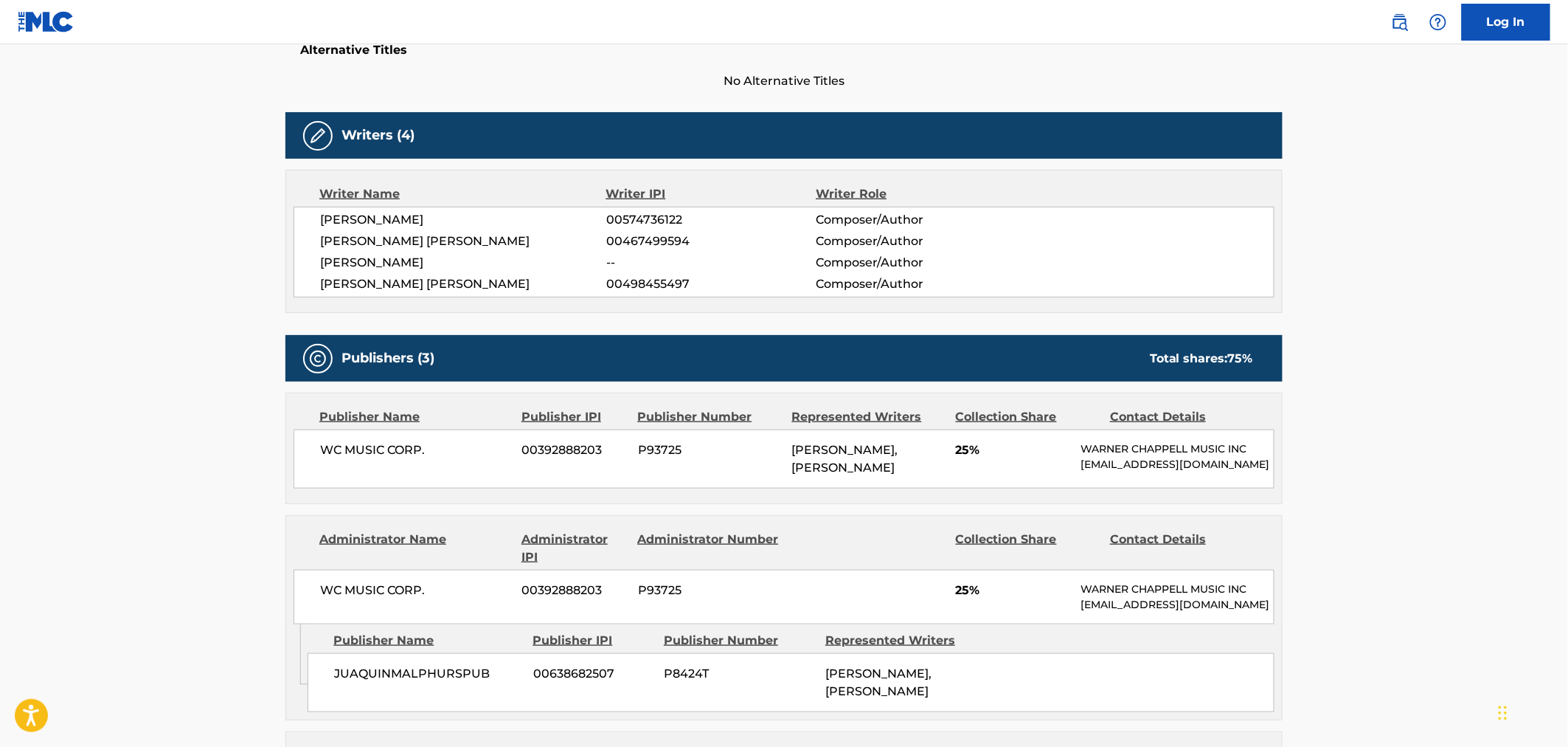
scroll to position [409, 0]
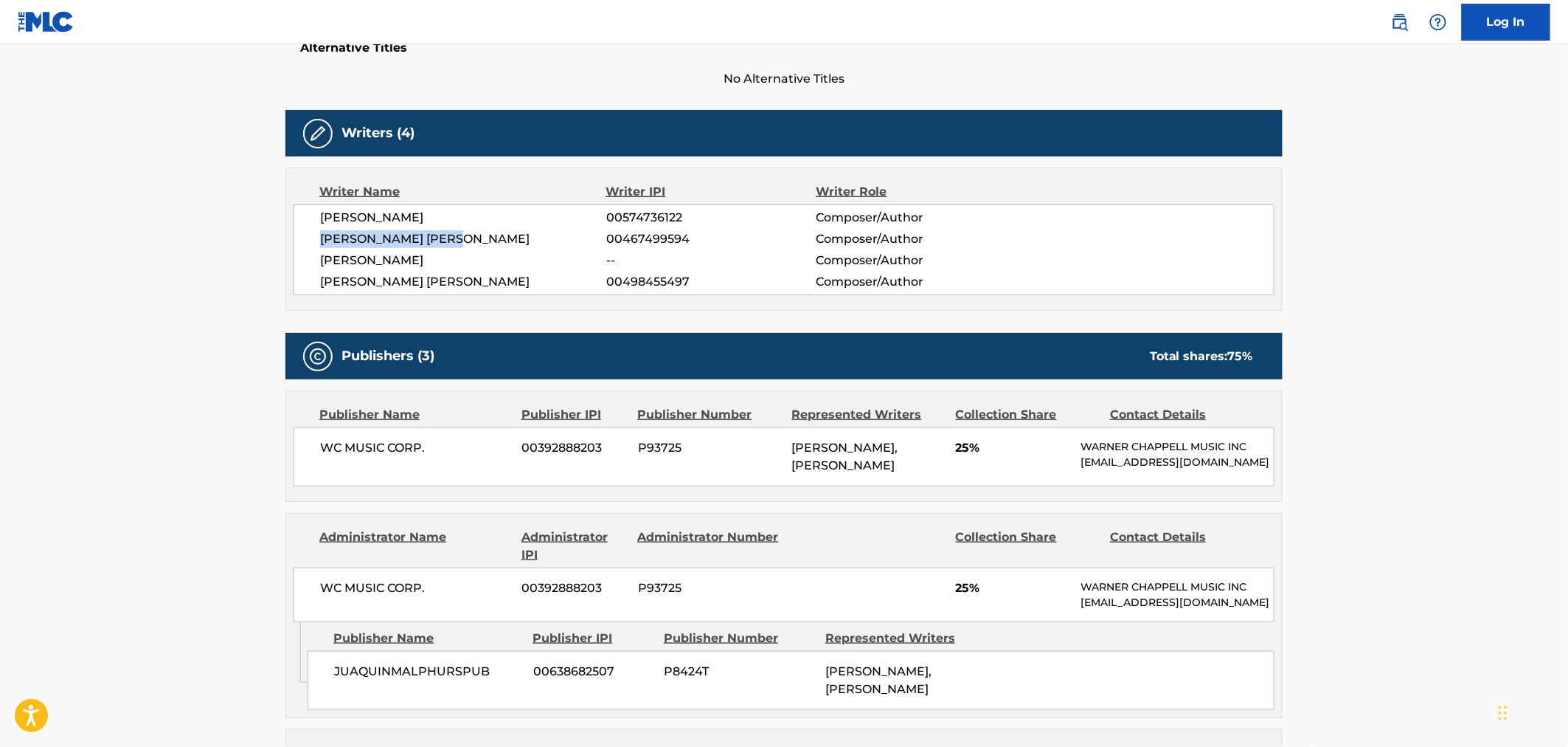
drag, startPoint x: 319, startPoint y: 234, endPoint x: 473, endPoint y: 229, distance: 154.1
click at [470, 229] on div "JUAQUIN MALPHURS 00574736122 Composer/Author JACOB CHARLES OSHER 00467499594 Co…" at bounding box center [783, 250] width 981 height 91
click at [240, 299] on main "< Back to public search results Copy work link NOT AT ALL Work Detail Member Wo…" at bounding box center [784, 575] width 1568 height 1880
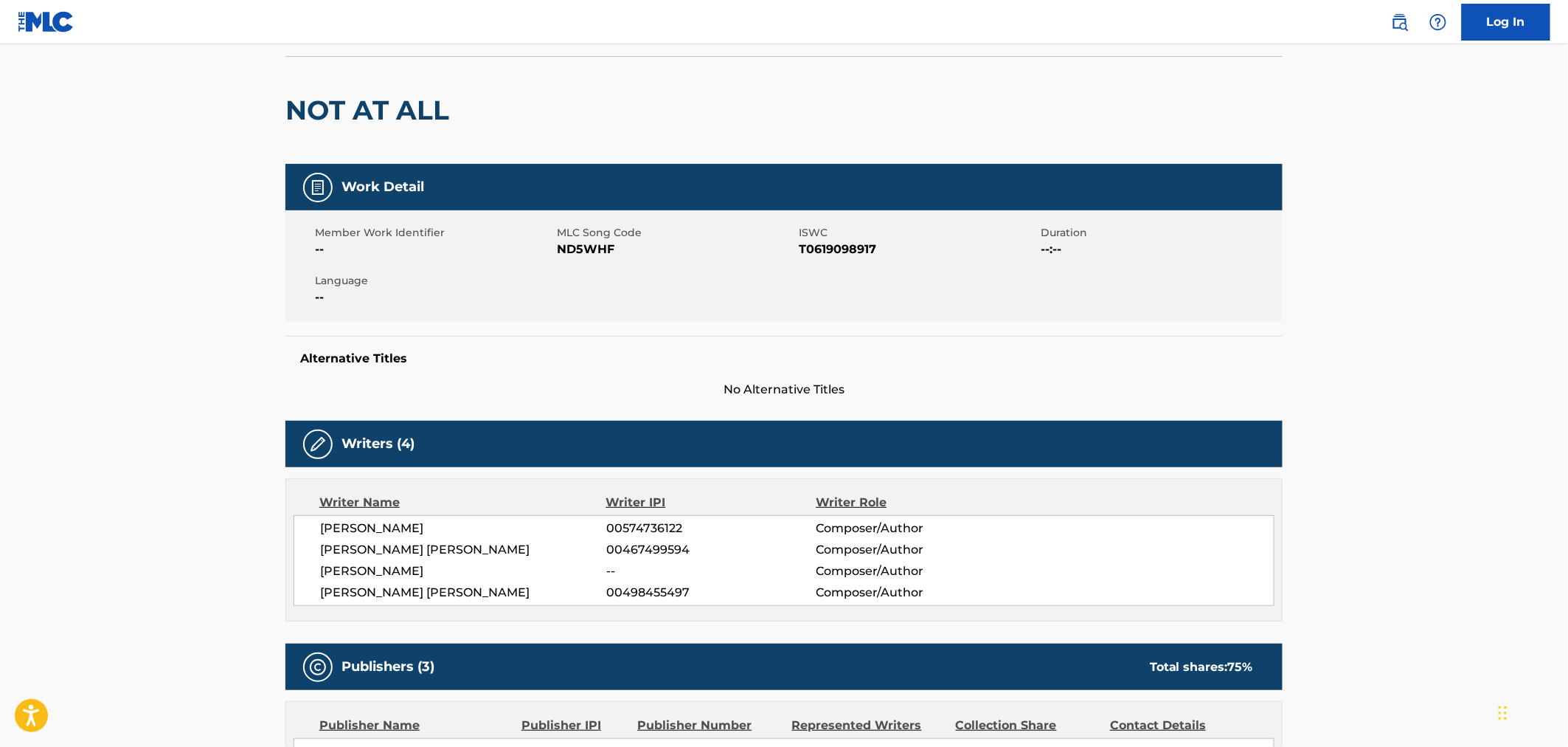
scroll to position [0, 0]
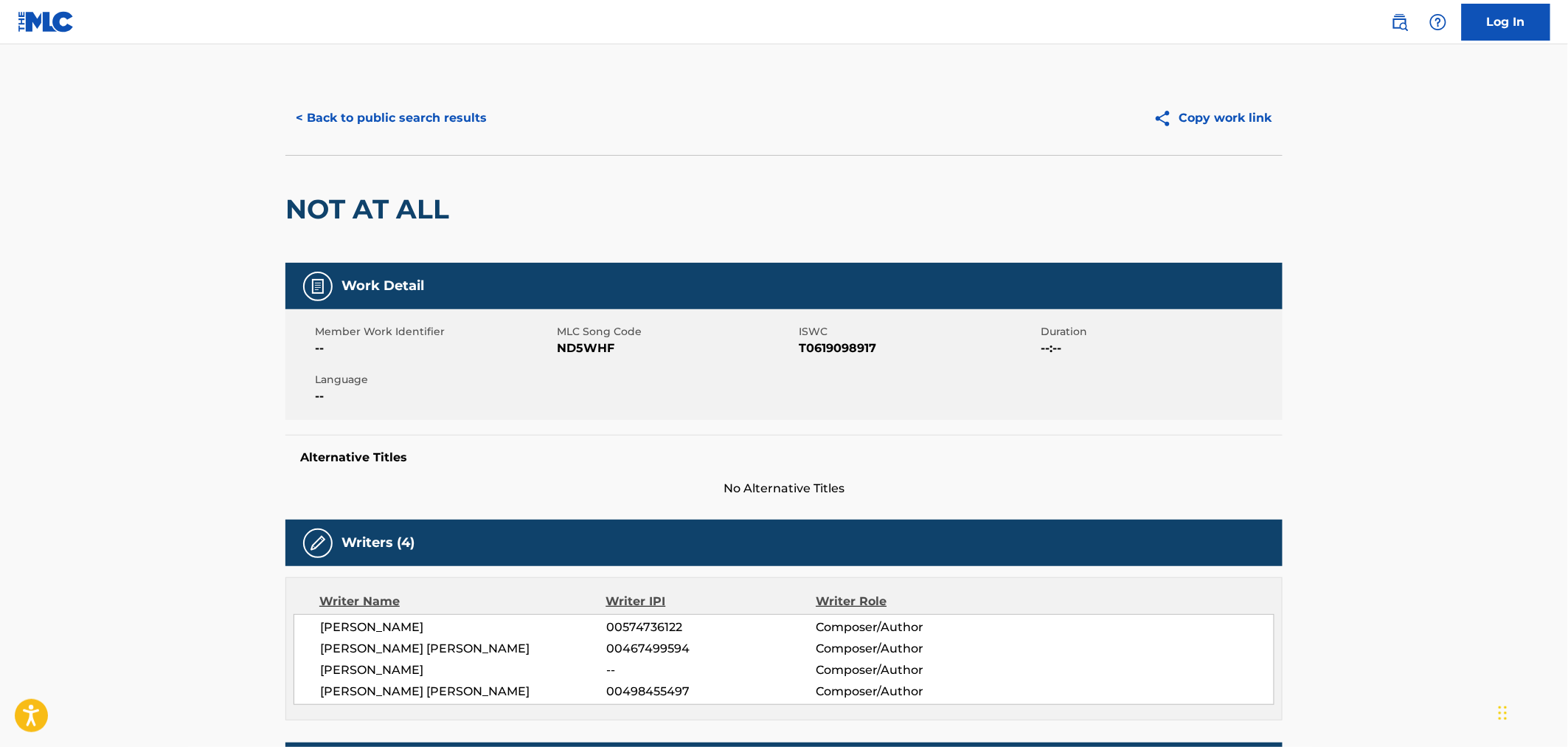
click at [410, 121] on button "< Back to public search results" at bounding box center [391, 118] width 211 height 37
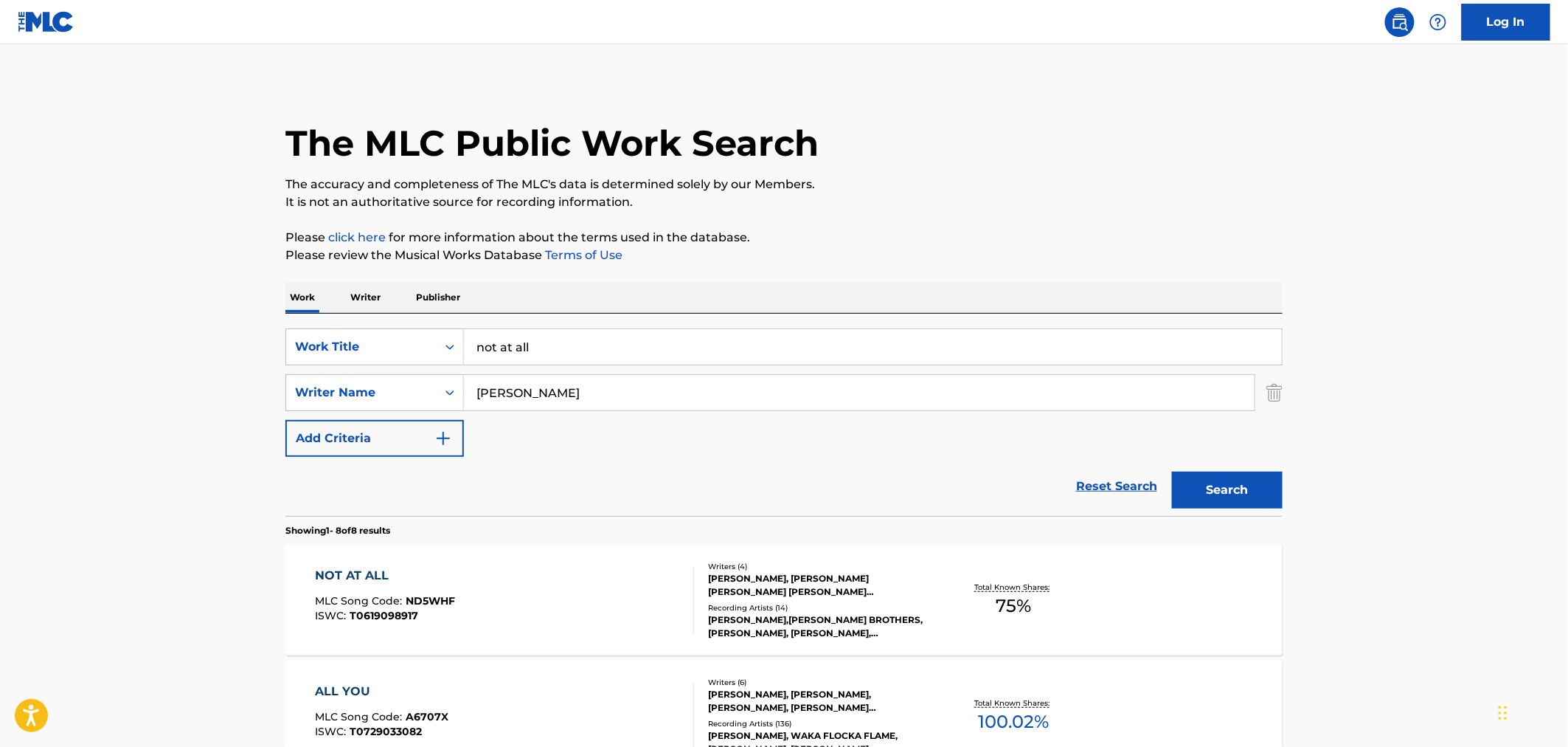
drag, startPoint x: 337, startPoint y: 350, endPoint x: 507, endPoint y: 351, distance: 170.0
paste input "PARLAY"
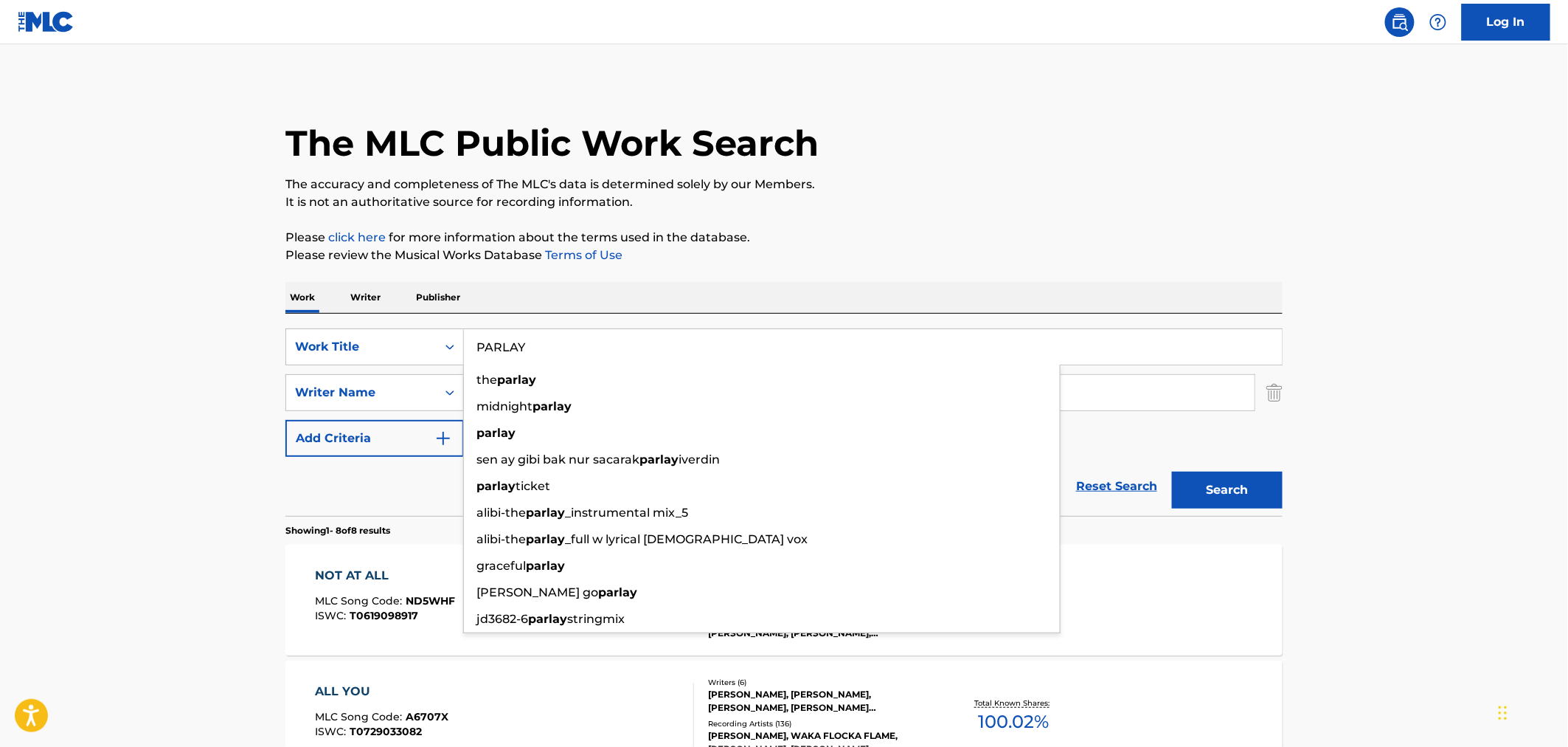
type input "PARLAY"
click at [1172, 471] on button "Search" at bounding box center [1227, 490] width 111 height 37
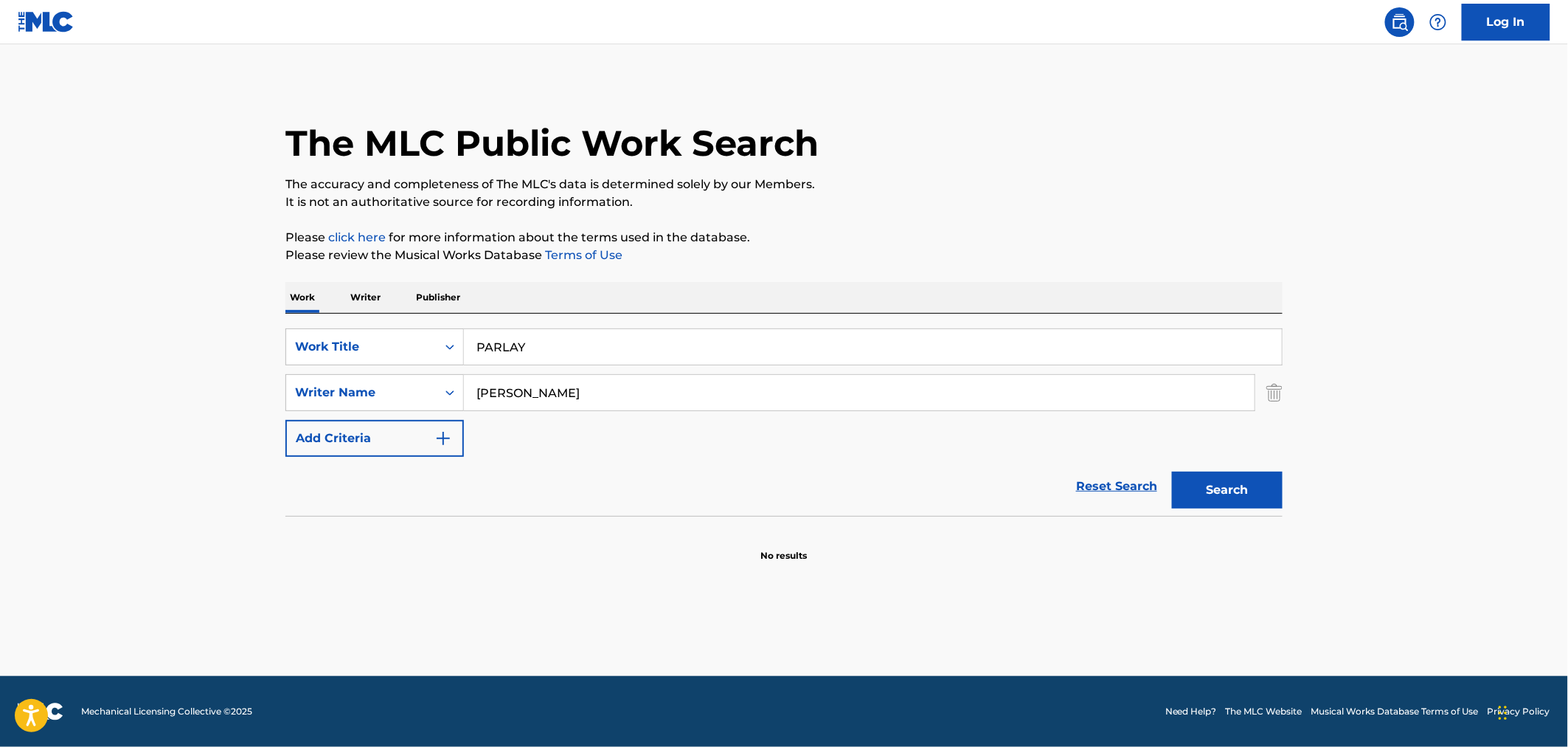
drag, startPoint x: 622, startPoint y: 393, endPoint x: 56, endPoint y: 410, distance: 566.3
click at [56, 410] on main "The MLC Public Work Search The accuracy and completeness of The MLC's data is d…" at bounding box center [784, 360] width 1568 height 632
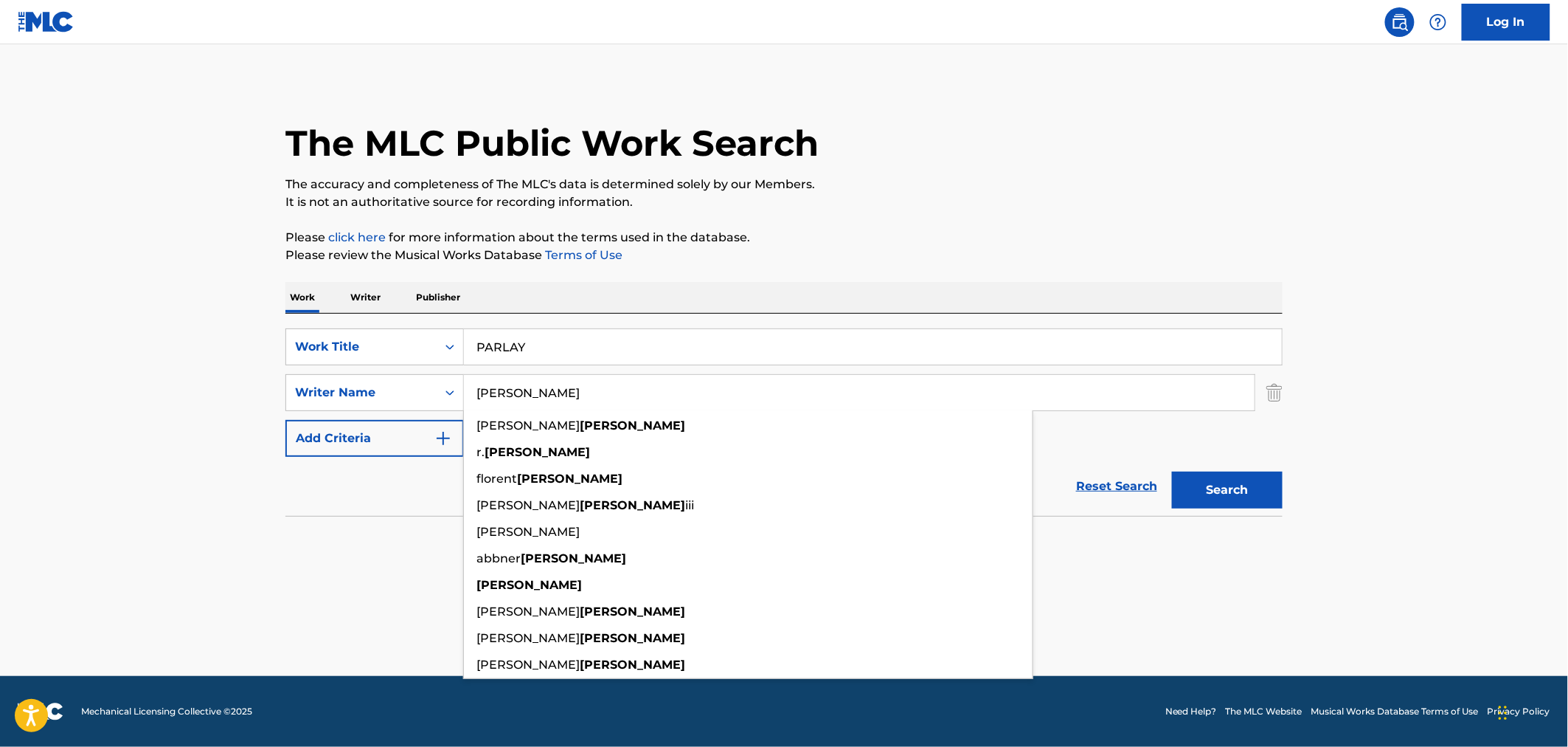
type input "FRYSON"
click at [1172, 471] on button "Search" at bounding box center [1227, 490] width 111 height 37
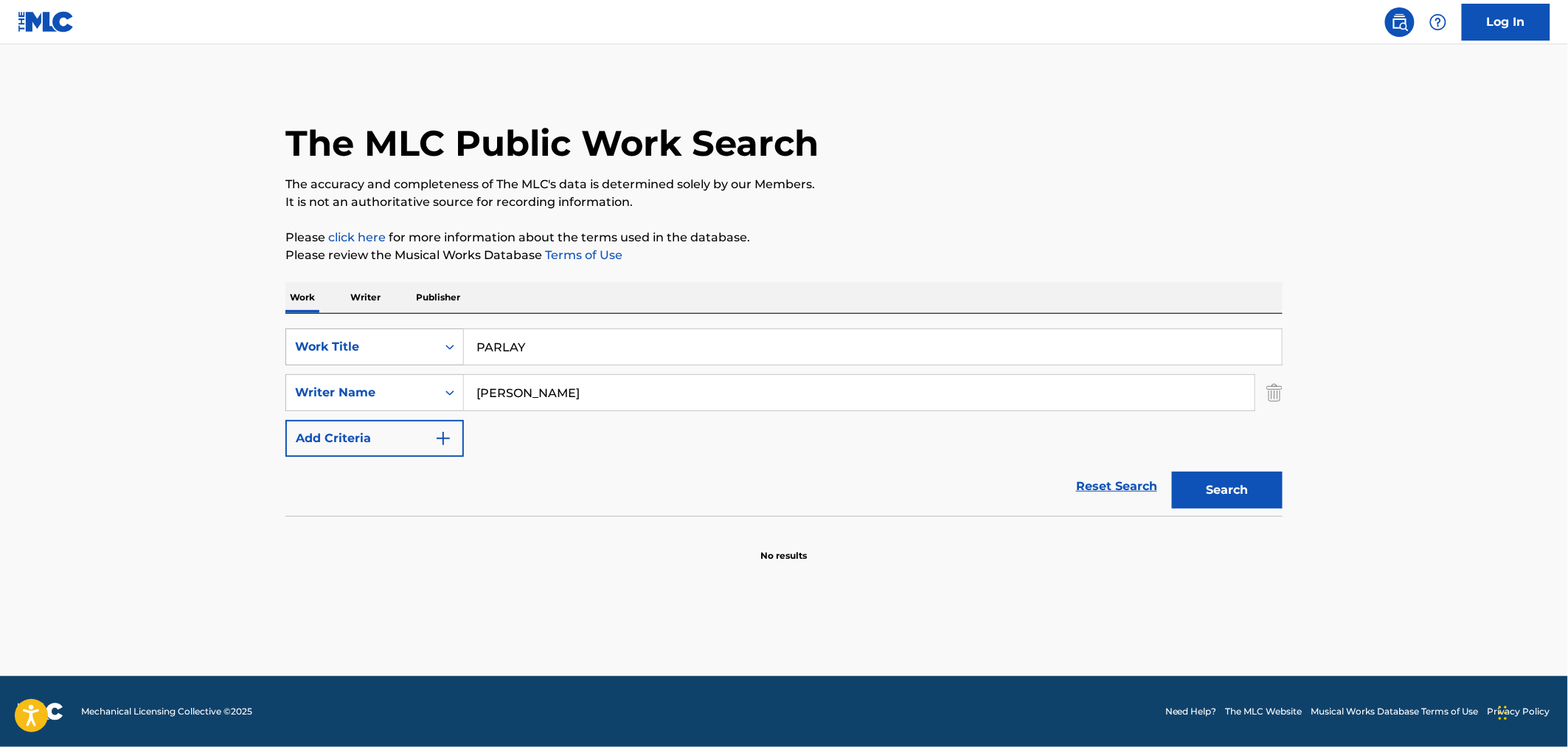
drag, startPoint x: 461, startPoint y: 339, endPoint x: 363, endPoint y: 333, distance: 98.2
click at [347, 339] on div "SearchWithCriteria796e7640-70d1-4183-bd8b-f84764a16744 Work Title PARLAY" at bounding box center [784, 347] width 997 height 37
paste input "WUT U KNO"
type input "WUT U KNO"
click at [846, 231] on p "Please click here for more information about the terms used in the database." at bounding box center [784, 237] width 997 height 18
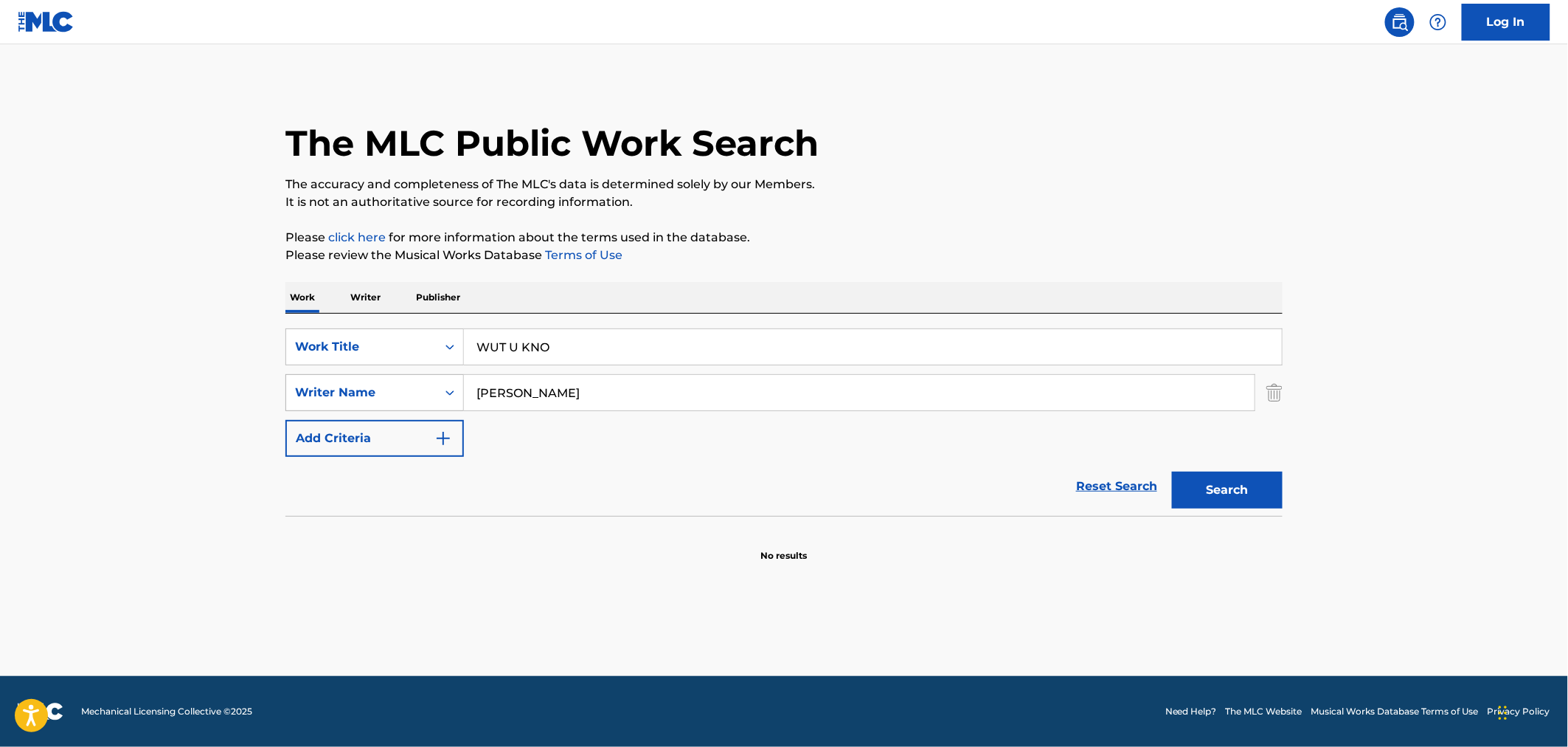
drag, startPoint x: 574, startPoint y: 397, endPoint x: 354, endPoint y: 407, distance: 220.2
click at [367, 407] on div "SearchWithCriteria0ef31e47-2ac9-4c21-bf4f-6efae72d3294 Writer Name FRYSON" at bounding box center [784, 393] width 997 height 37
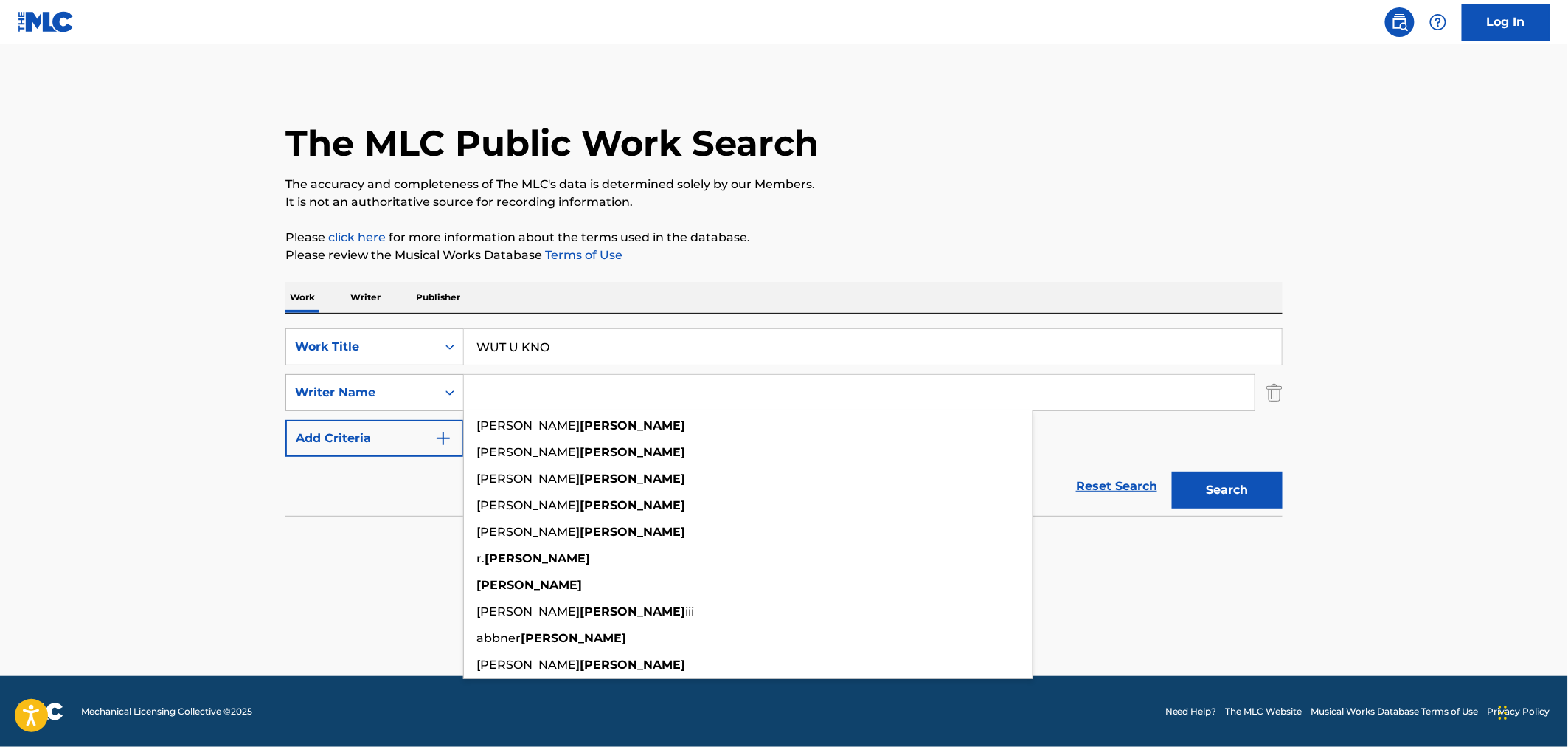
click at [1172, 471] on button "Search" at bounding box center [1227, 490] width 111 height 37
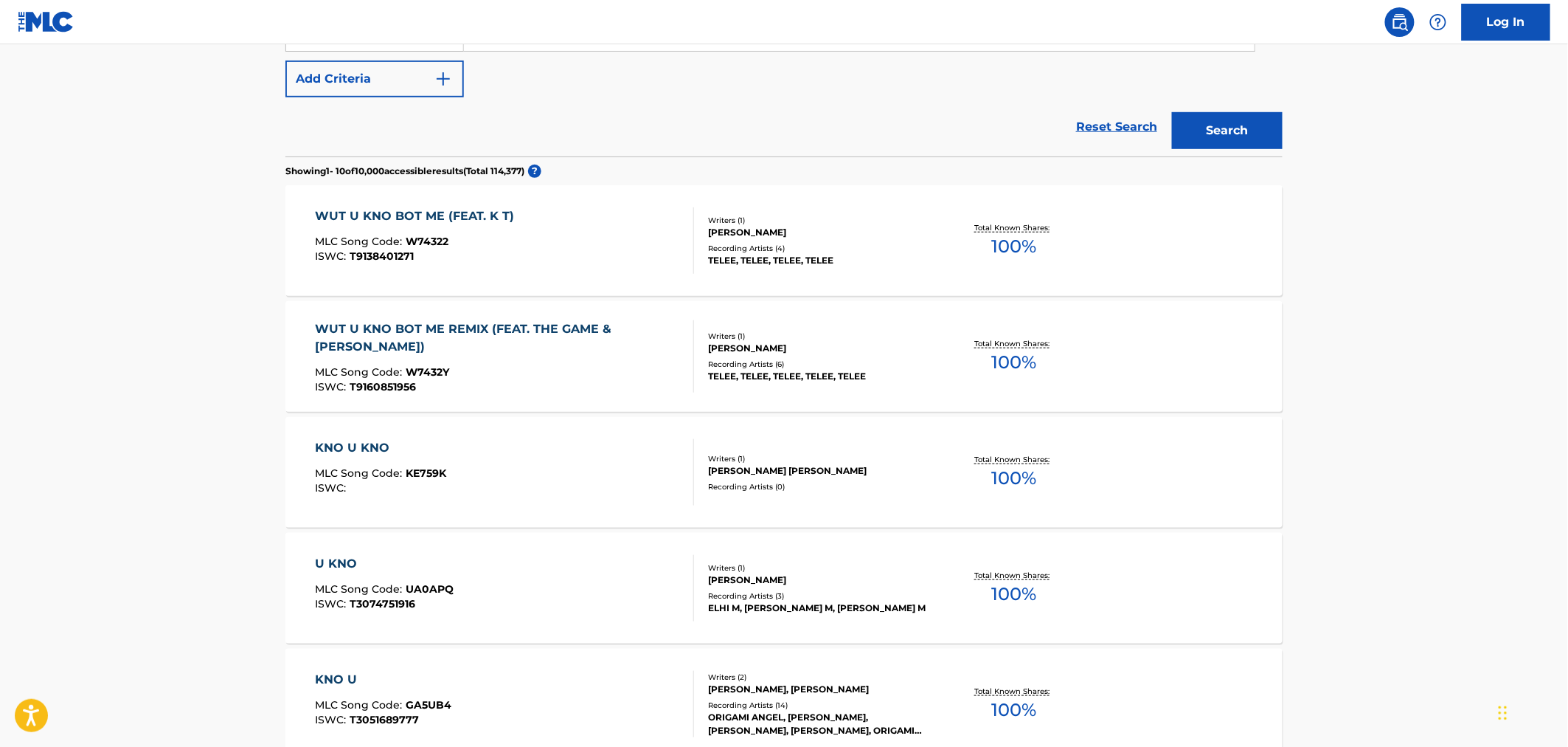
scroll to position [39, 0]
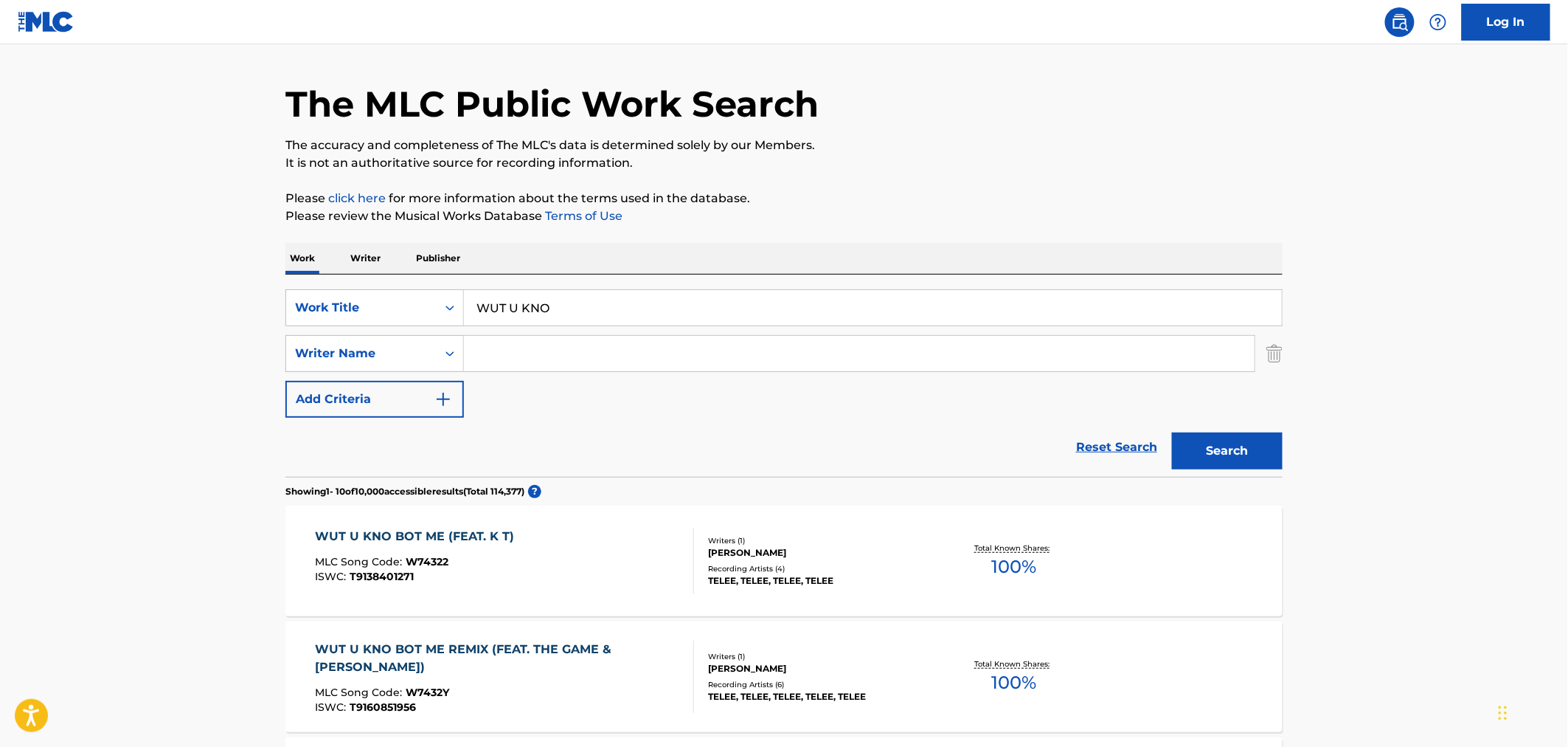
click at [521, 344] on input "Search Form" at bounding box center [860, 354] width 791 height 35
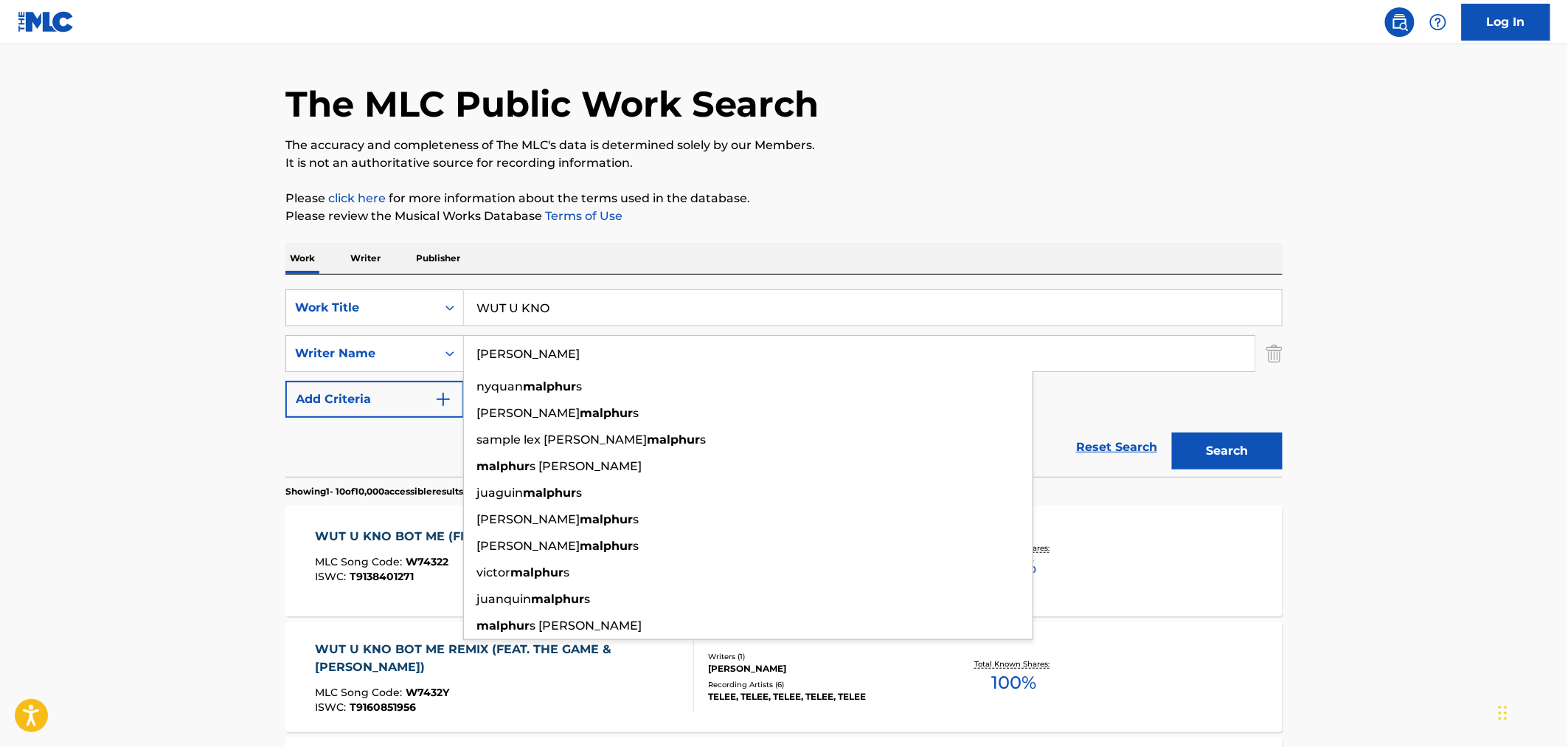
type input "MALPHURS"
click at [1172, 432] on button "Search" at bounding box center [1227, 451] width 111 height 37
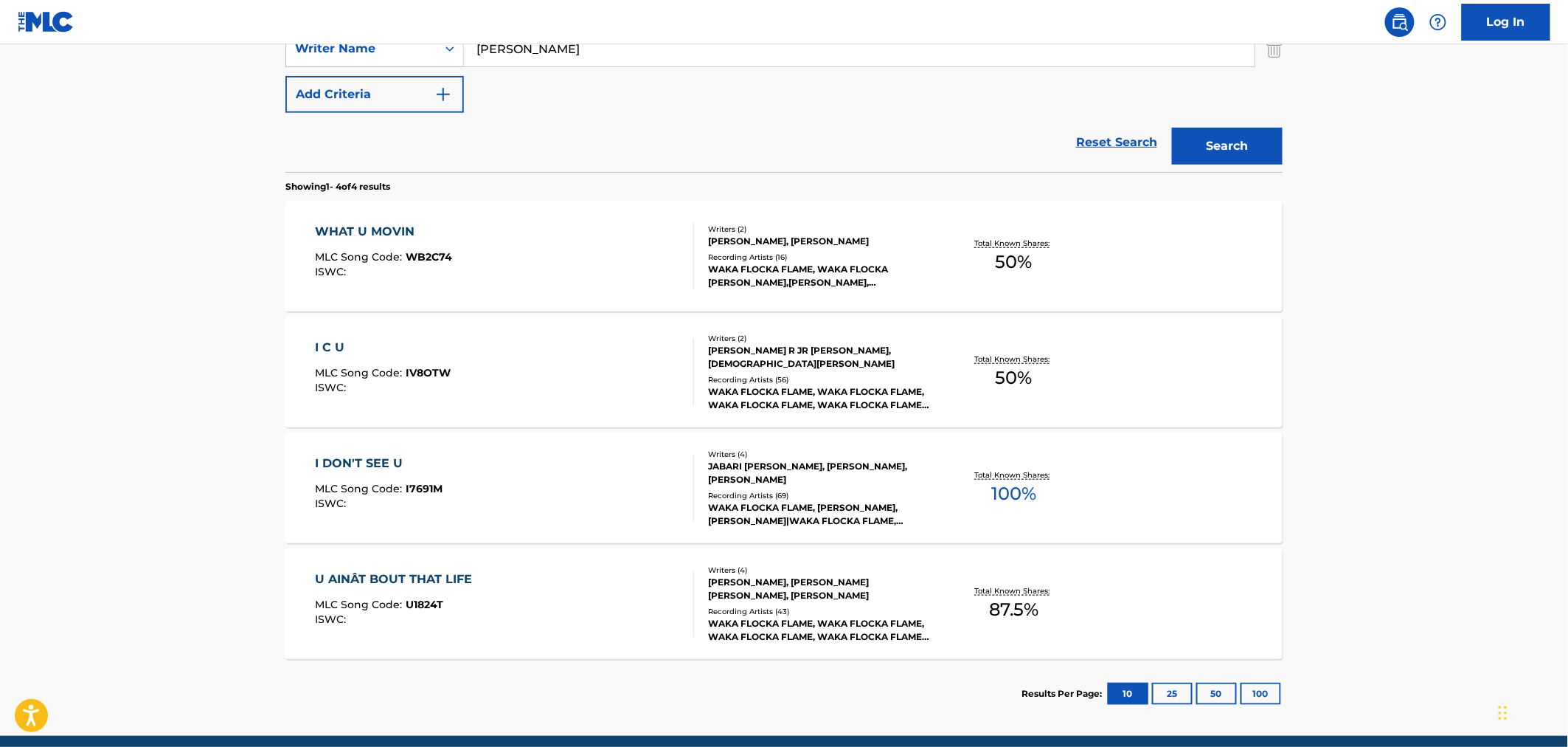
scroll to position [0, 0]
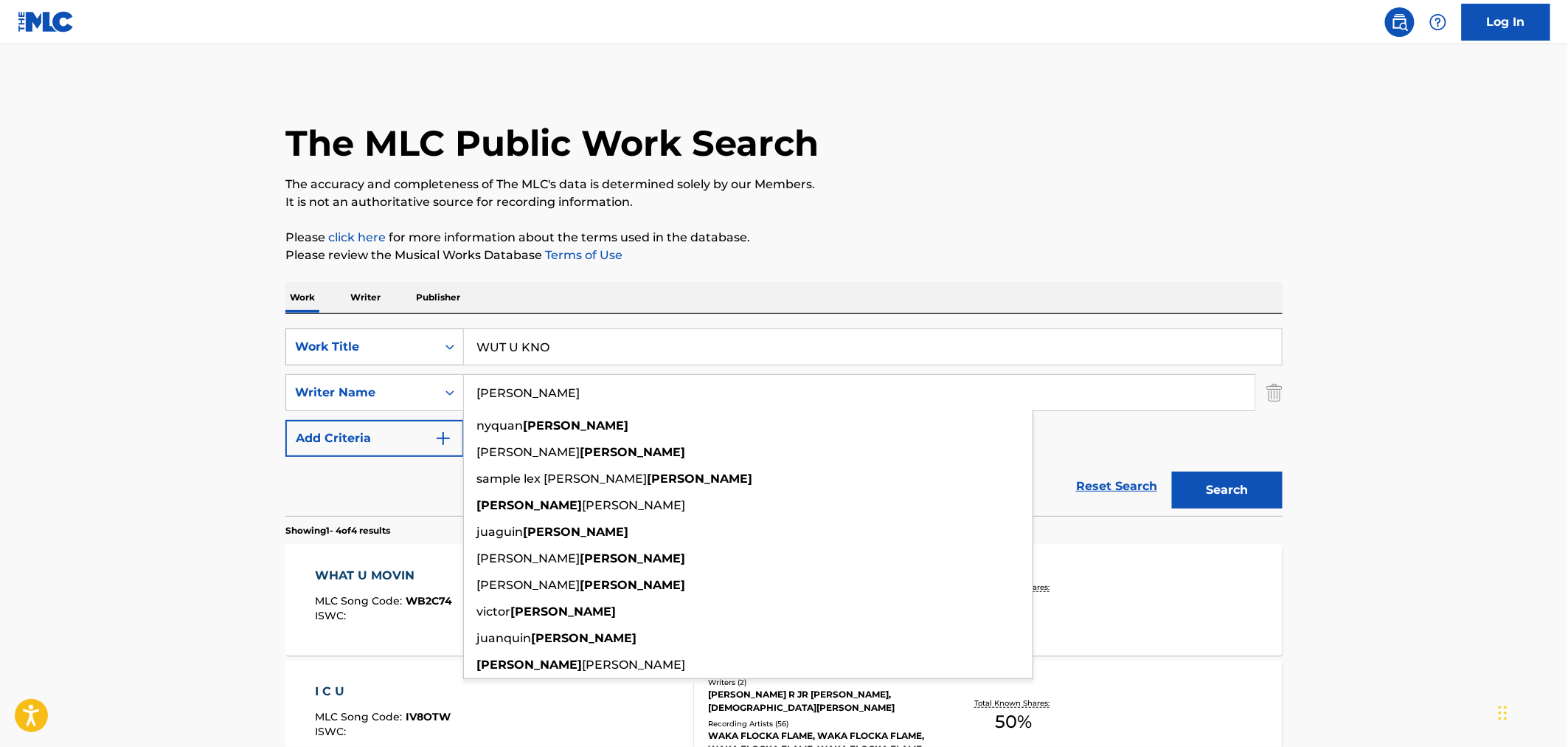
click at [381, 352] on div "Work Title" at bounding box center [361, 346] width 133 height 18
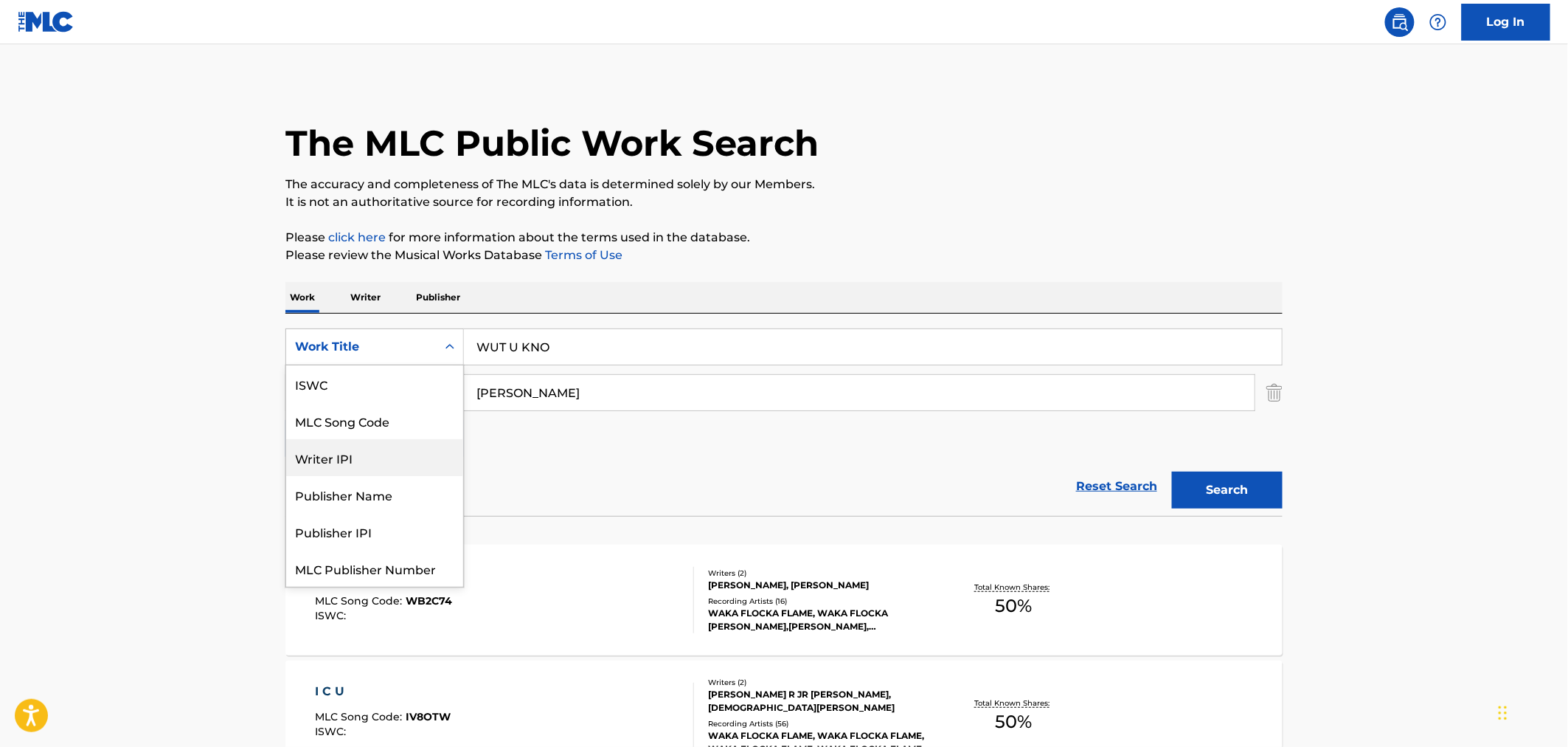
scroll to position [37, 0]
click at [557, 482] on div "Reset Search Search" at bounding box center [784, 486] width 997 height 59
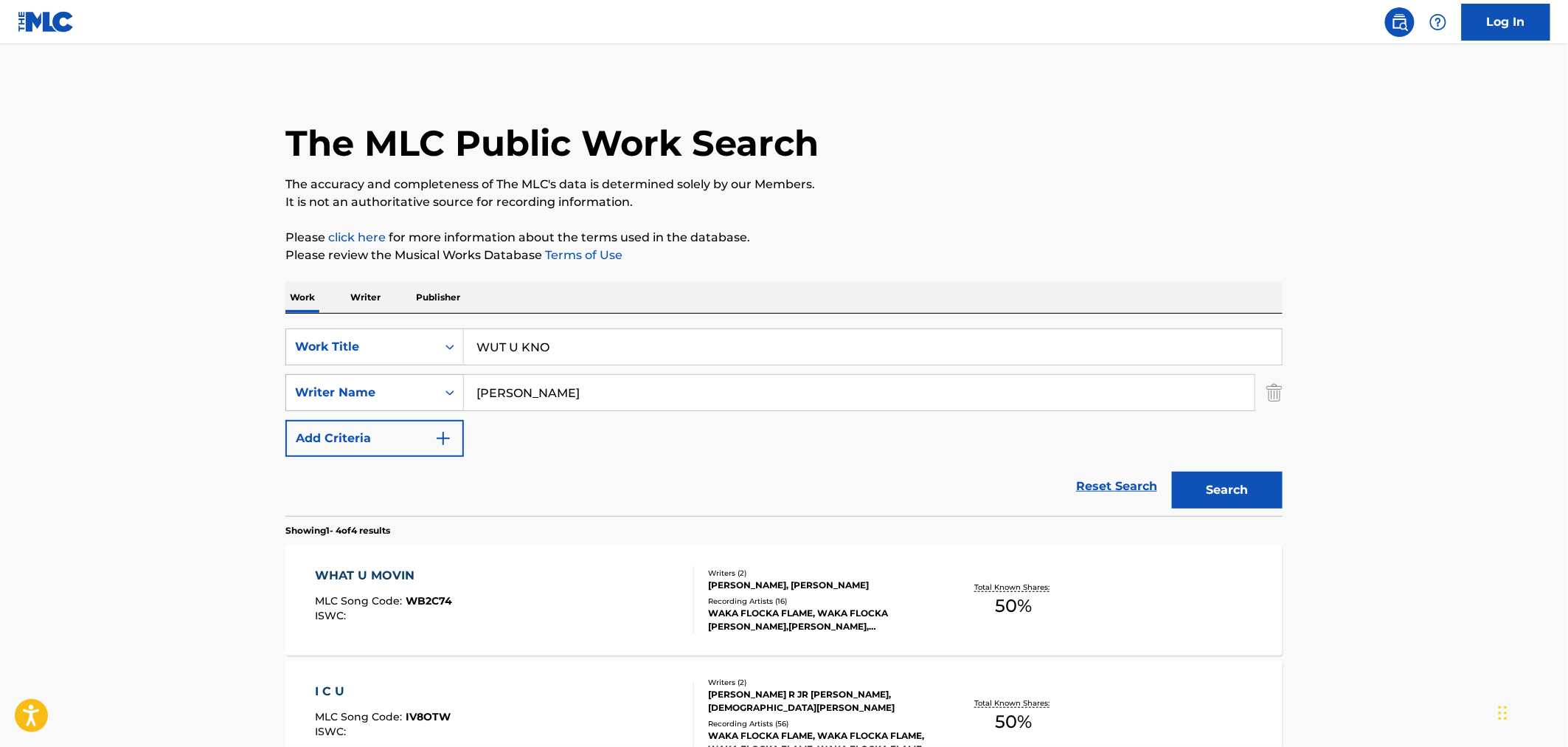
click at [450, 391] on icon "Search Form" at bounding box center [450, 392] width 15 height 15
drag, startPoint x: 563, startPoint y: 399, endPoint x: 463, endPoint y: 349, distance: 111.8
click at [561, 397] on input "MALPHURS" at bounding box center [860, 393] width 791 height 35
click at [376, 296] on p "Writer" at bounding box center [365, 297] width 39 height 31
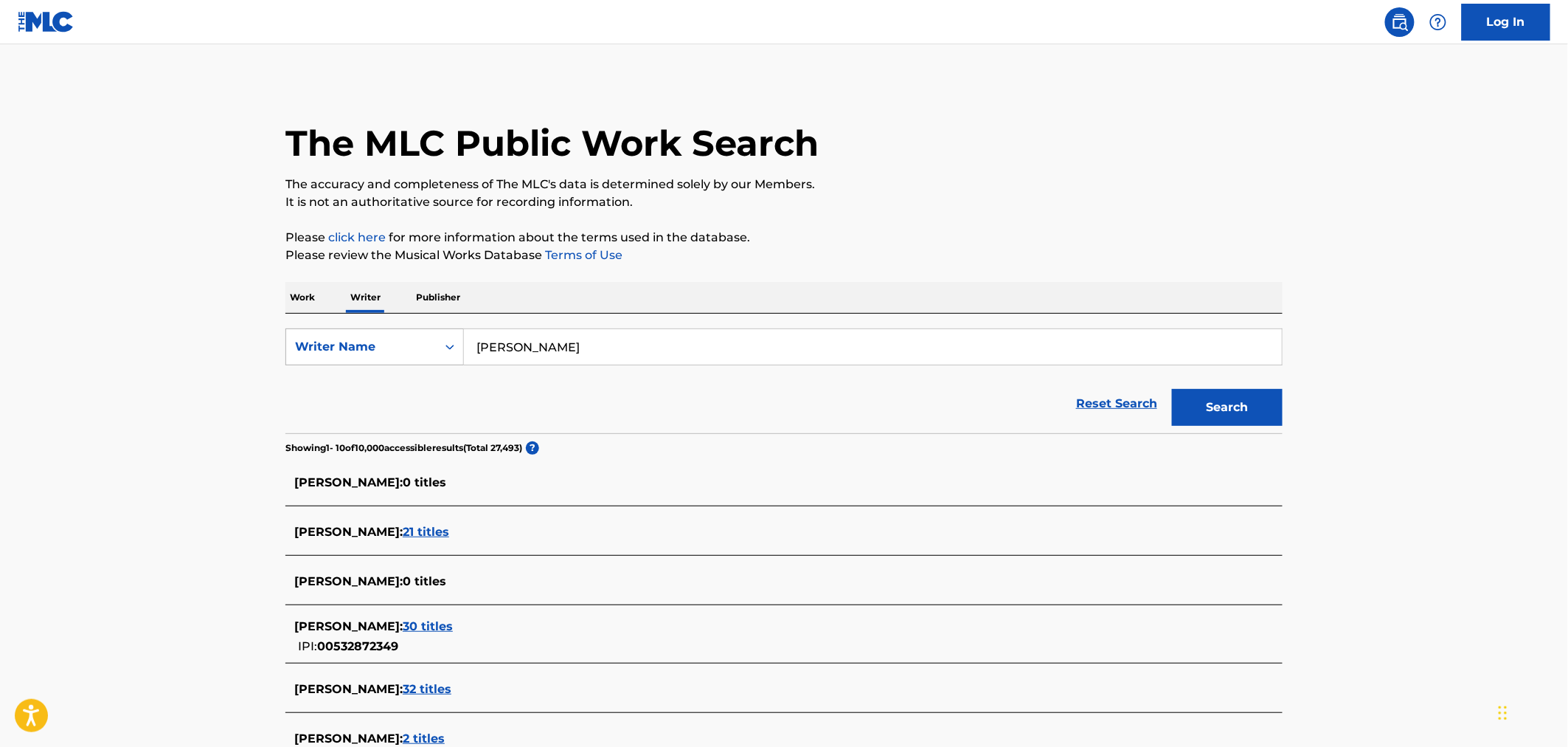
click at [437, 354] on div "Search Form" at bounding box center [450, 347] width 27 height 27
click at [570, 12] on nav "Log In" at bounding box center [784, 22] width 1568 height 44
click at [314, 300] on p "Work" at bounding box center [302, 297] width 34 height 31
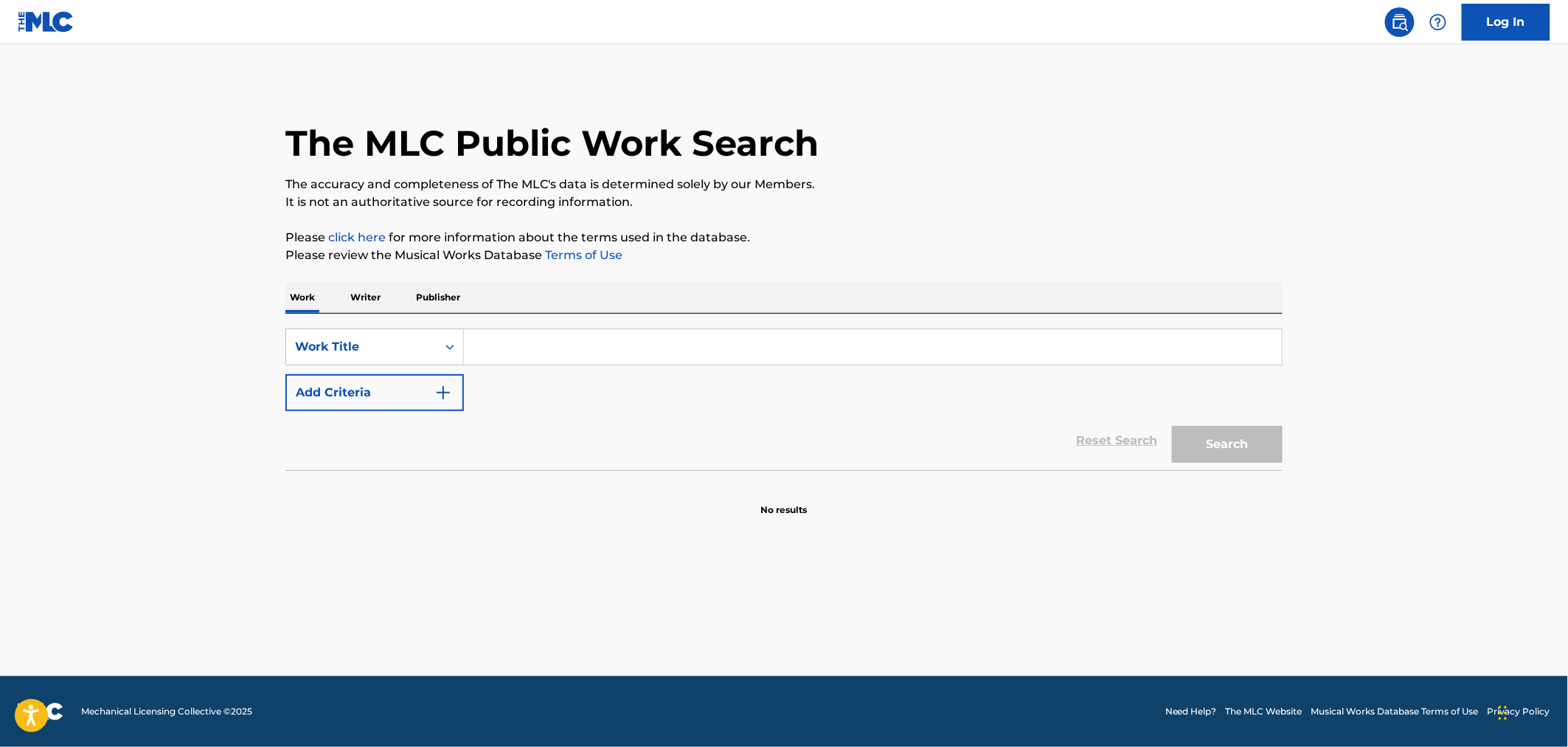
click at [650, 351] on input "Search Form" at bounding box center [873, 347] width 818 height 35
paste input "WAY"
type input "WAY"
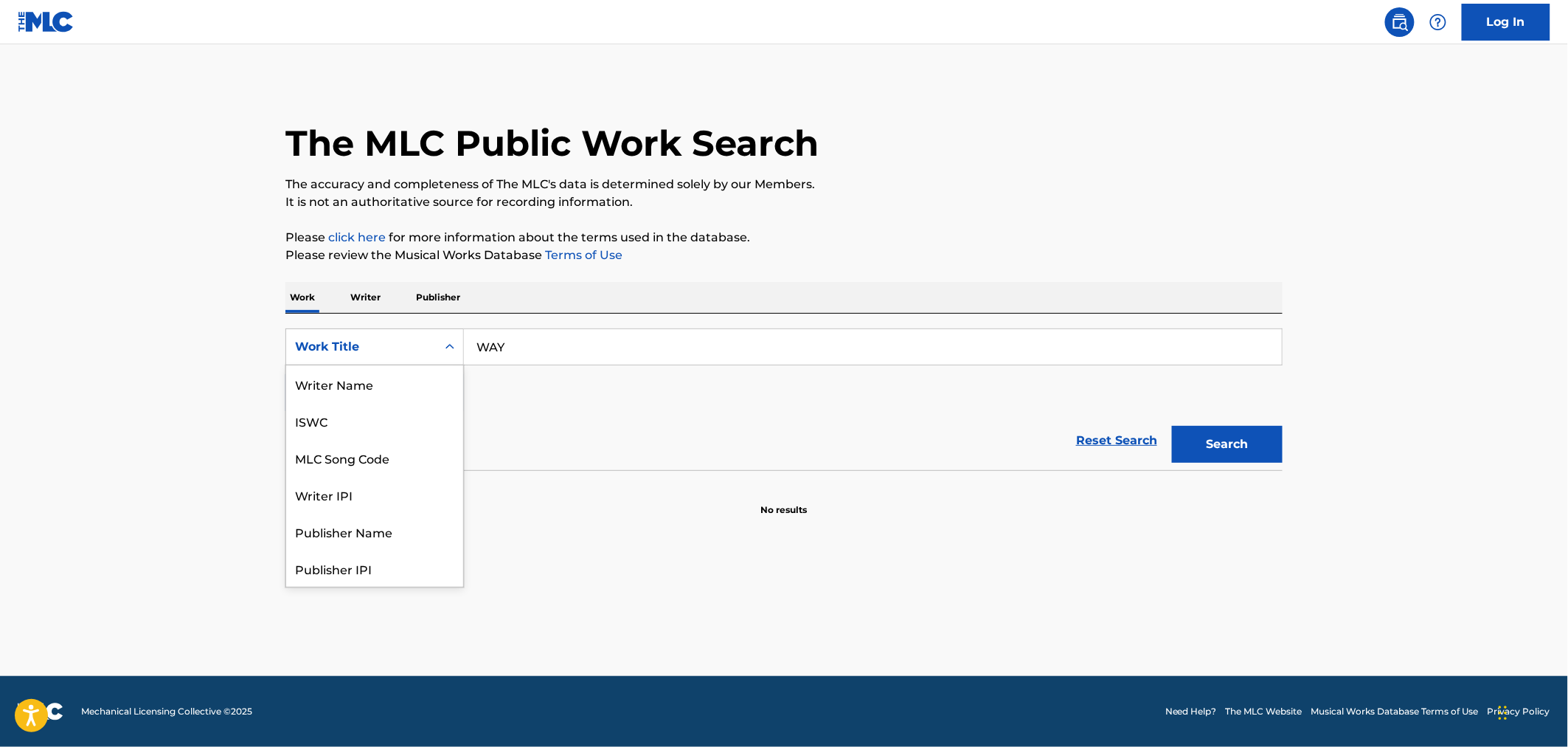
click at [330, 358] on div "Work Title" at bounding box center [361, 347] width 150 height 28
click at [357, 379] on div "MLC Song Code" at bounding box center [375, 383] width 177 height 37
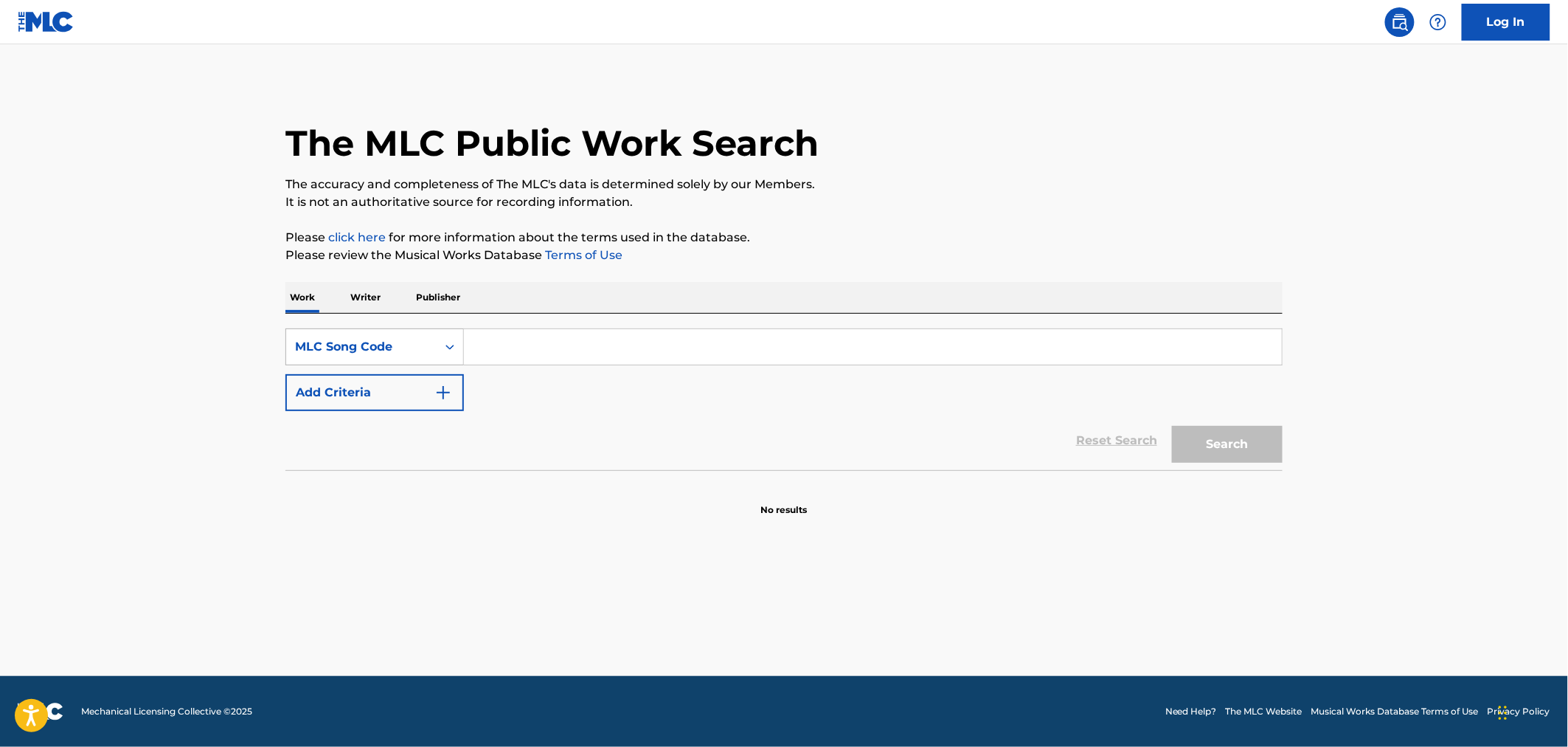
click at [327, 348] on div "MLC Song Code" at bounding box center [361, 346] width 133 height 18
drag, startPoint x: 355, startPoint y: 386, endPoint x: 529, endPoint y: 366, distance: 175.1
click at [357, 386] on div "Work Title" at bounding box center [375, 383] width 177 height 37
click at [568, 354] on input "Search Form" at bounding box center [873, 347] width 818 height 35
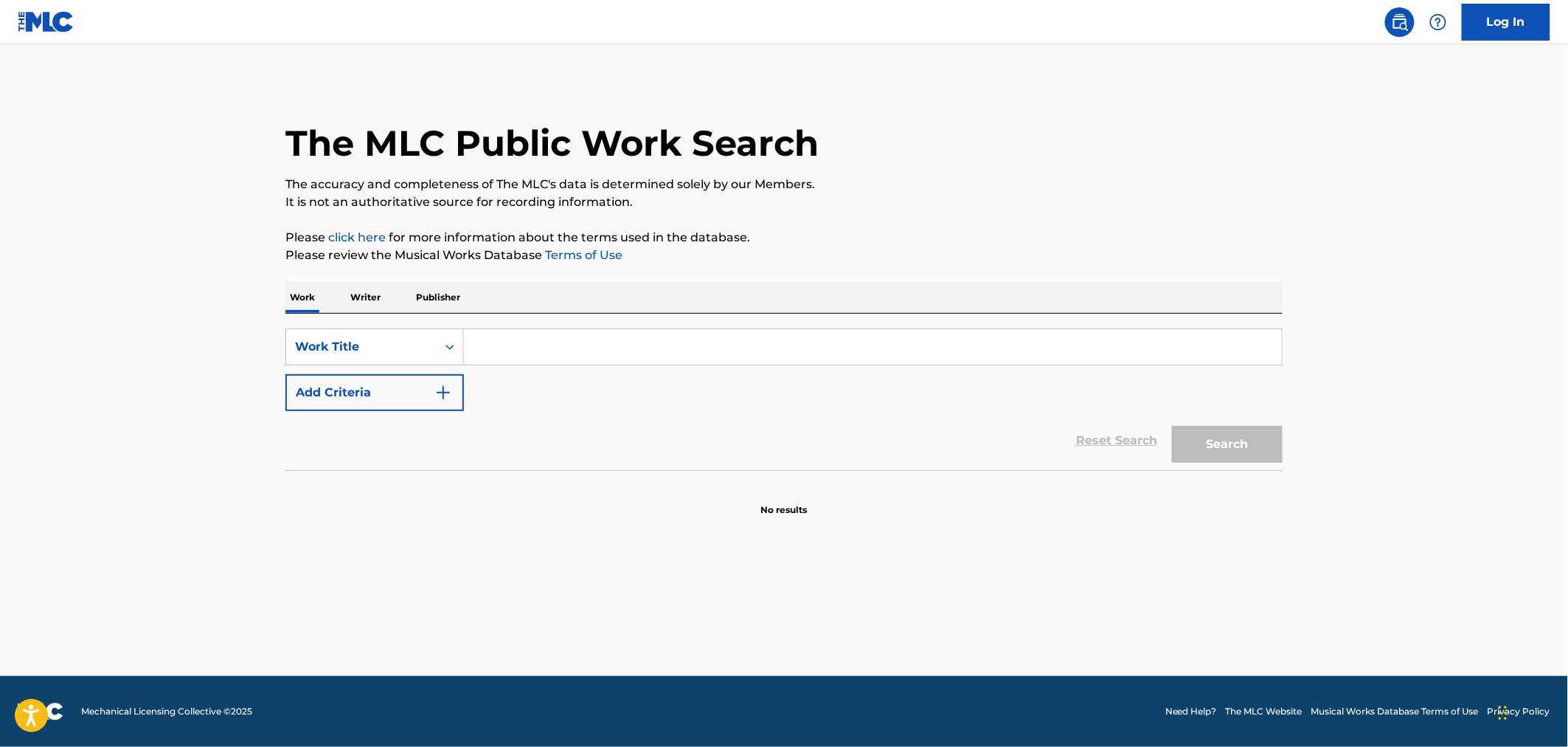
paste input "WAY"
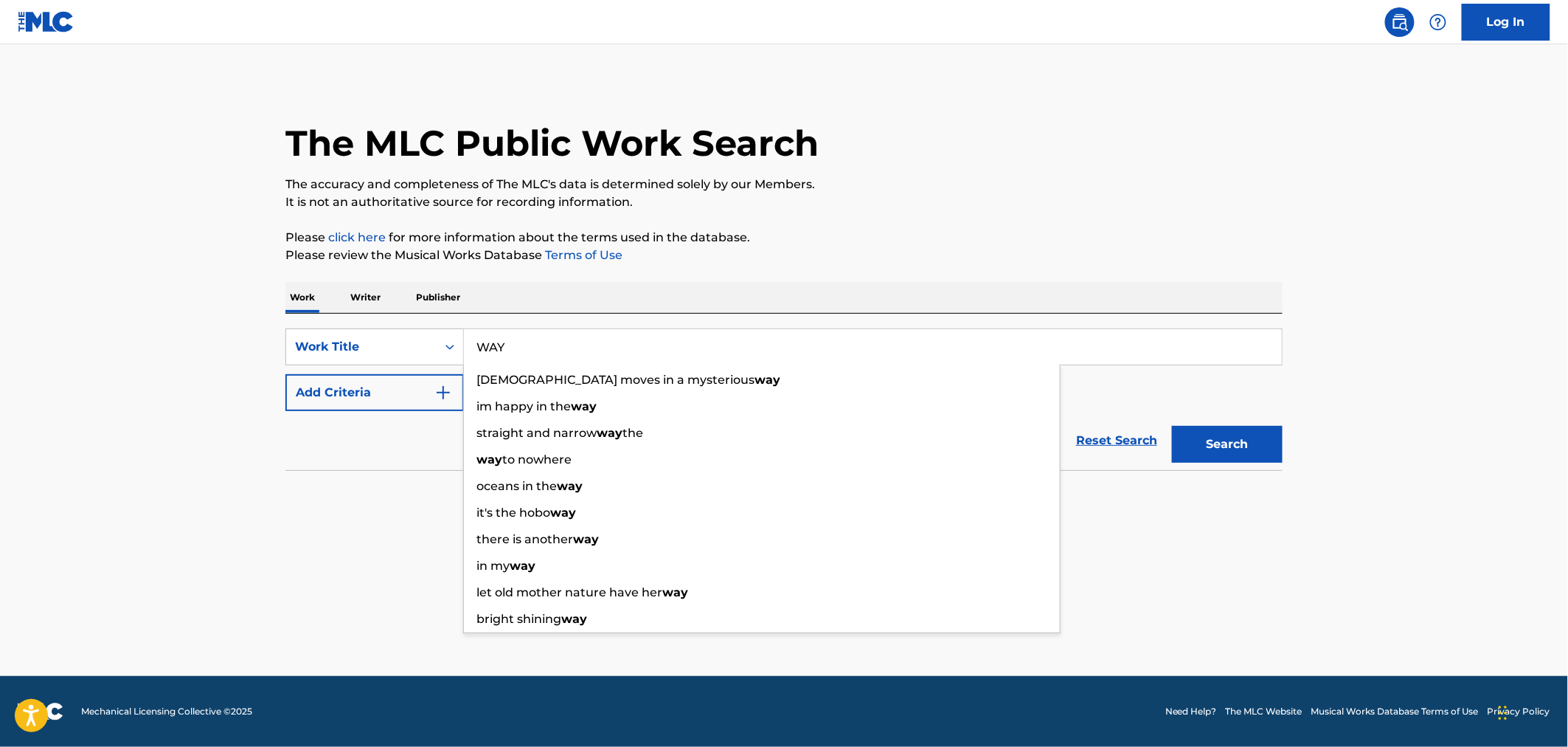
type input "WAY"
click at [336, 395] on button "Add Criteria" at bounding box center [375, 393] width 179 height 37
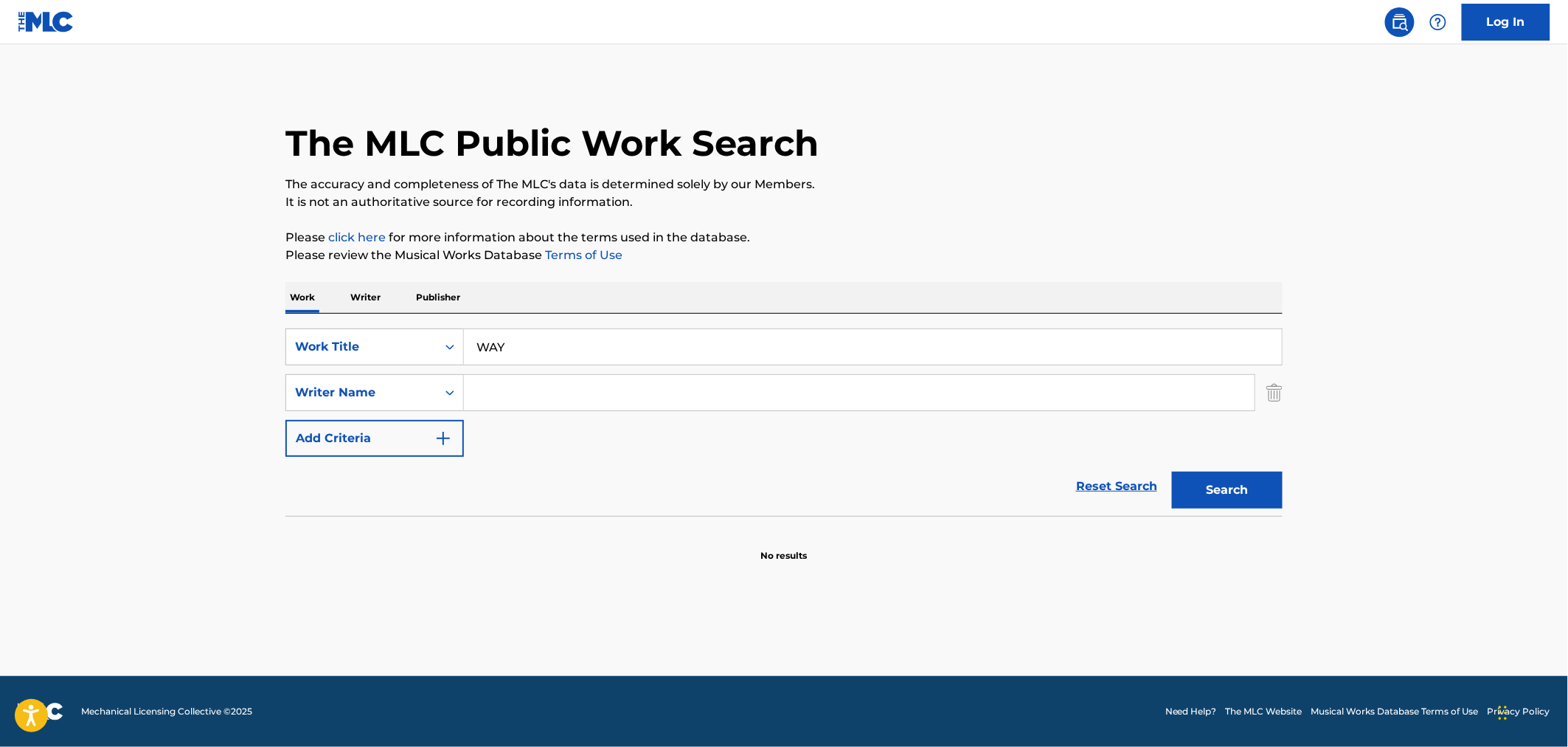
click at [521, 402] on input "Search Form" at bounding box center [860, 393] width 791 height 35
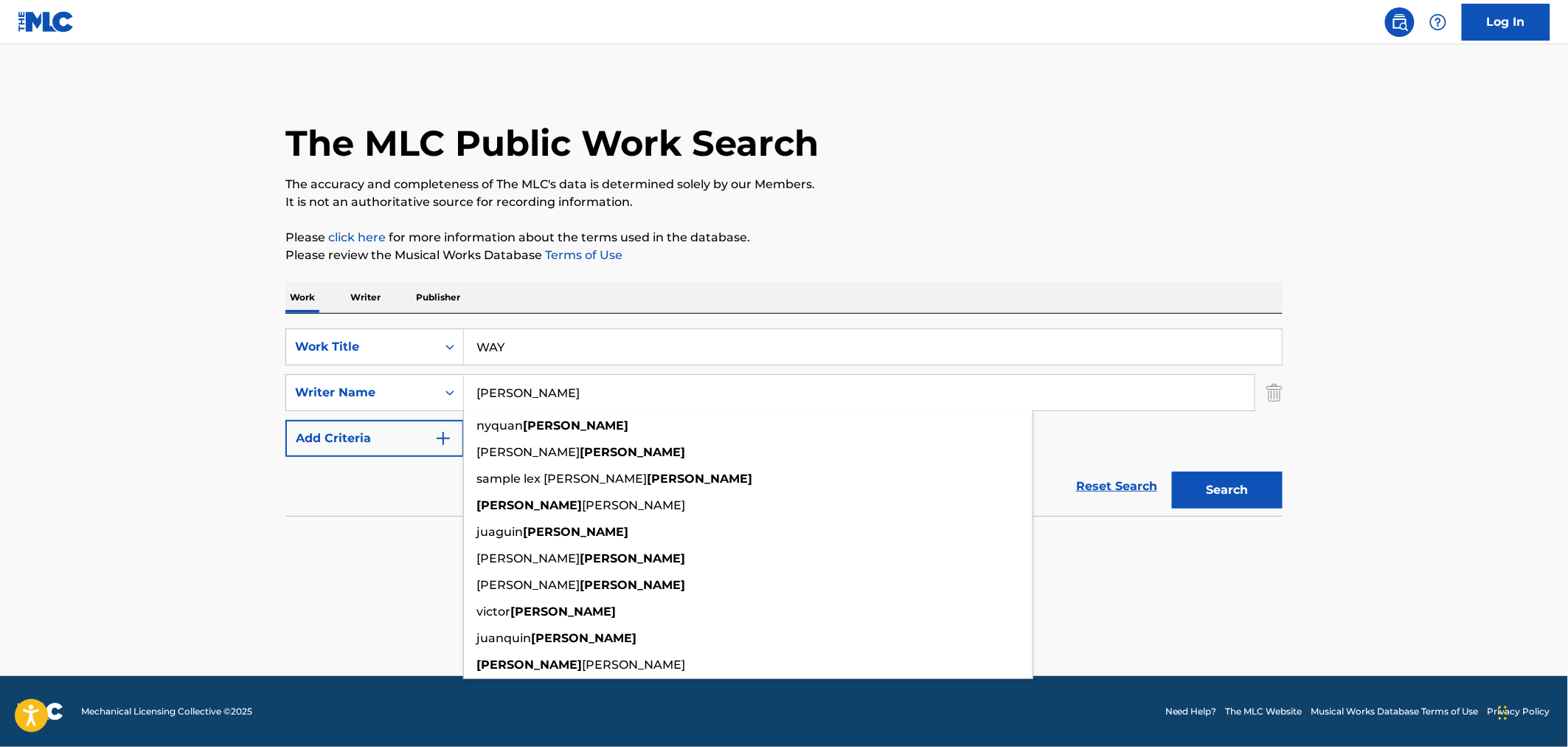
type input "MALPHURS"
click at [1172, 471] on button "Search" at bounding box center [1227, 490] width 111 height 37
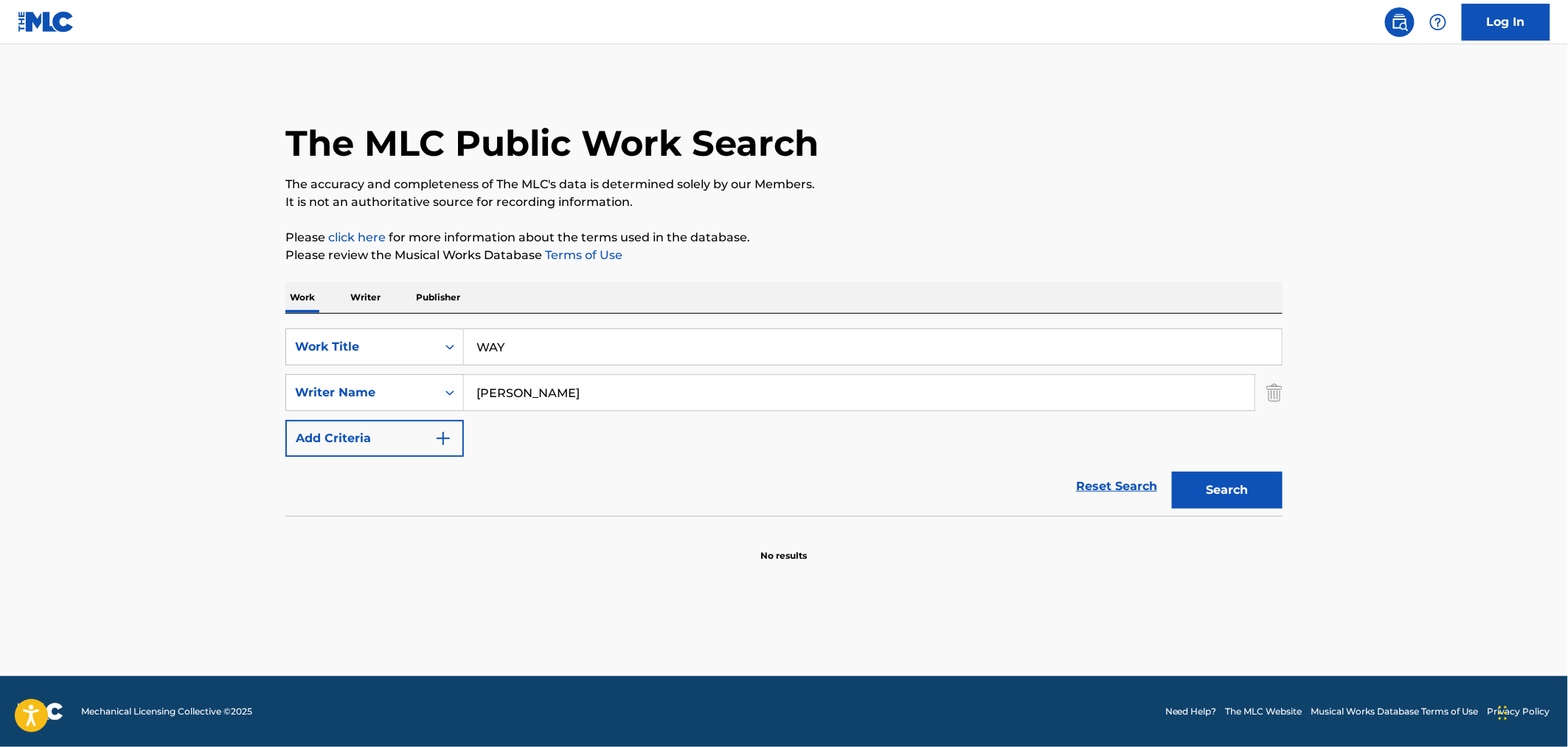
click at [631, 134] on h1 "The MLC Public Work Search" at bounding box center [552, 143] width 533 height 44
drag, startPoint x: 533, startPoint y: 348, endPoint x: 111, endPoint y: 377, distance: 423.0
click at [192, 345] on main "The MLC Public Work Search The accuracy and completeness of The MLC's data is d…" at bounding box center [784, 360] width 1568 height 632
paste input "YA"
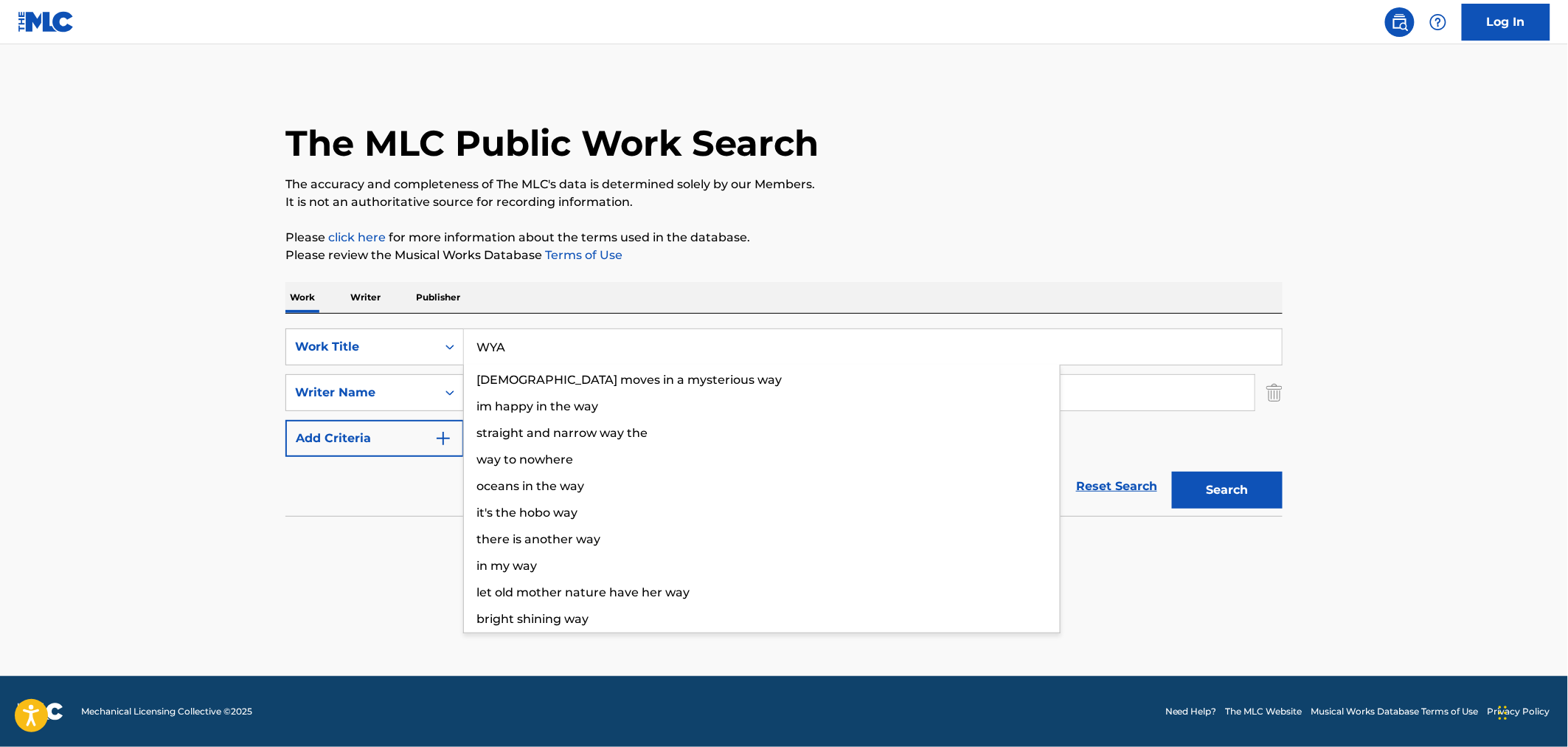
type input "WYA"
click at [1172, 471] on button "Search" at bounding box center [1227, 490] width 111 height 37
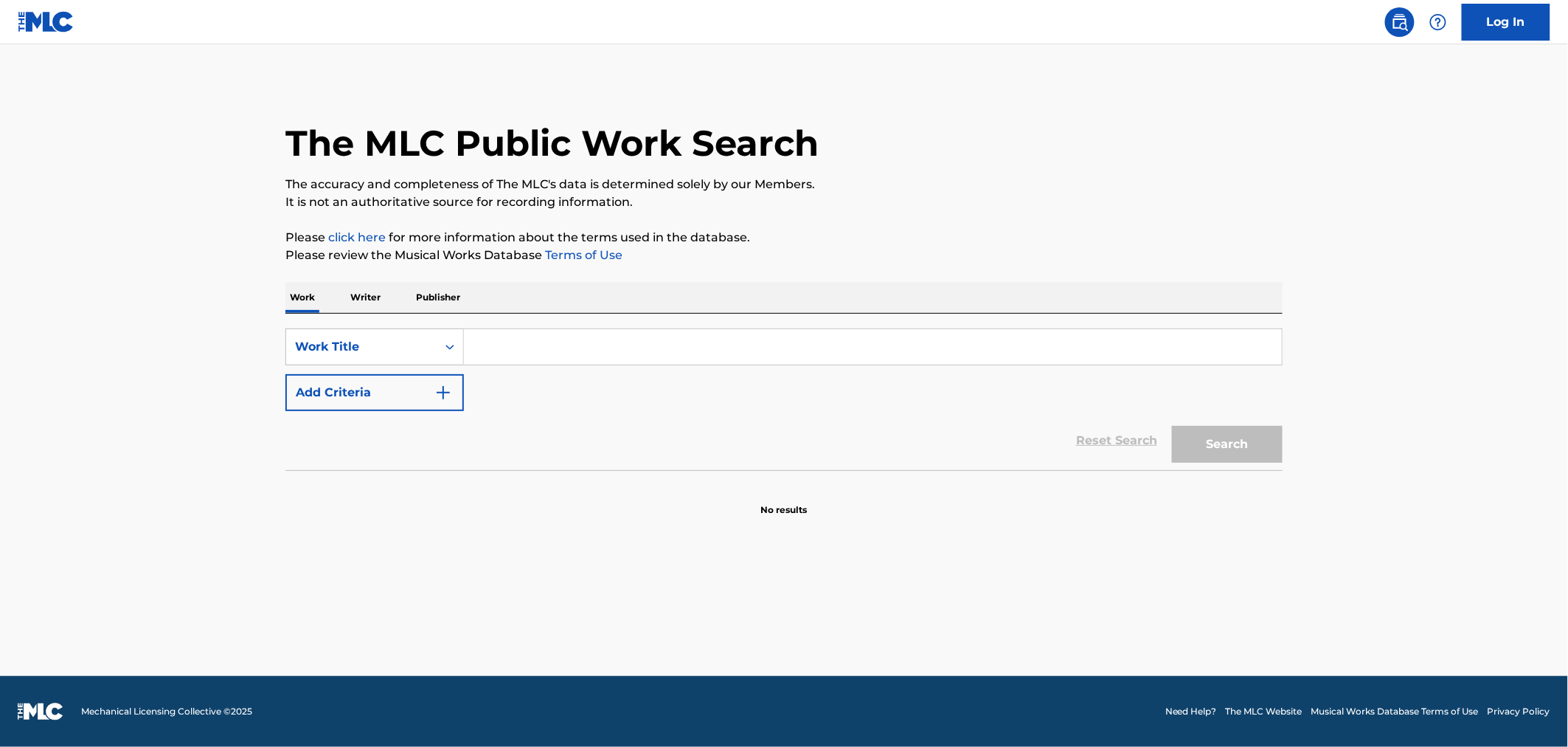
click at [680, 348] on input "Search Form" at bounding box center [873, 347] width 818 height 35
paste input "BIG GOD"
type input "BIG GOD"
click at [370, 390] on button "Add Criteria" at bounding box center [375, 393] width 179 height 37
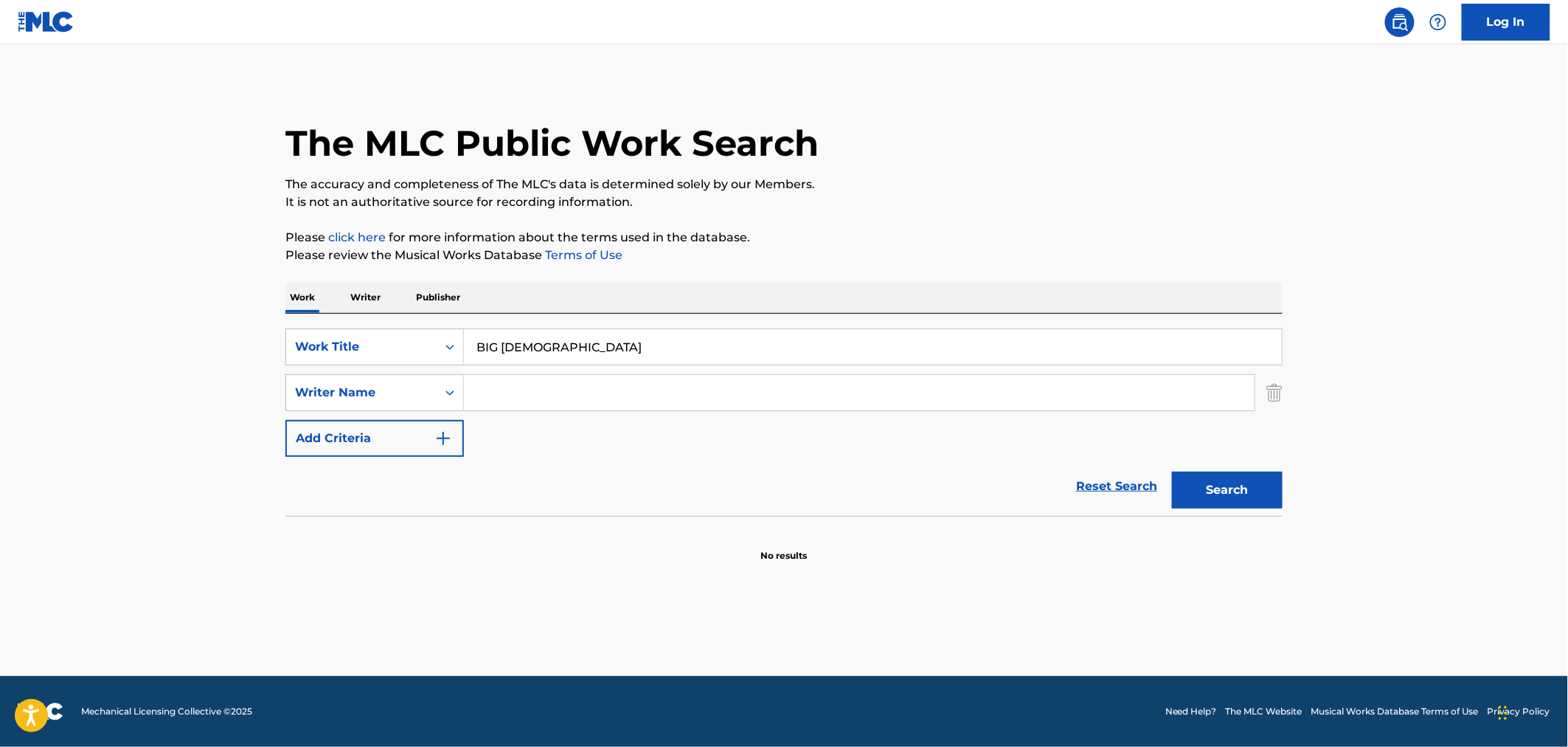
click at [557, 392] on input "Search Form" at bounding box center [860, 393] width 791 height 35
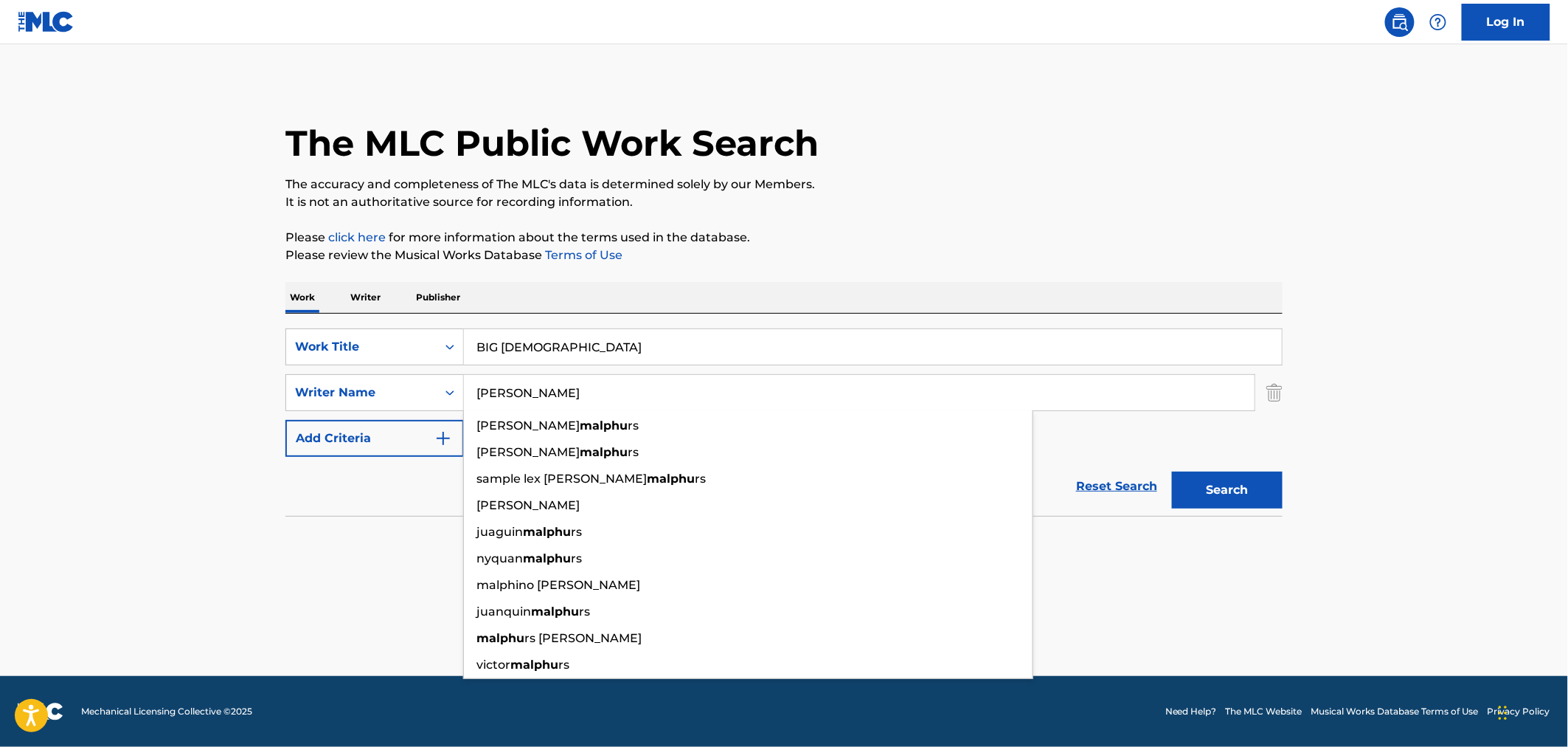
type input "MALPHURS"
click at [1172, 471] on button "Search" at bounding box center [1227, 490] width 111 height 37
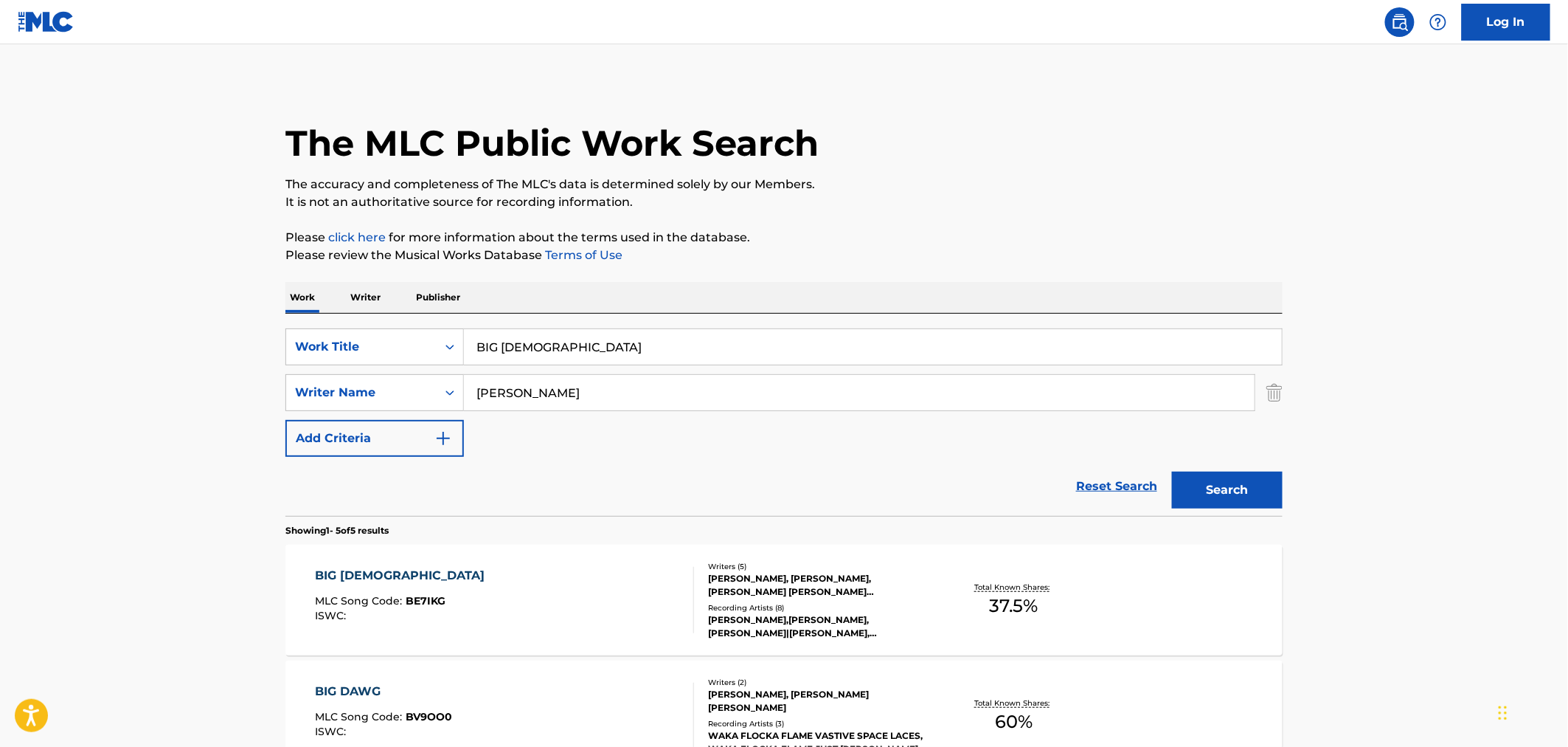
drag, startPoint x: 100, startPoint y: 511, endPoint x: 109, endPoint y: 502, distance: 12.7
click at [100, 509] on main "The MLC Public Work Search The accuracy and completeness of The MLC's data is d…" at bounding box center [784, 619] width 1568 height 1151
click at [411, 609] on div "MLC Song Code : BE7IKG" at bounding box center [404, 603] width 177 height 15
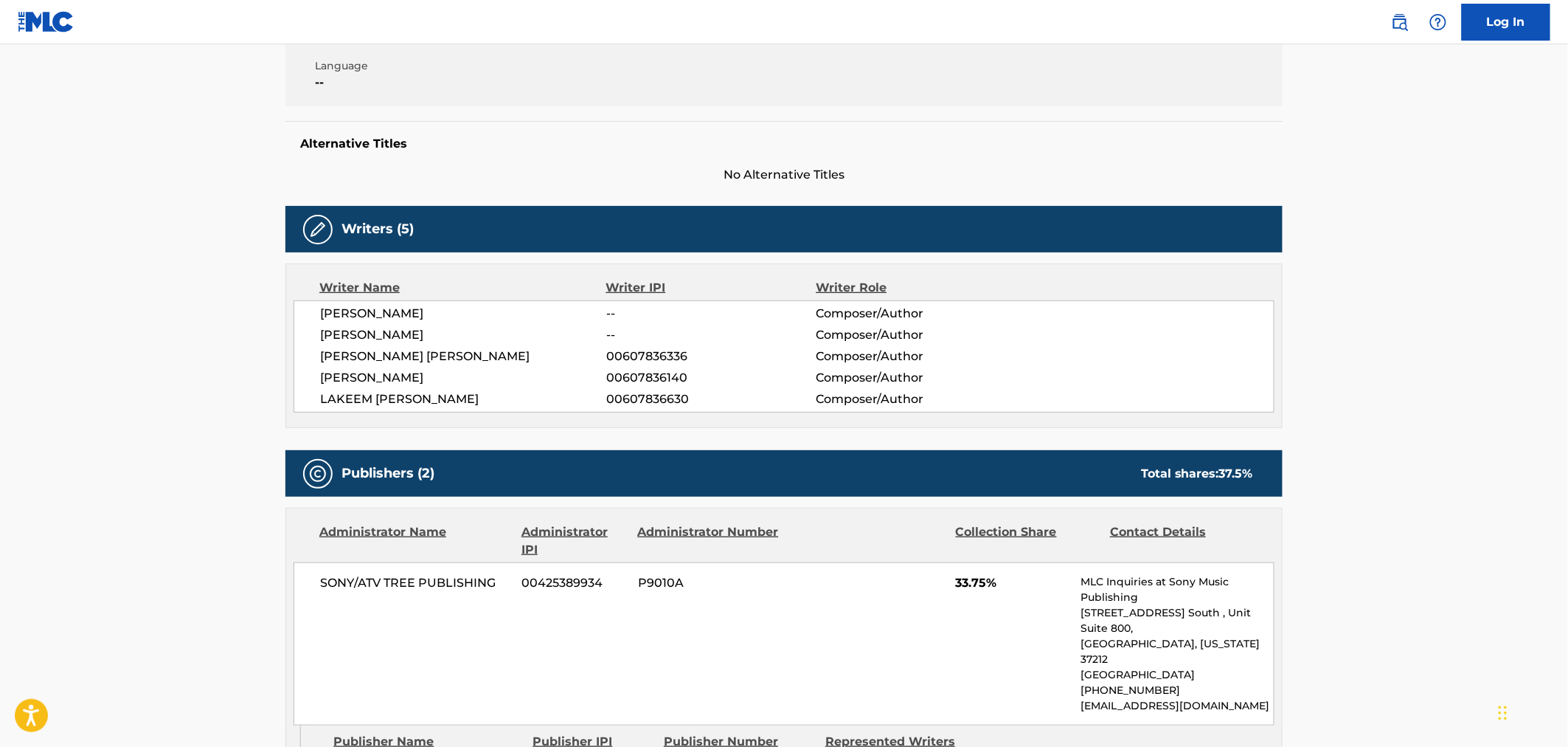
scroll to position [328, 0]
